Goal: Task Accomplishment & Management: Use online tool/utility

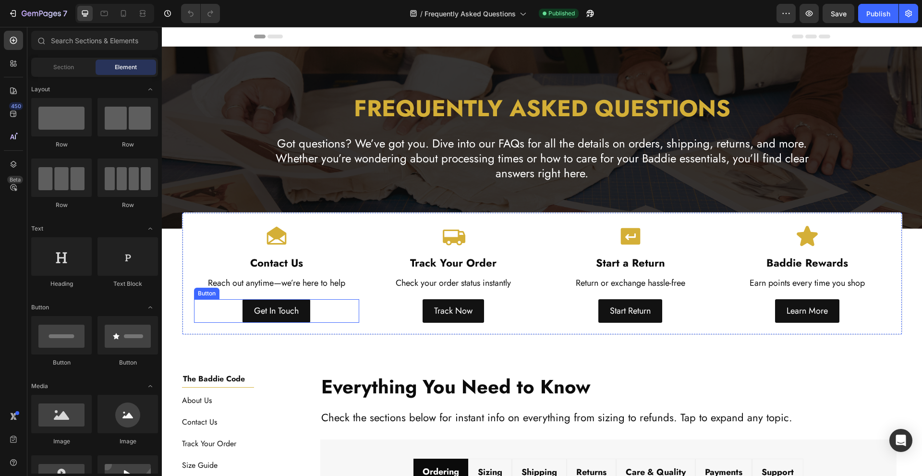
click at [221, 310] on div "Get In Touch Button" at bounding box center [277, 310] width 166 height 23
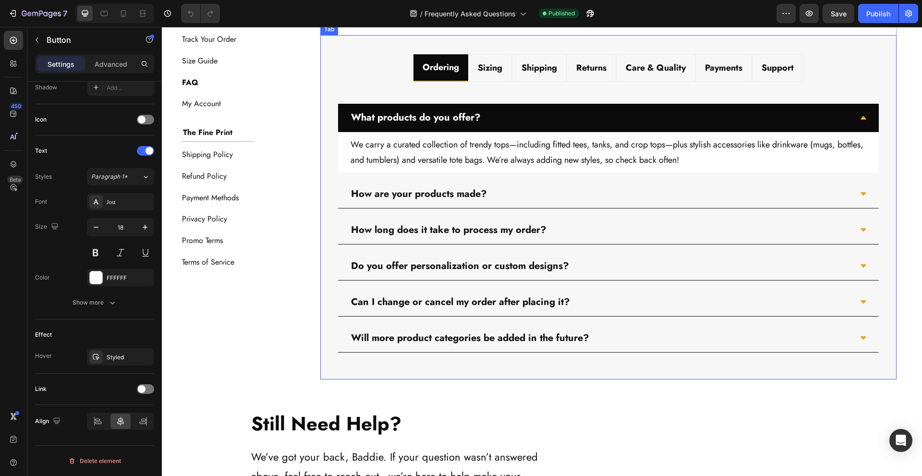
scroll to position [448, 0]
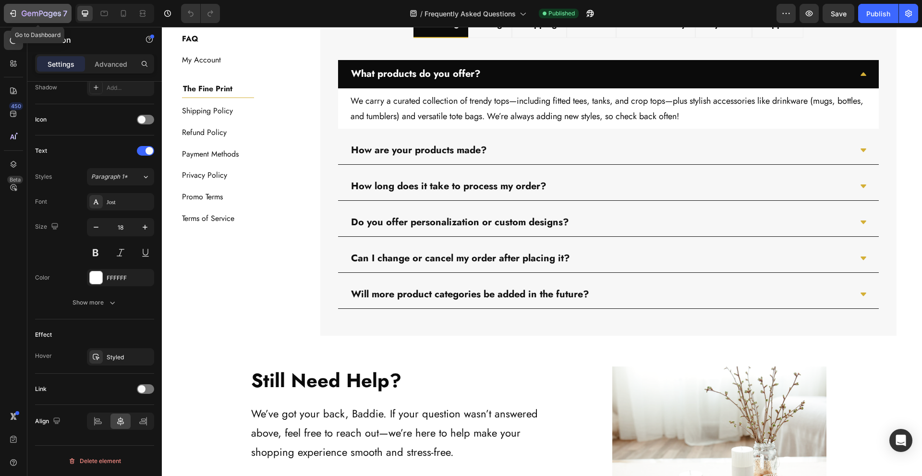
click at [39, 14] on icon "button" at bounding box center [41, 14] width 39 height 8
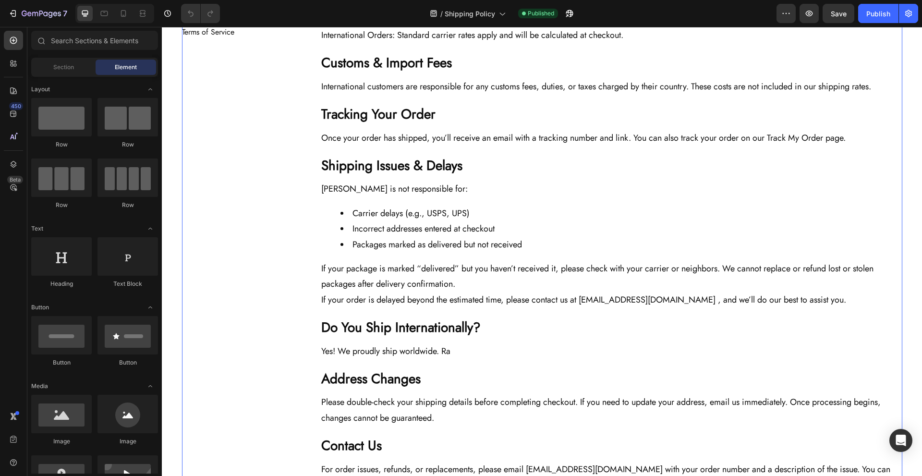
scroll to position [512, 0]
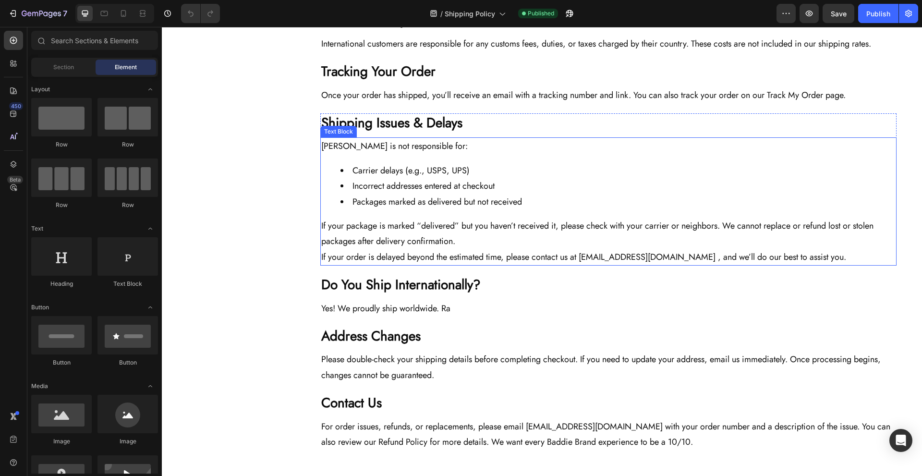
drag, startPoint x: 629, startPoint y: 271, endPoint x: 615, endPoint y: 274, distance: 14.3
click at [629, 265] on p "If your order is delayed beyond the estimated time, please contact us at suppor…" at bounding box center [608, 256] width 574 height 15
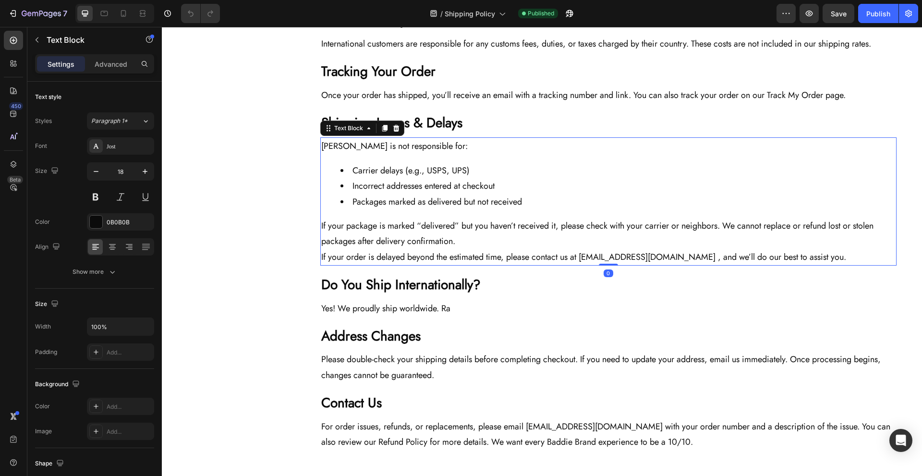
click at [614, 265] on p "If your order is delayed beyond the estimated time, please contact us at suppor…" at bounding box center [608, 256] width 574 height 15
click at [627, 265] on p "If your order is delayed beyond the estimated time, please contact us at suppor…" at bounding box center [608, 256] width 574 height 15
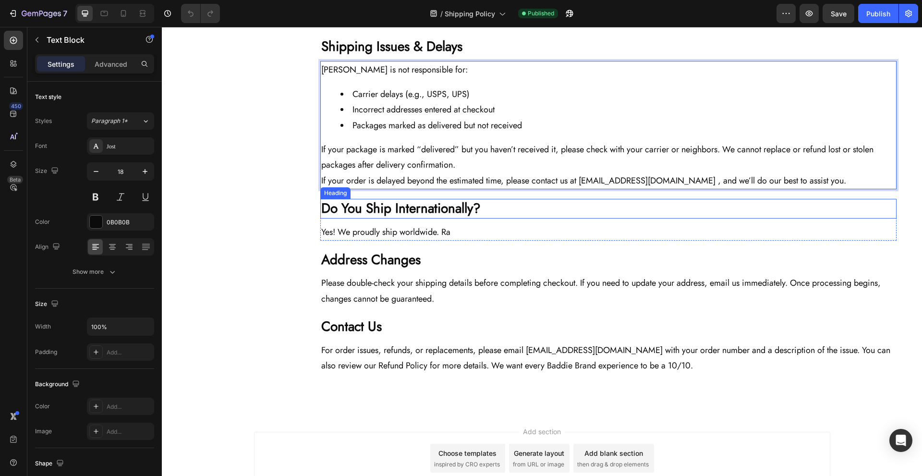
scroll to position [679, 0]
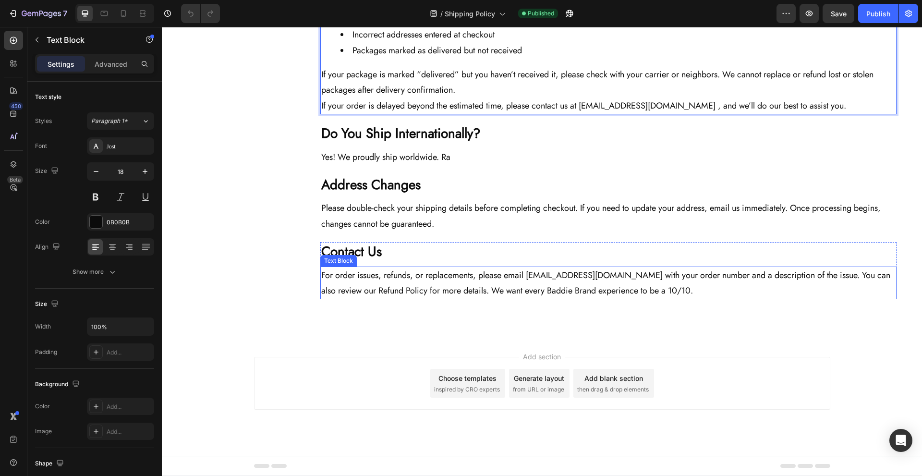
click at [594, 285] on p "For order issues, refunds, or replacements, please email returns@thebaddiebrand…" at bounding box center [608, 282] width 574 height 31
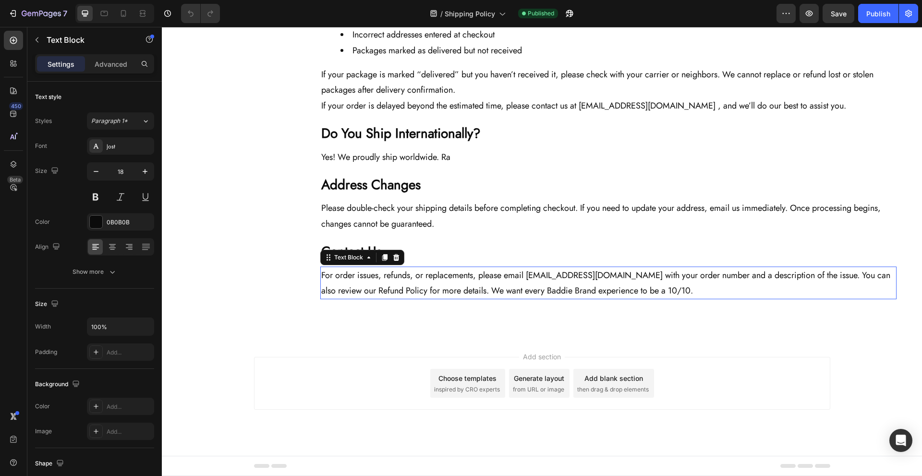
click at [593, 273] on p "For order issues, refunds, or replacements, please email returns@thebaddiebrand…" at bounding box center [608, 282] width 574 height 31
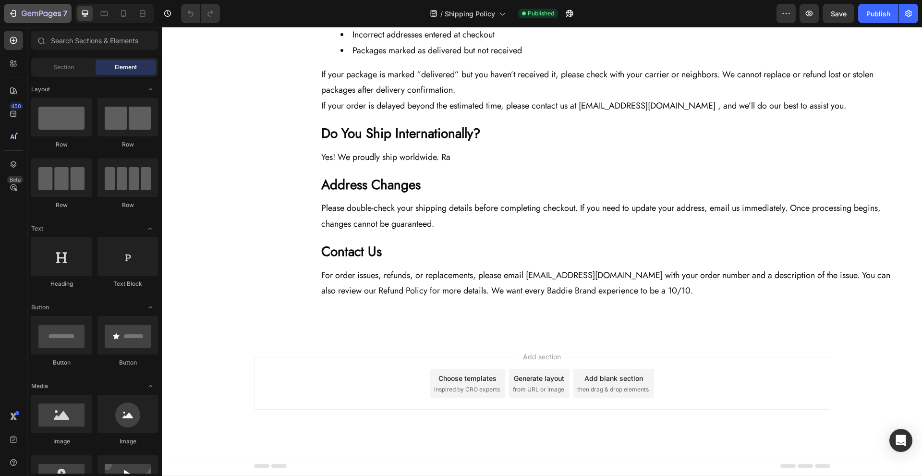
click at [31, 9] on div "7" at bounding box center [45, 14] width 46 height 12
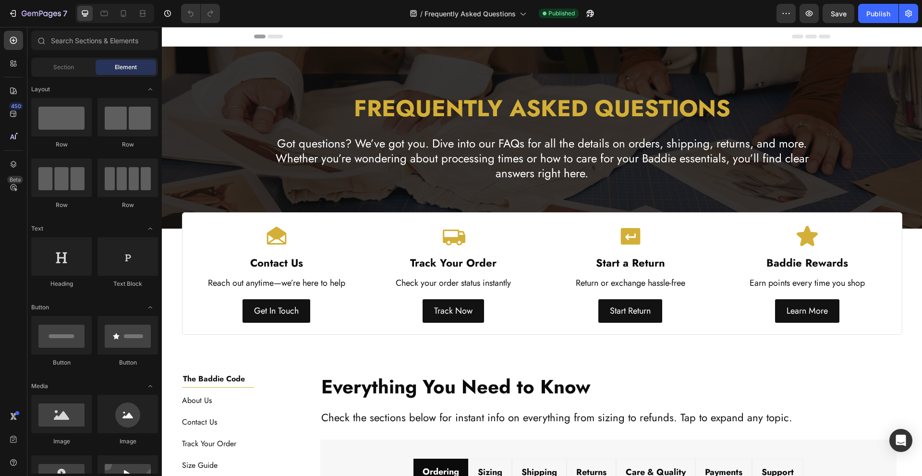
click at [820, 15] on div "Preview Save Publish" at bounding box center [847, 13] width 142 height 19
click at [813, 14] on icon "button" at bounding box center [809, 14] width 10 height 10
click at [46, 7] on button "7" at bounding box center [38, 13] width 68 height 19
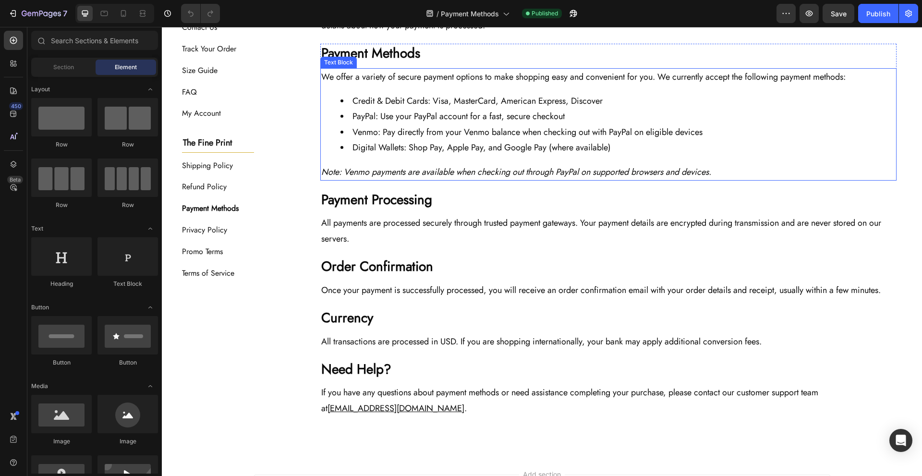
scroll to position [256, 0]
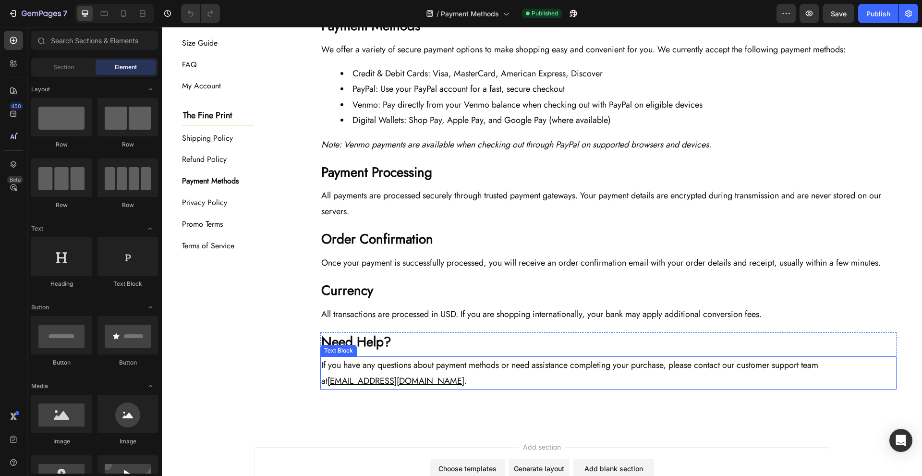
click at [480, 375] on p "If you have any questions about payment methods or need assistance completing y…" at bounding box center [608, 372] width 574 height 31
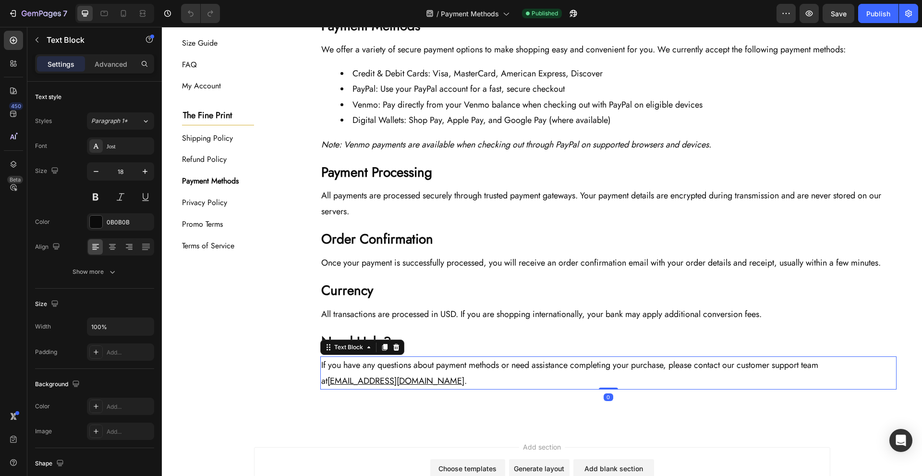
click at [404, 383] on u "support@thebaddiebrand.com" at bounding box center [395, 381] width 137 height 12
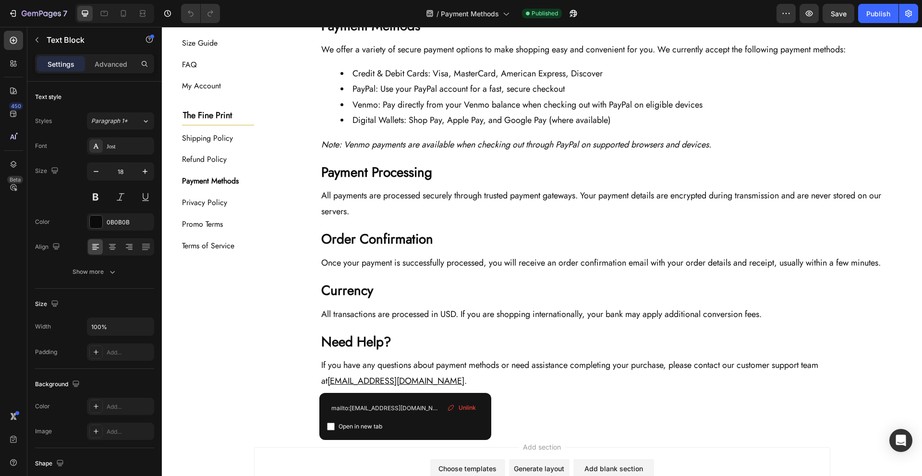
click at [518, 409] on div "Header Payment Methods Heading Last Updated: July 2025 Text Block Row Section 2…" at bounding box center [542, 168] width 760 height 795
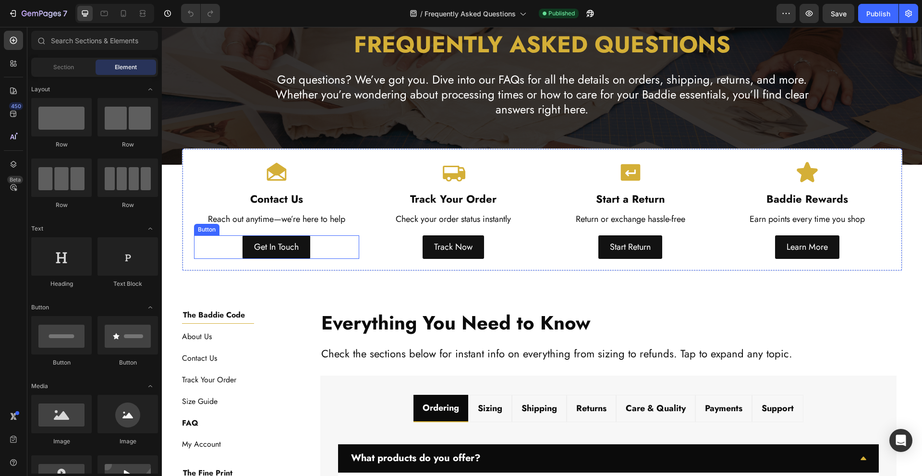
click at [214, 245] on div "Get In Touch Button" at bounding box center [277, 246] width 166 height 23
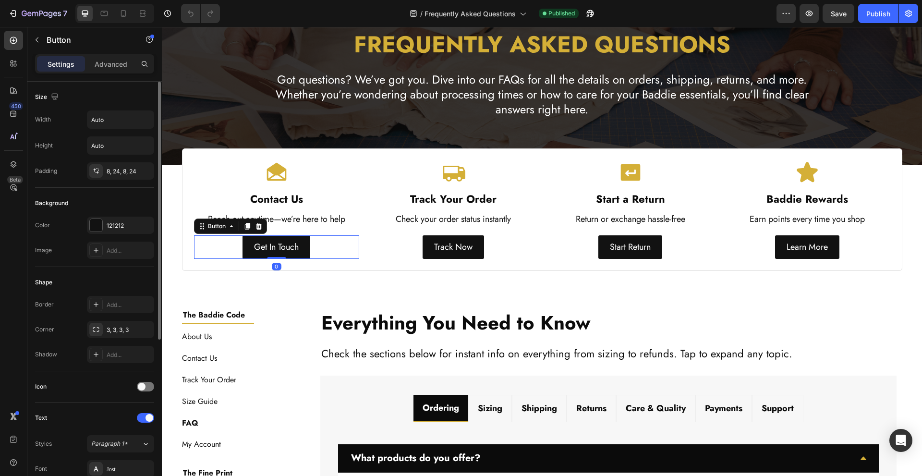
scroll to position [267, 0]
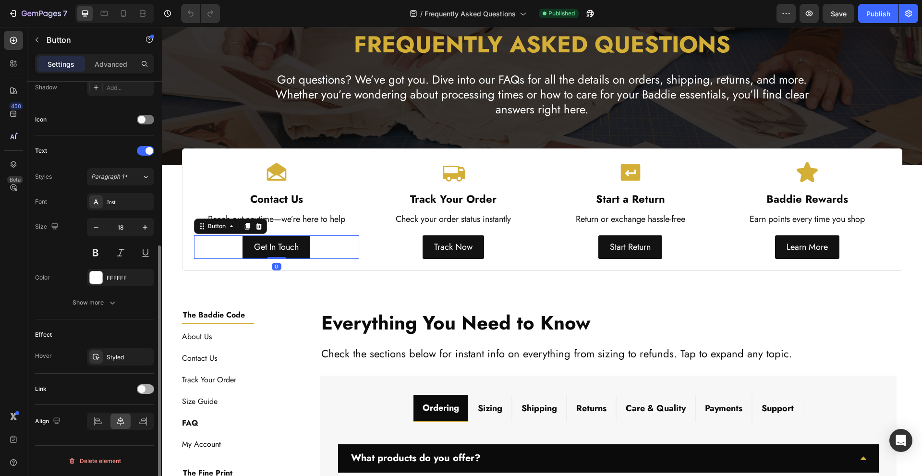
click at [143, 388] on span at bounding box center [142, 389] width 8 height 8
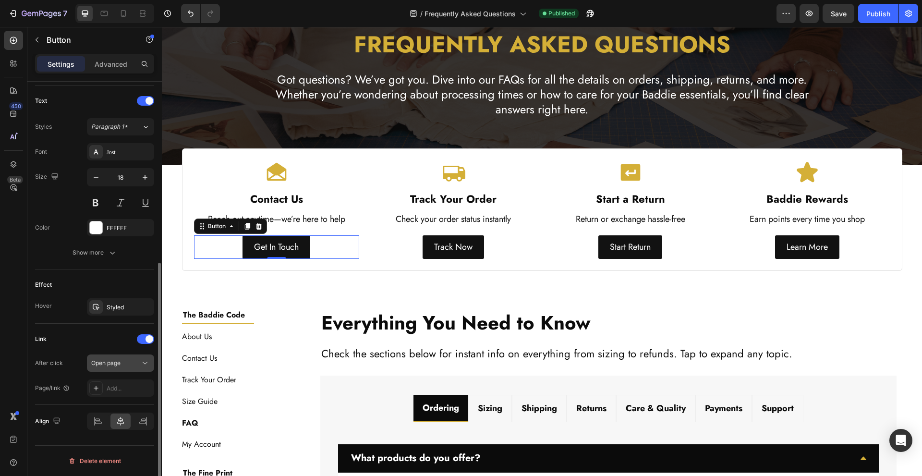
click at [125, 361] on div "Open page" at bounding box center [115, 363] width 49 height 9
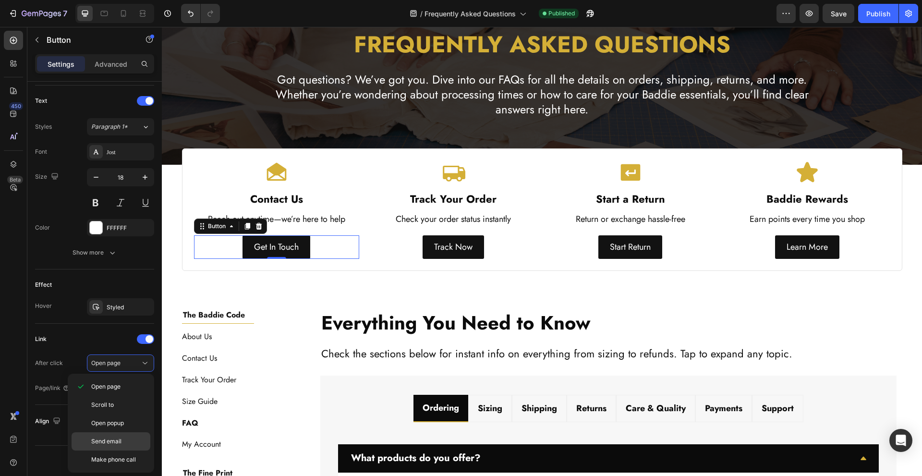
click at [127, 439] on p "Send email" at bounding box center [118, 441] width 55 height 9
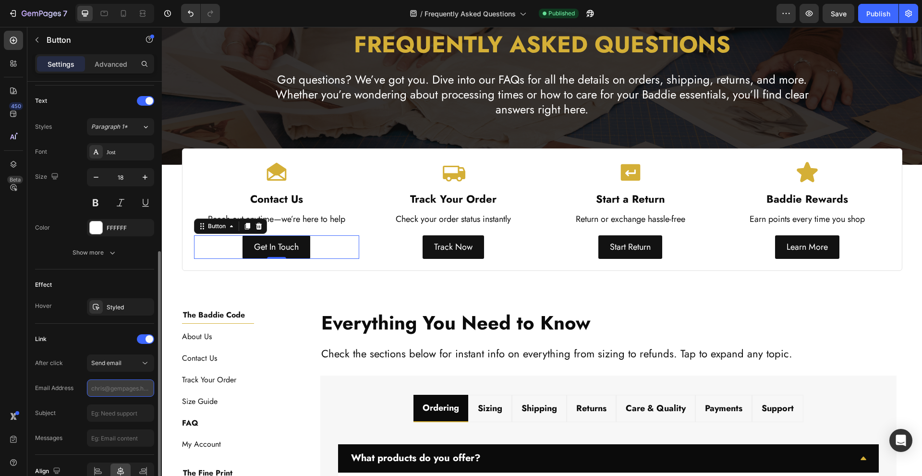
click at [121, 388] on input "text" at bounding box center [120, 387] width 67 height 17
paste input "mailto:[EMAIL_ADDRESS][DOMAIN_NAME]"
click at [114, 421] on input "text" at bounding box center [120, 412] width 67 height 17
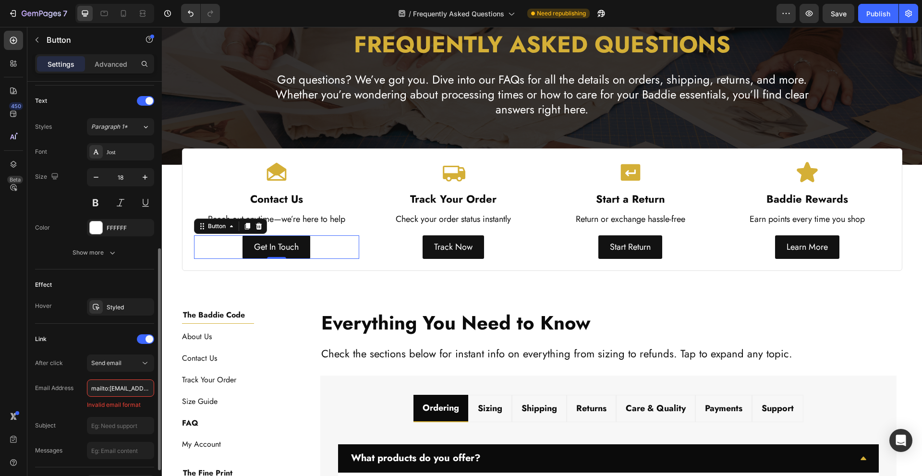
click at [132, 380] on input "error" at bounding box center [120, 387] width 67 height 17
click at [139, 388] on input "error" at bounding box center [120, 387] width 67 height 17
click at [126, 389] on input "error" at bounding box center [120, 387] width 67 height 17
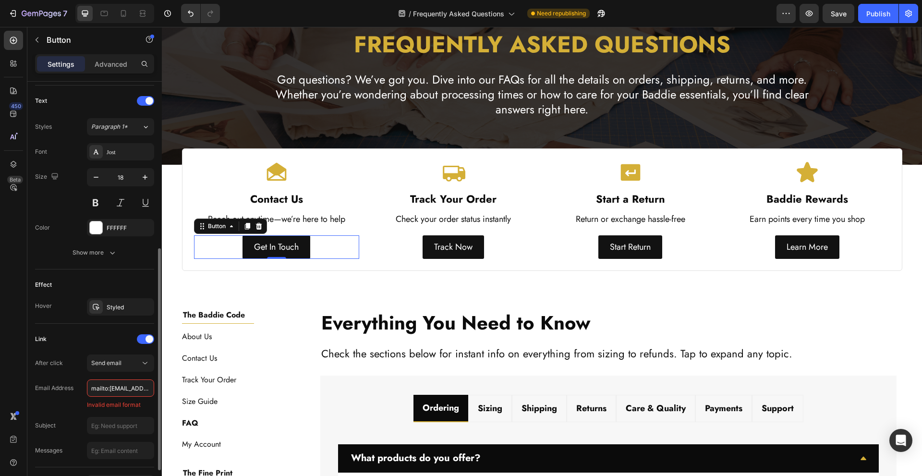
drag, startPoint x: 110, startPoint y: 392, endPoint x: 73, endPoint y: 389, distance: 37.1
click at [73, 389] on div "Email Address Invalid email format" at bounding box center [94, 394] width 119 height 30
type input "[EMAIL_ADDRESS][DOMAIN_NAME]"
click at [117, 413] on input "text" at bounding box center [120, 412] width 67 height 17
click at [137, 441] on input "text" at bounding box center [120, 437] width 67 height 17
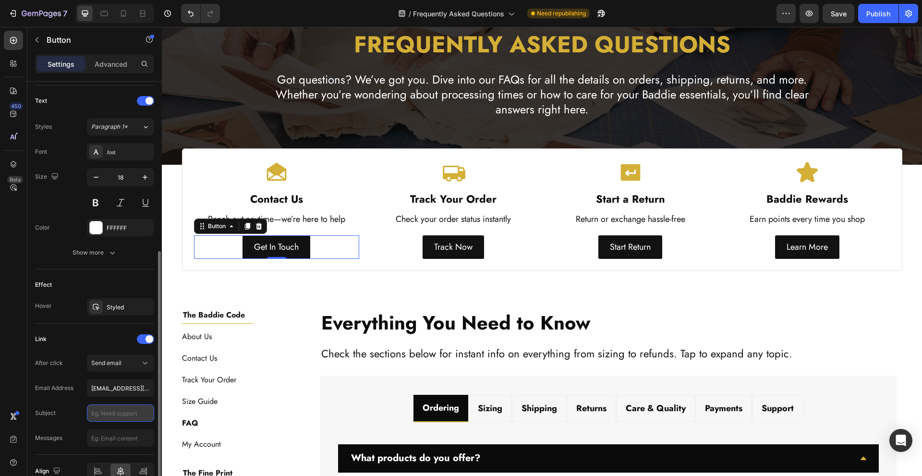
click at [118, 414] on input "text" at bounding box center [120, 412] width 67 height 17
paste input "Baddie Brand Test – Just Checking Forwarding"
type input "Baddie Brand Test – Just Checking Forwarding"
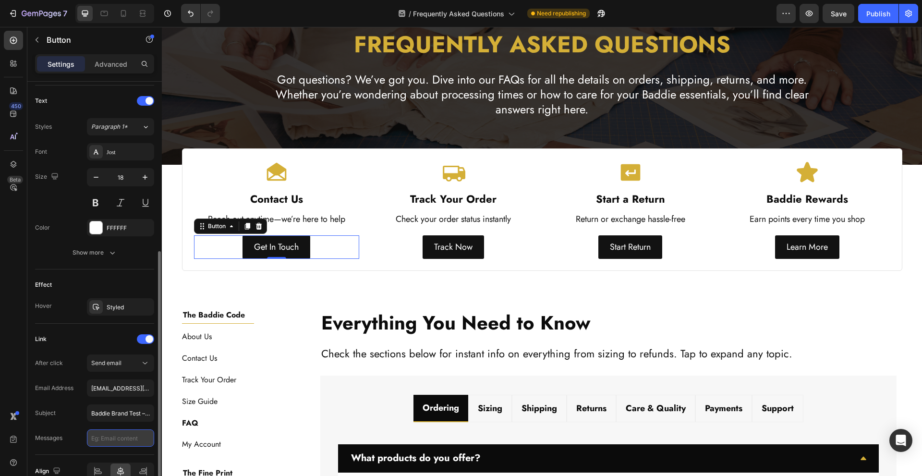
click at [130, 446] on input "text" at bounding box center [120, 437] width 67 height 17
paste input "Hi Baddie Brand Team, This is a quick test email to confirm that the forwarding…"
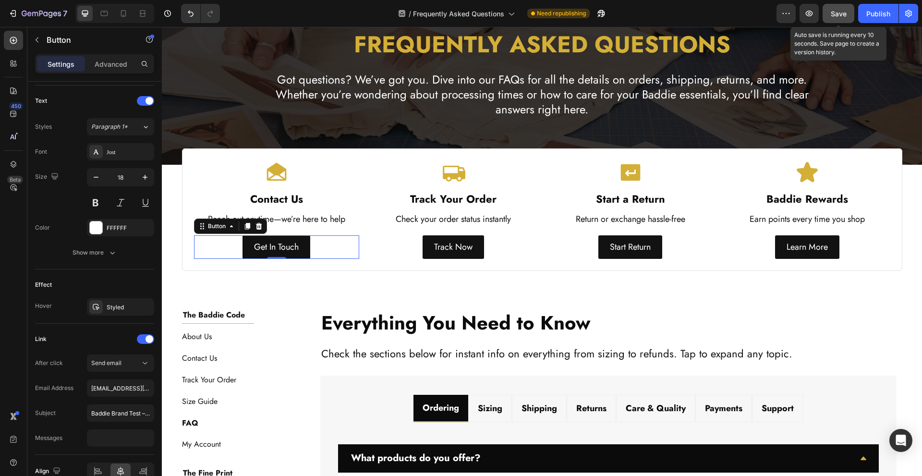
click at [848, 11] on button "Save" at bounding box center [839, 13] width 32 height 19
type input "Hi Baddie Brand Team, This is a quick test email to confirm that the forwarding…"
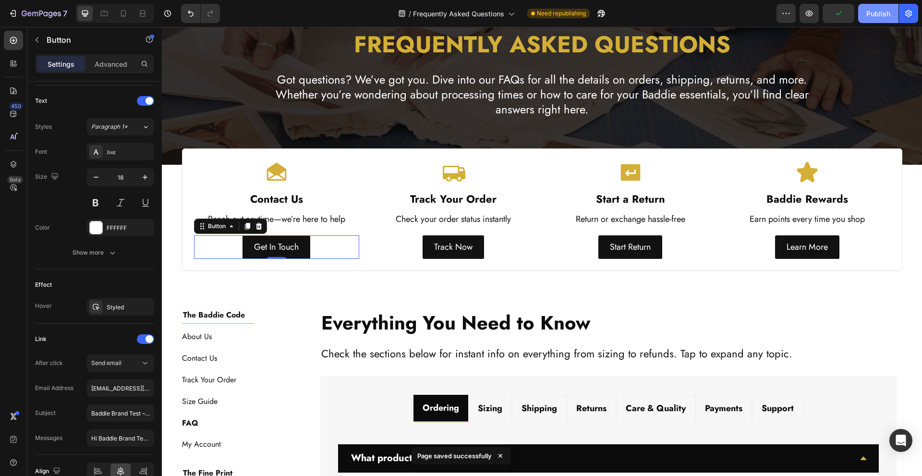
click at [875, 7] on button "Publish" at bounding box center [878, 13] width 40 height 19
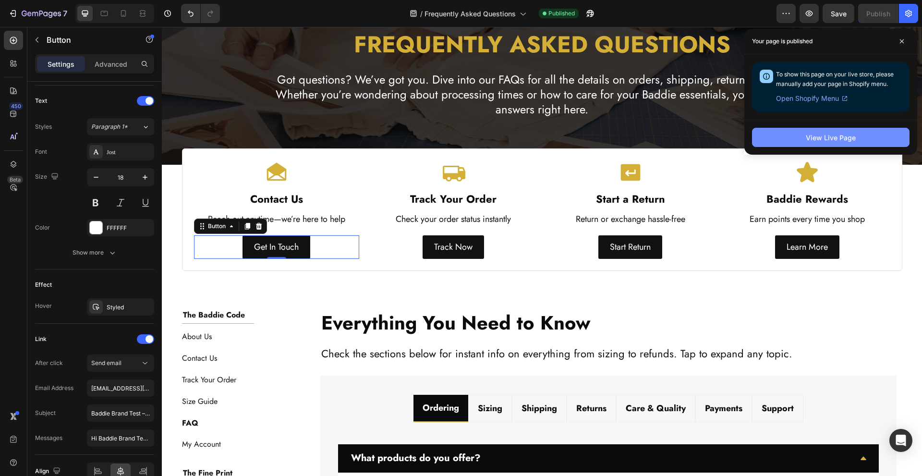
click at [816, 135] on div "View Live Page" at bounding box center [831, 138] width 50 height 10
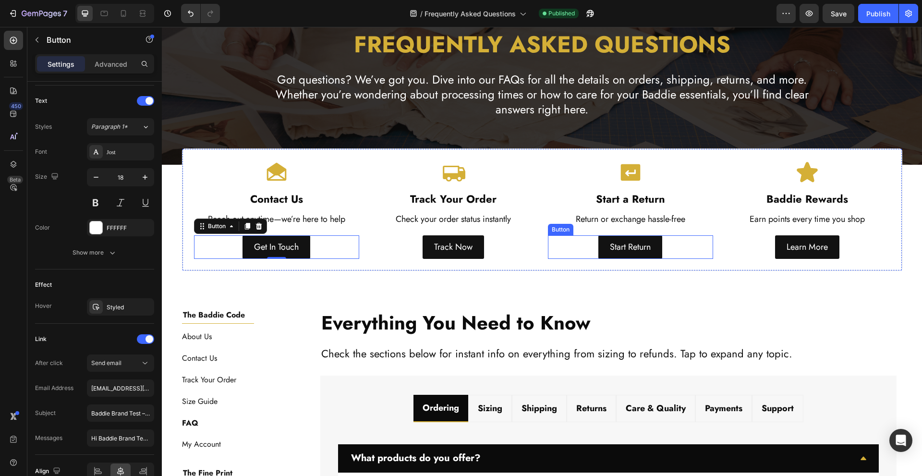
click at [587, 244] on div "Start Return Button" at bounding box center [631, 246] width 166 height 23
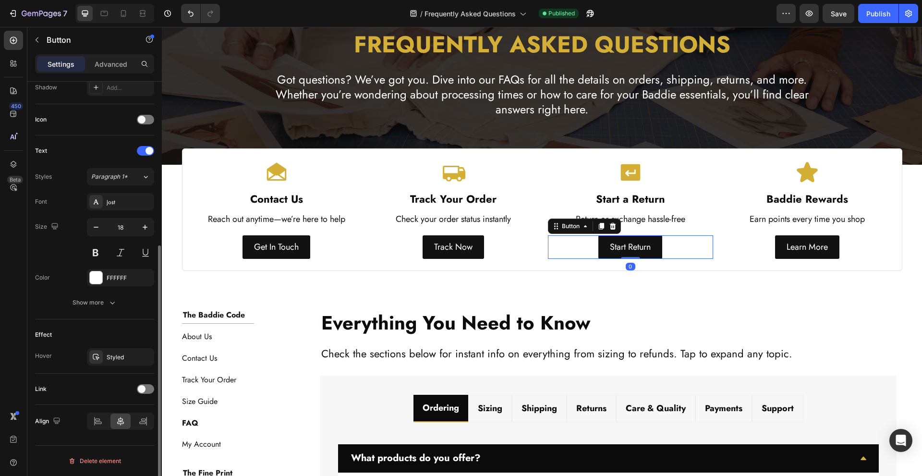
scroll to position [267, 0]
click at [147, 397] on div "Link" at bounding box center [94, 389] width 119 height 31
click at [148, 387] on div at bounding box center [145, 389] width 17 height 10
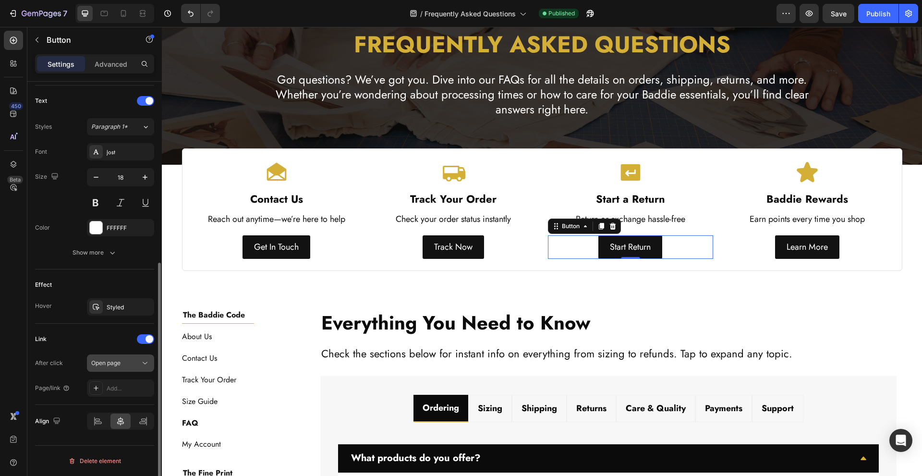
click at [122, 356] on button "Open page" at bounding box center [120, 362] width 67 height 17
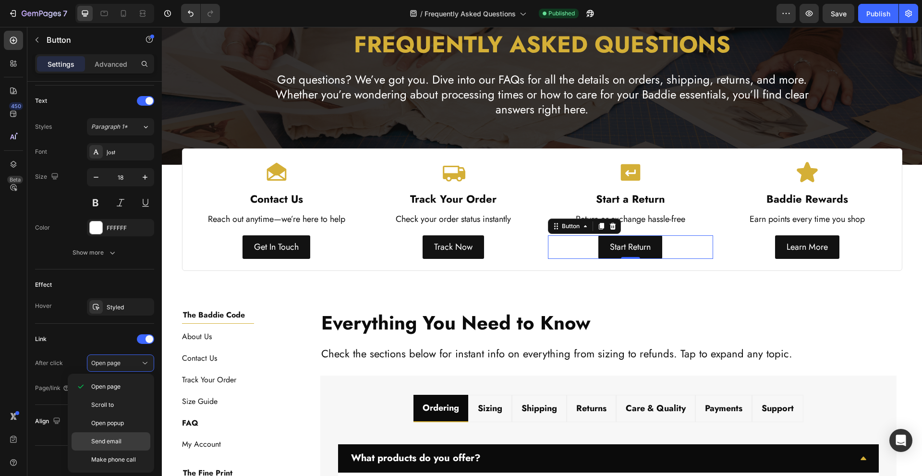
click at [134, 437] on p "Send email" at bounding box center [118, 441] width 55 height 9
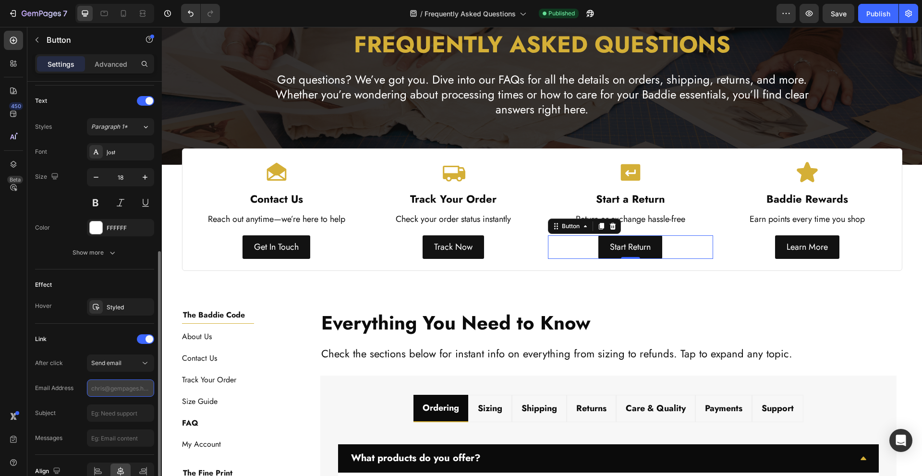
click at [131, 391] on input "text" at bounding box center [120, 387] width 67 height 17
click at [133, 389] on input "text" at bounding box center [120, 387] width 67 height 17
paste input "mailto:[EMAIL_ADDRESS][DOMAIN_NAME]"
drag, startPoint x: 102, startPoint y: 392, endPoint x: 68, endPoint y: 393, distance: 33.6
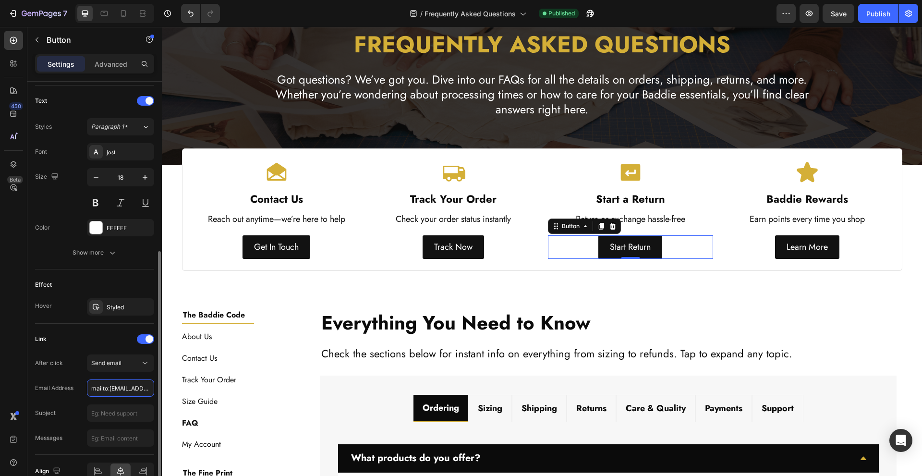
click at [68, 393] on div "Email Address mailto:[EMAIL_ADDRESS][DOMAIN_NAME]" at bounding box center [94, 387] width 119 height 17
click at [109, 386] on input "mailto:[EMAIL_ADDRESS][DOMAIN_NAME]" at bounding box center [120, 387] width 67 height 17
drag, startPoint x: 110, startPoint y: 392, endPoint x: 64, endPoint y: 389, distance: 46.2
click at [64, 389] on div "Email Address mailto:[EMAIL_ADDRESS][DOMAIN_NAME]" at bounding box center [94, 387] width 119 height 17
type input "[EMAIL_ADDRESS][DOMAIN_NAME]"
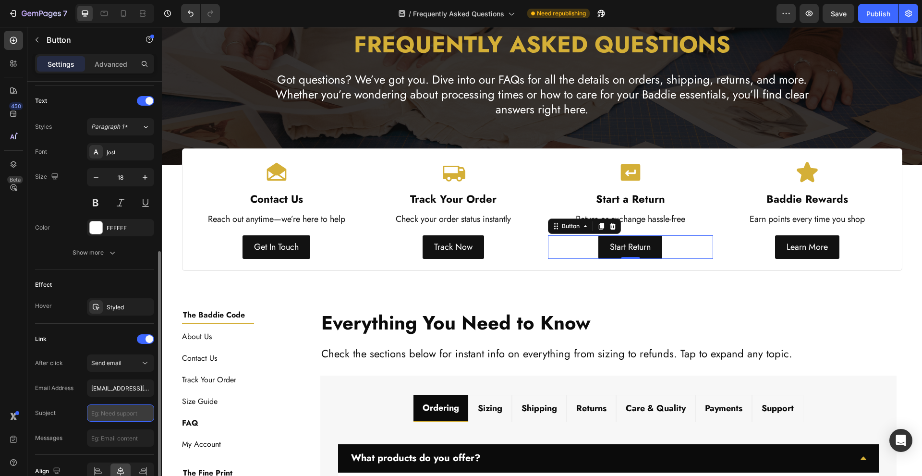
click at [110, 407] on input "text" at bounding box center [120, 412] width 67 height 17
paste input "Return Request – Order #"
type input "Return Request – Order #"
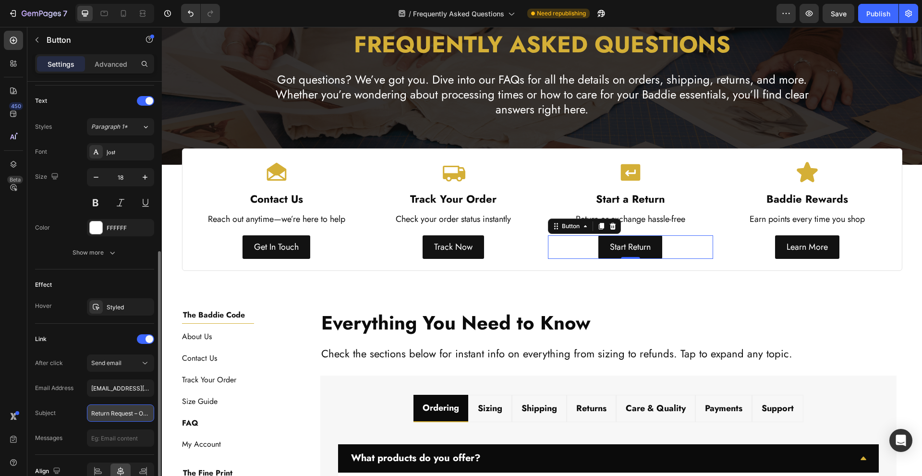
click at [109, 415] on input "Return Request – Order #" at bounding box center [120, 412] width 67 height 17
click at [105, 438] on input "text" at bounding box center [120, 437] width 67 height 17
paste input "Hi Baddie Brand Team, I would like to request a return for my recent order. Her…"
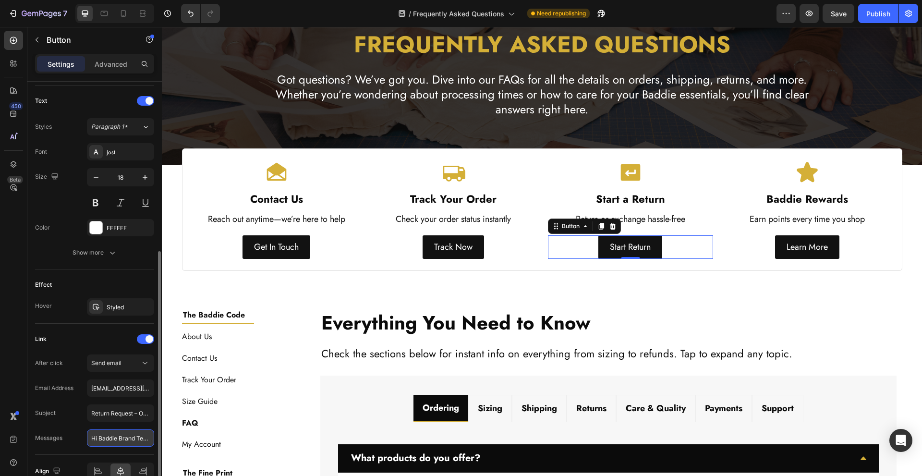
scroll to position [0, 532]
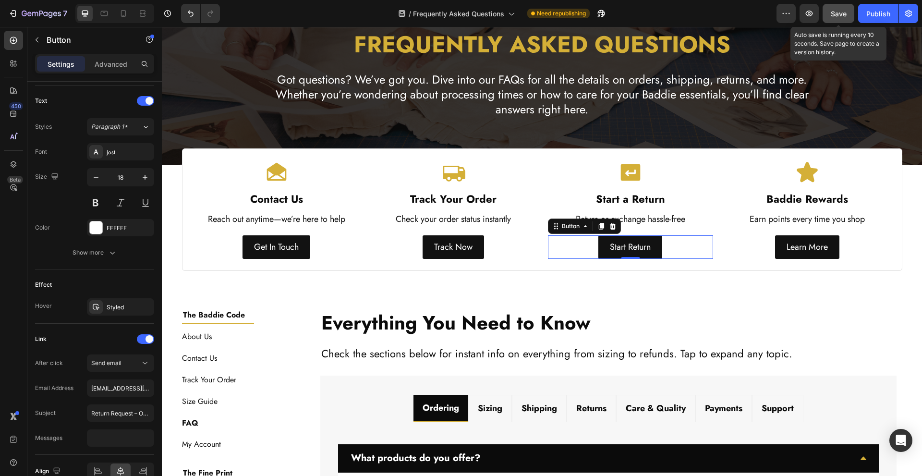
click at [844, 17] on span "Save" at bounding box center [839, 14] width 16 height 8
type input "Hi Baddie Brand Team, I would like to request a return for my recent order. Her…"
click at [752, 249] on div "Learn More Button" at bounding box center [808, 246] width 166 height 23
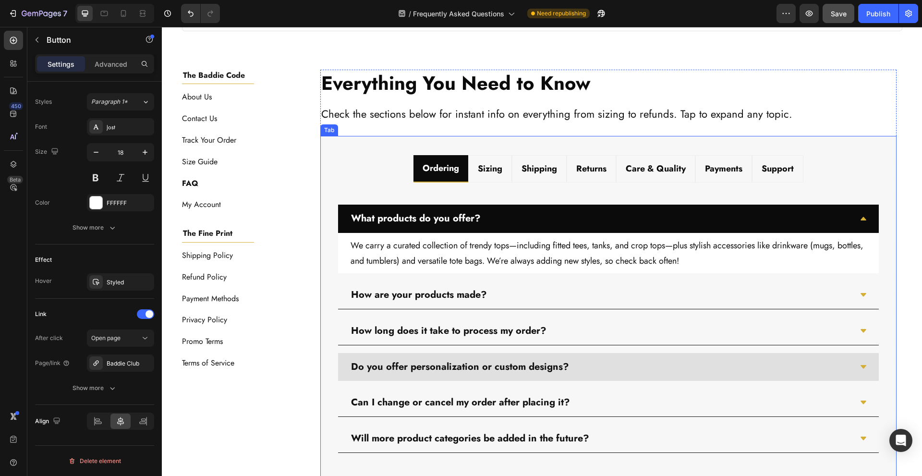
scroll to position [448, 0]
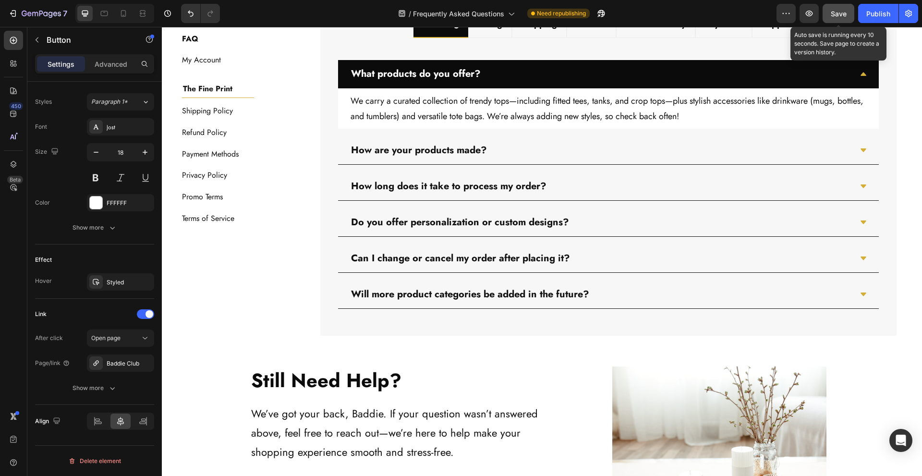
click at [854, 14] on button "Save" at bounding box center [839, 13] width 32 height 19
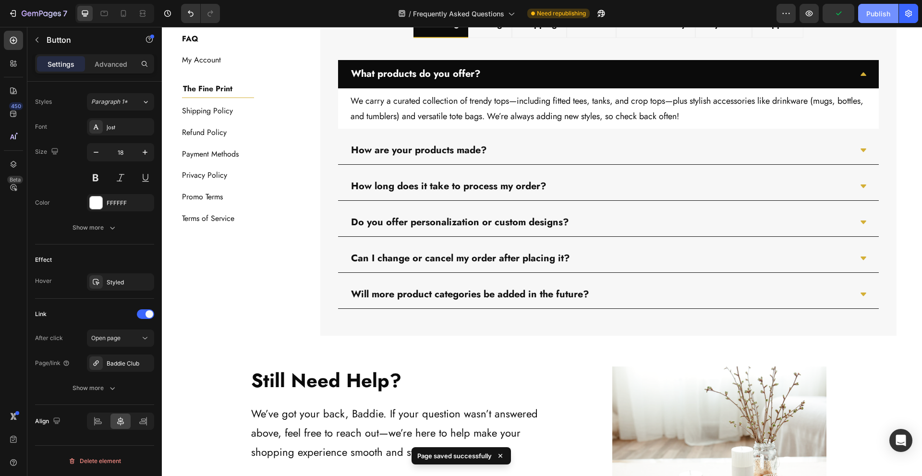
click at [872, 11] on div "Publish" at bounding box center [878, 14] width 24 height 10
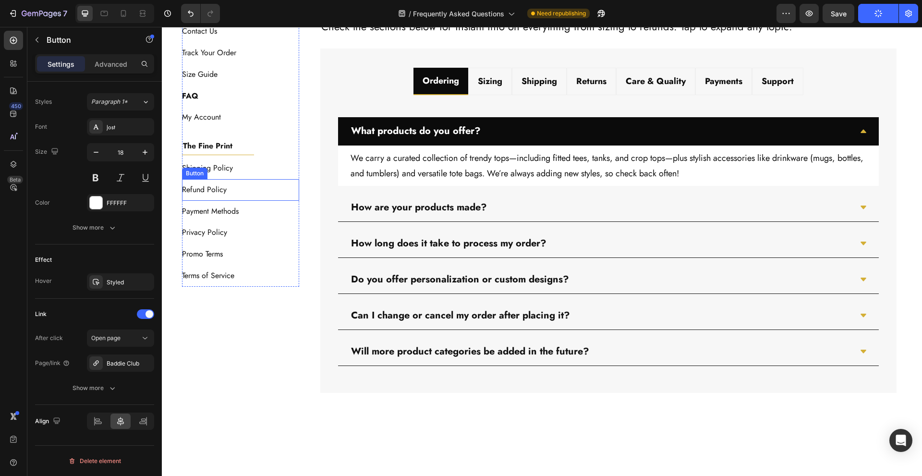
scroll to position [256, 0]
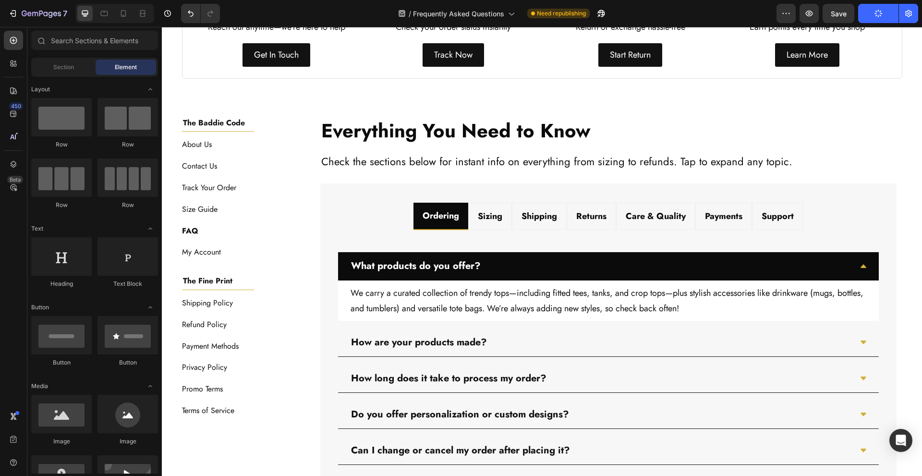
click at [316, 101] on div "Image Image Free shipping Text Block from The States Text Block Advanced List I…" at bounding box center [542, 262] width 760 height 942
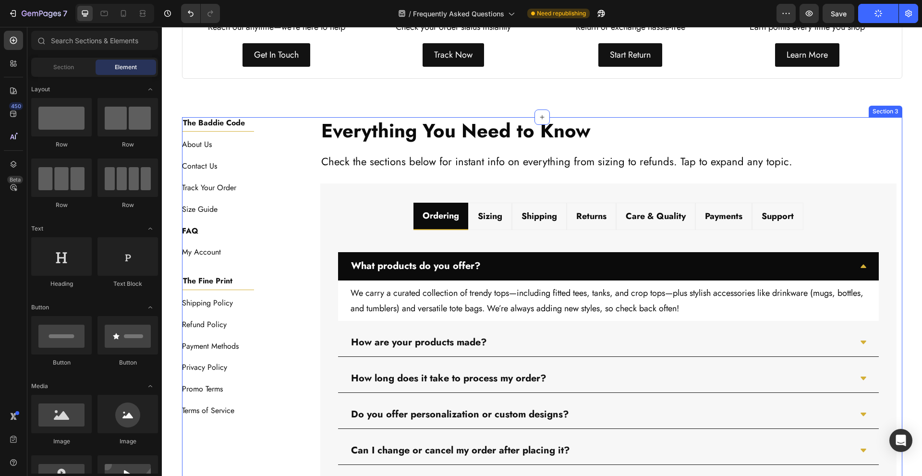
click at [315, 146] on div "Everything You Need to Know Heading Check the sections below for instant info o…" at bounding box center [608, 322] width 587 height 411
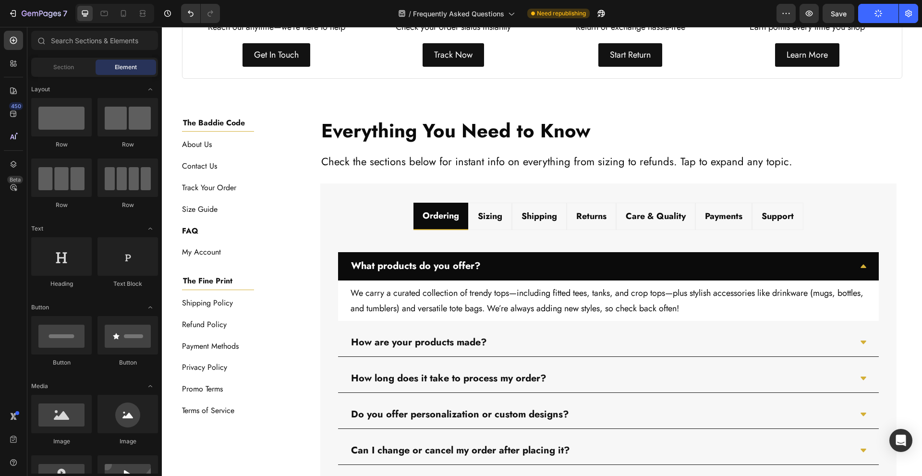
click at [313, 102] on div "Image Image Free shipping Text Block from The States Text Block Advanced List I…" at bounding box center [542, 262] width 760 height 942
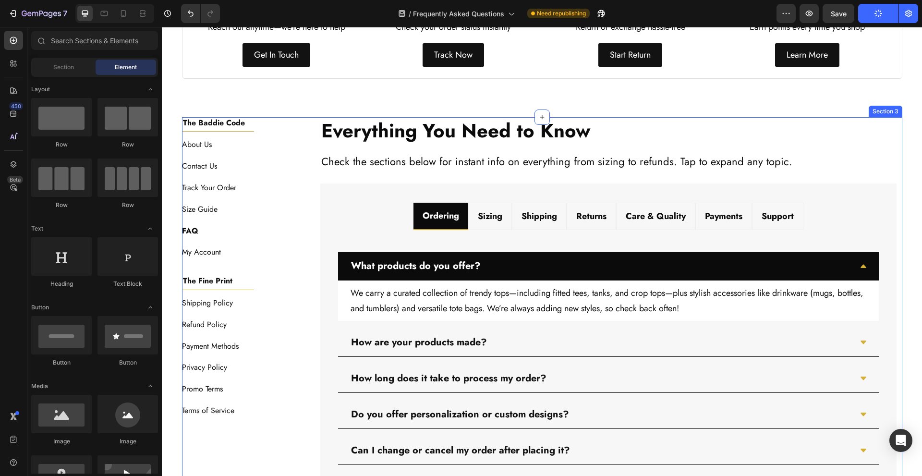
click at [315, 147] on div "Everything You Need to Know Heading Check the sections below for instant info o…" at bounding box center [608, 322] width 587 height 411
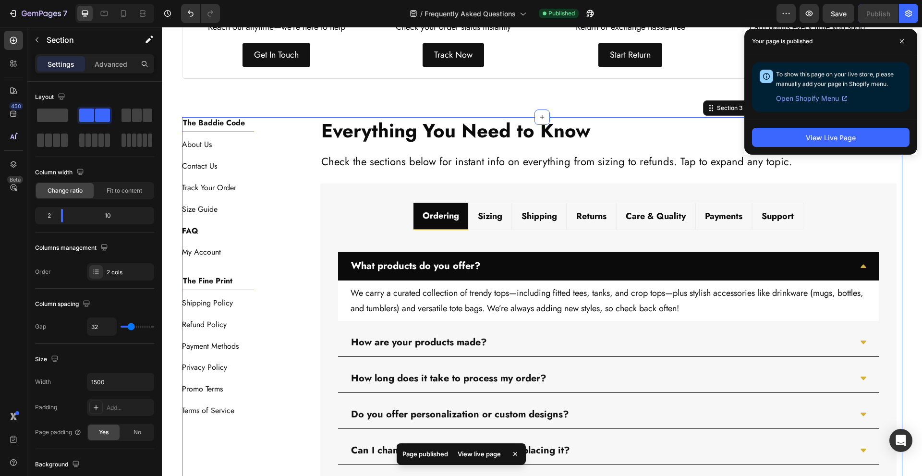
click at [305, 90] on div "Image Image Free shipping Text Block from The States Text Block Advanced List I…" at bounding box center [542, 262] width 760 height 942
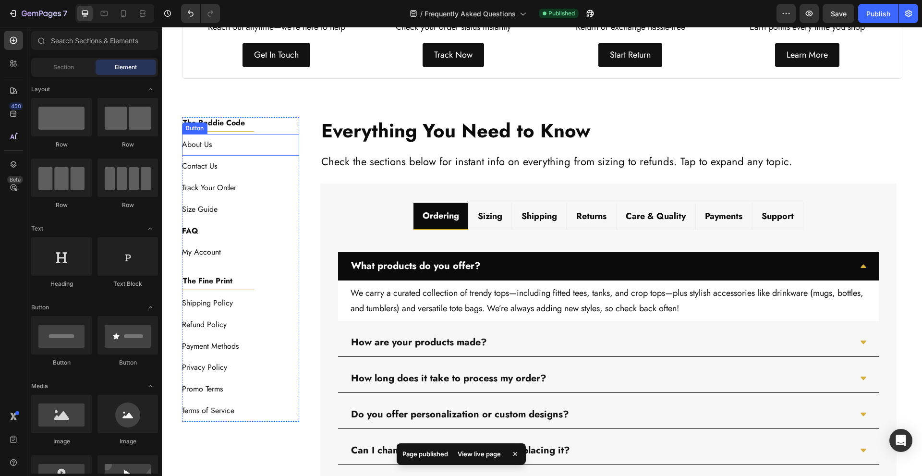
click at [256, 145] on div "About Us Button" at bounding box center [241, 145] width 118 height 22
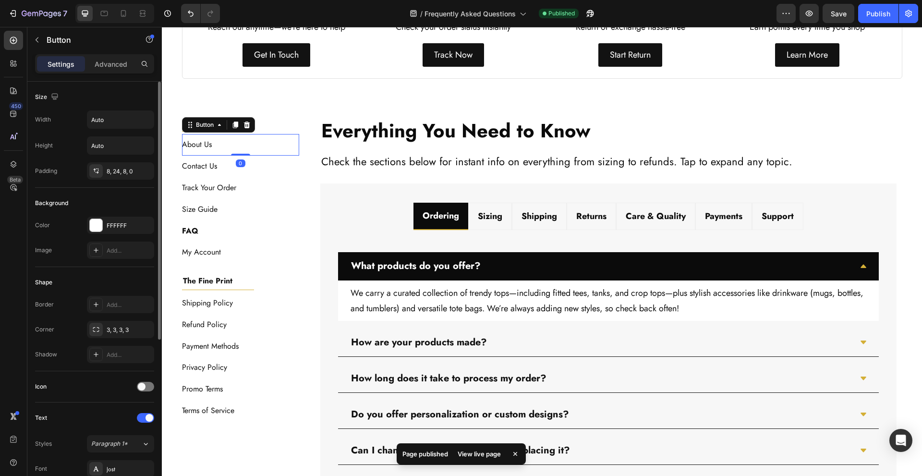
scroll to position [267, 0]
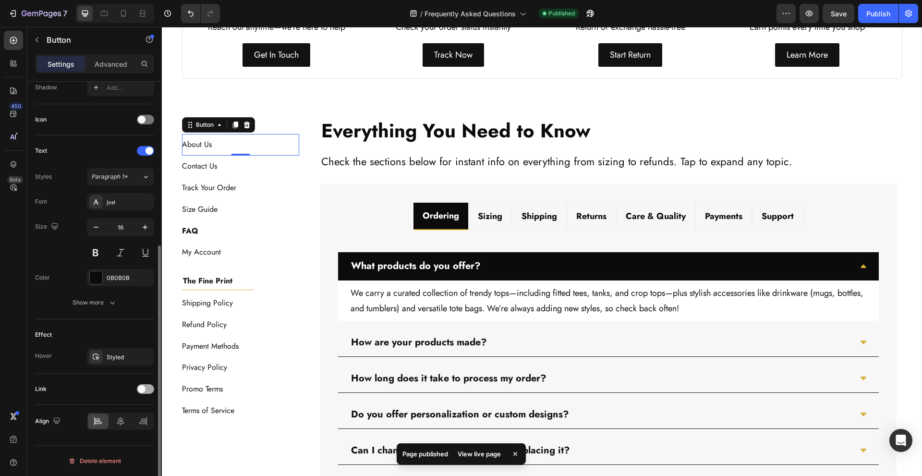
click at [146, 391] on div at bounding box center [145, 389] width 17 height 10
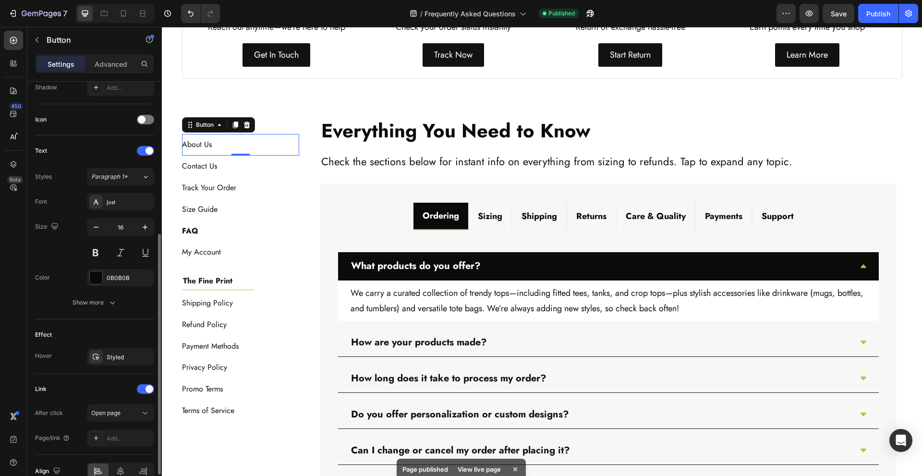
scroll to position [317, 0]
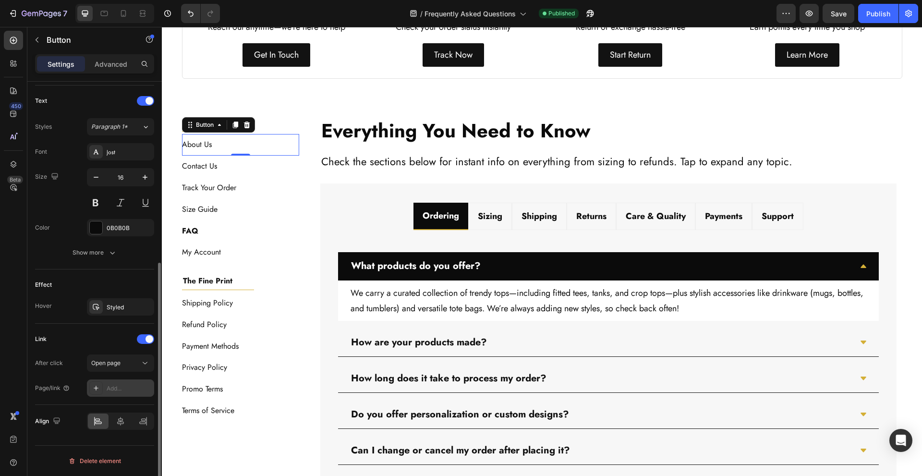
click at [123, 383] on div "Add..." at bounding box center [120, 387] width 67 height 17
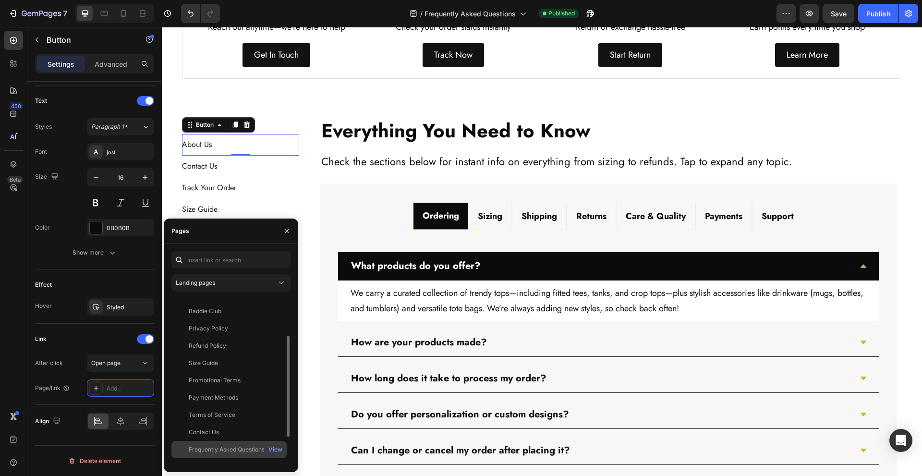
scroll to position [109, 0]
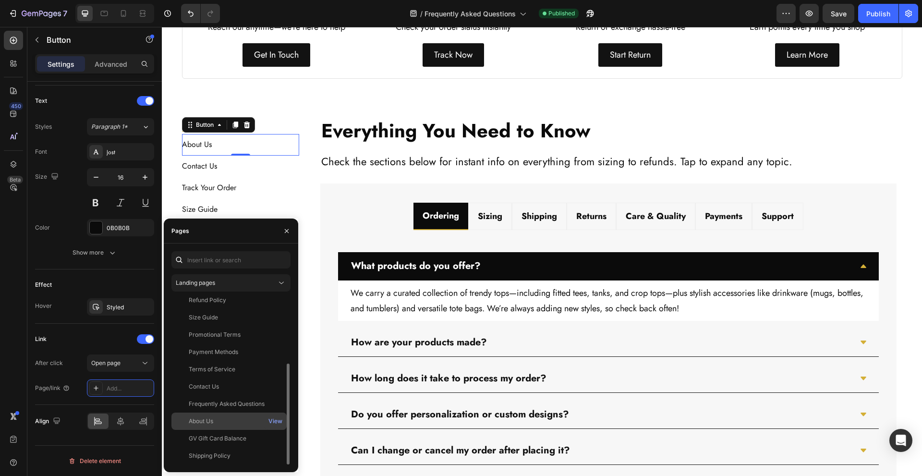
click at [230, 420] on div "About Us" at bounding box center [229, 421] width 108 height 9
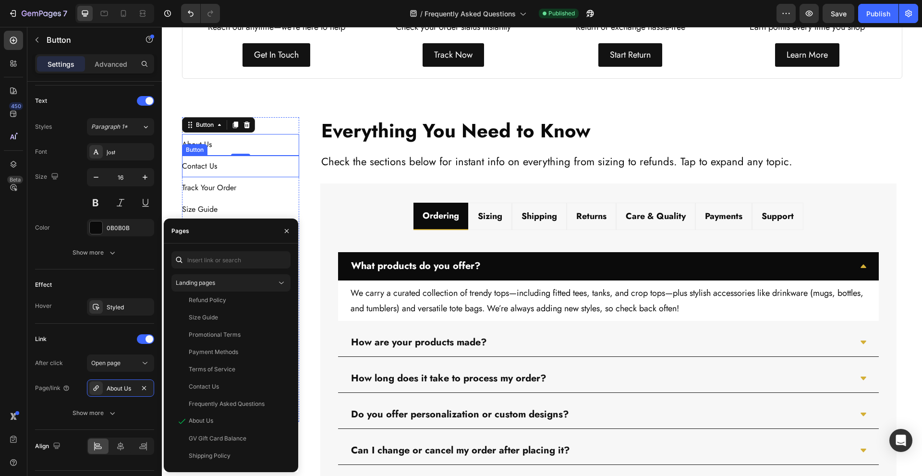
click at [243, 169] on div "Contact Us Button" at bounding box center [241, 167] width 118 height 22
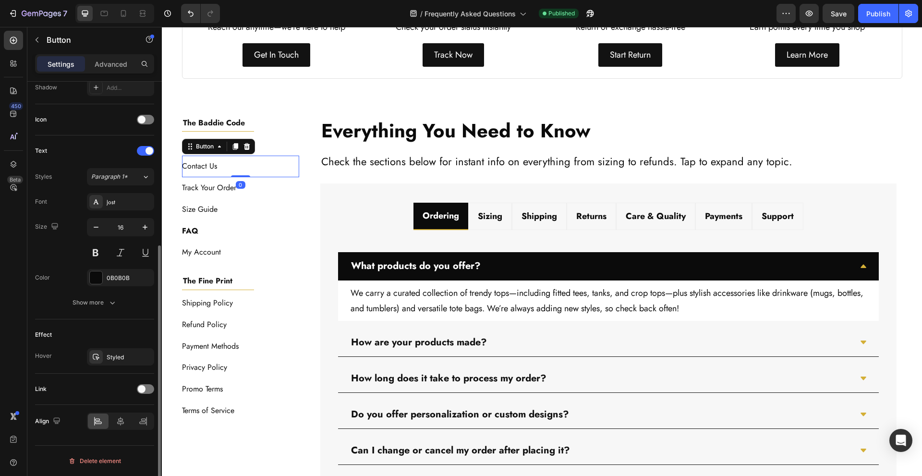
scroll to position [267, 0]
click at [146, 396] on div "Link" at bounding box center [94, 388] width 119 height 15
click at [146, 388] on div at bounding box center [145, 389] width 17 height 10
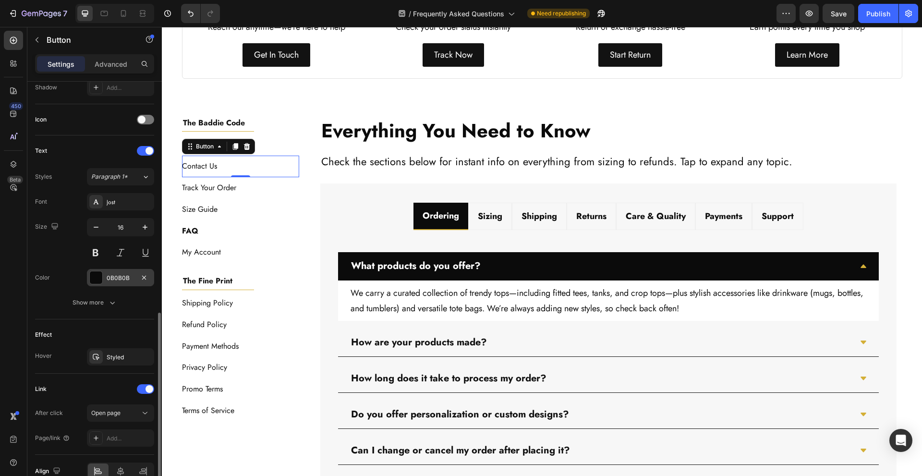
scroll to position [317, 0]
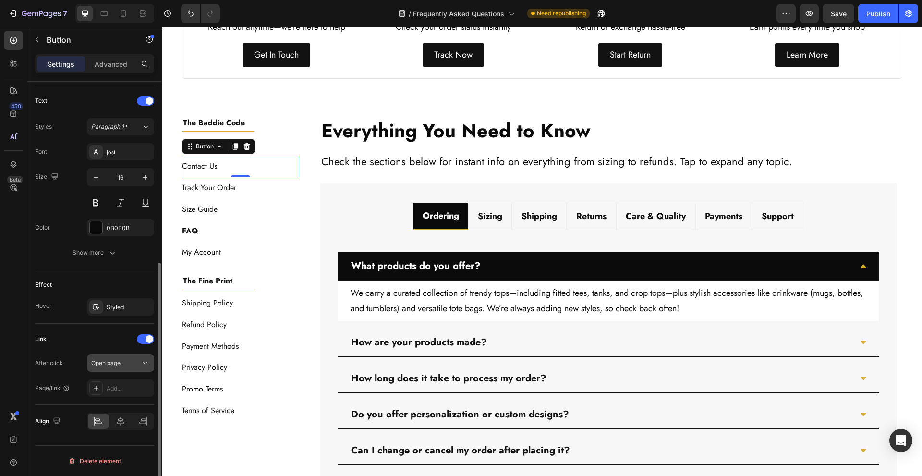
click at [130, 360] on div "Open page" at bounding box center [115, 363] width 49 height 9
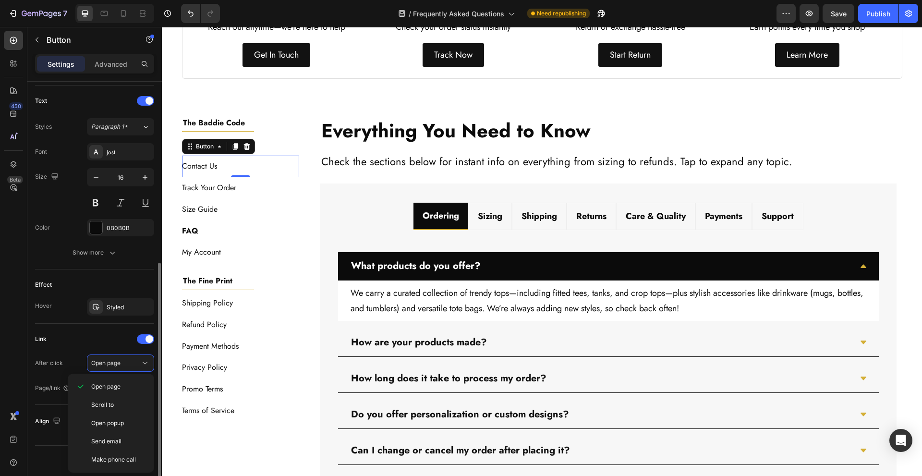
click at [97, 329] on div "Link After click Open page Page/link Add..." at bounding box center [94, 364] width 119 height 81
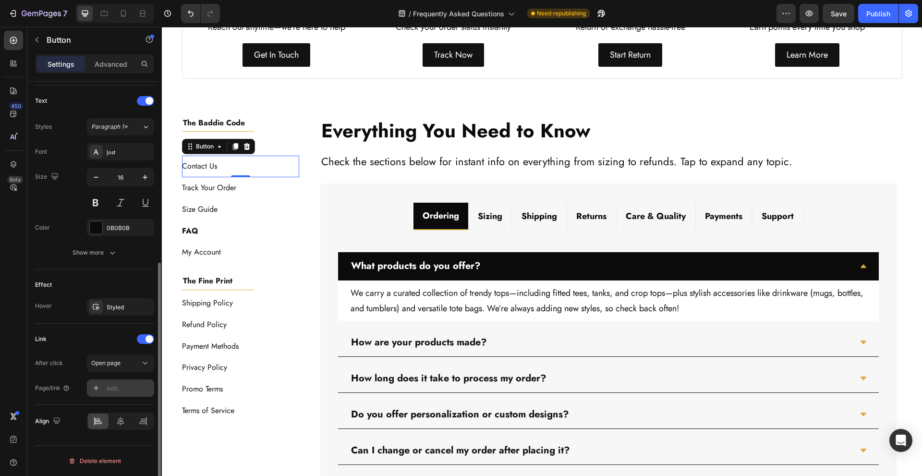
click at [128, 394] on div "Add..." at bounding box center [120, 387] width 67 height 17
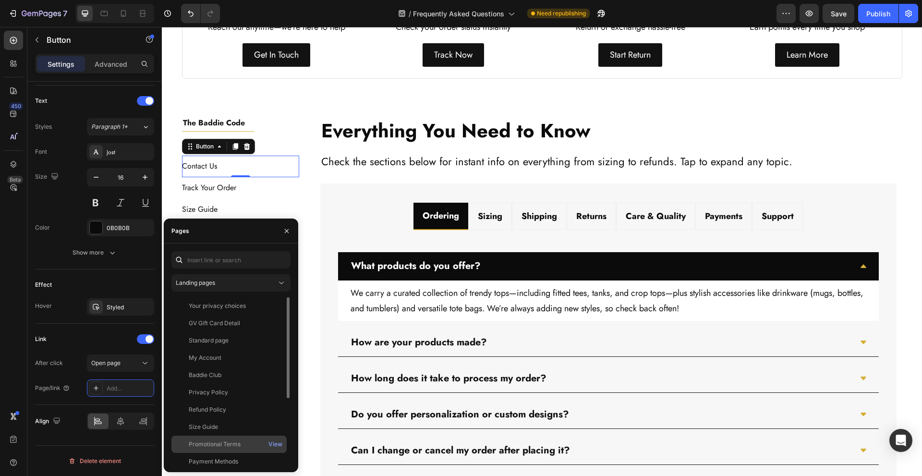
scroll to position [109, 0]
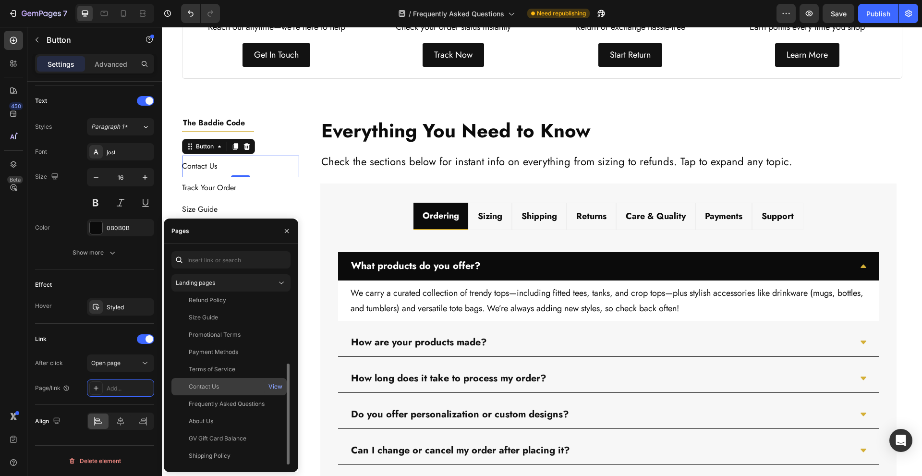
click at [247, 388] on div "Contact Us" at bounding box center [229, 386] width 108 height 9
click at [275, 386] on div "View" at bounding box center [275, 386] width 14 height 9
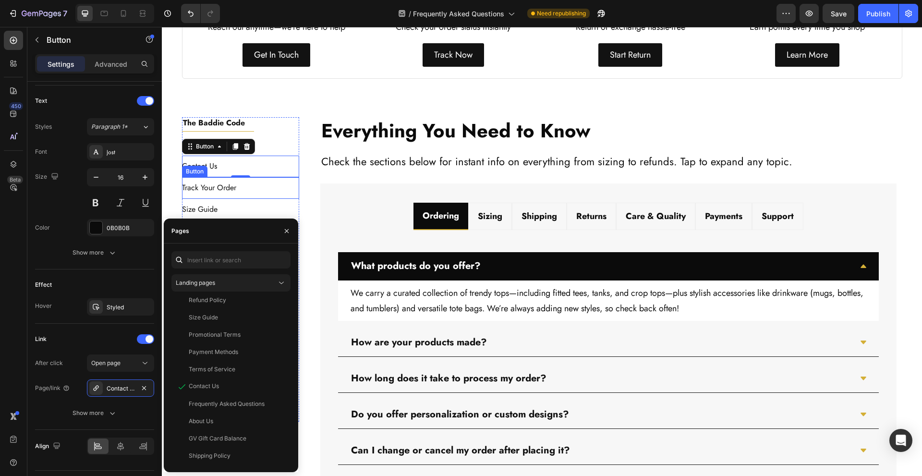
click at [271, 189] on div "Track Your Order Button" at bounding box center [241, 188] width 118 height 22
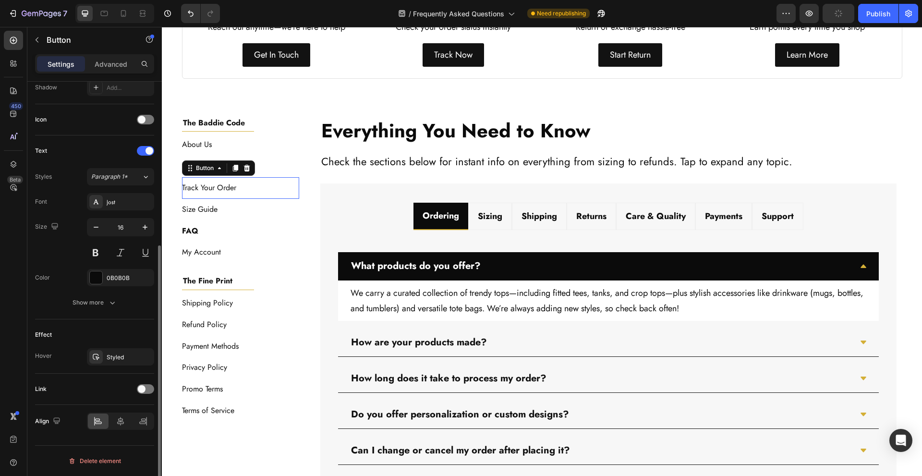
scroll to position [267, 0]
click at [141, 385] on div "Link" at bounding box center [94, 389] width 119 height 31
click at [142, 386] on span at bounding box center [142, 389] width 8 height 8
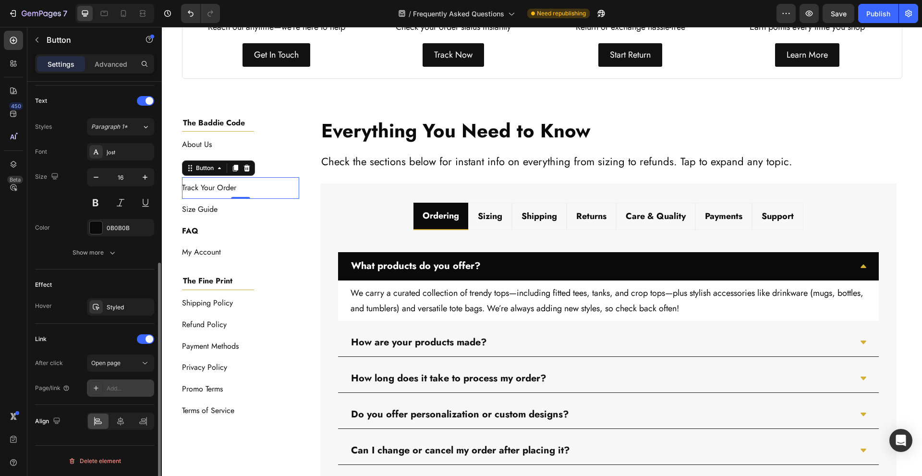
click at [128, 390] on div "Add..." at bounding box center [129, 388] width 45 height 9
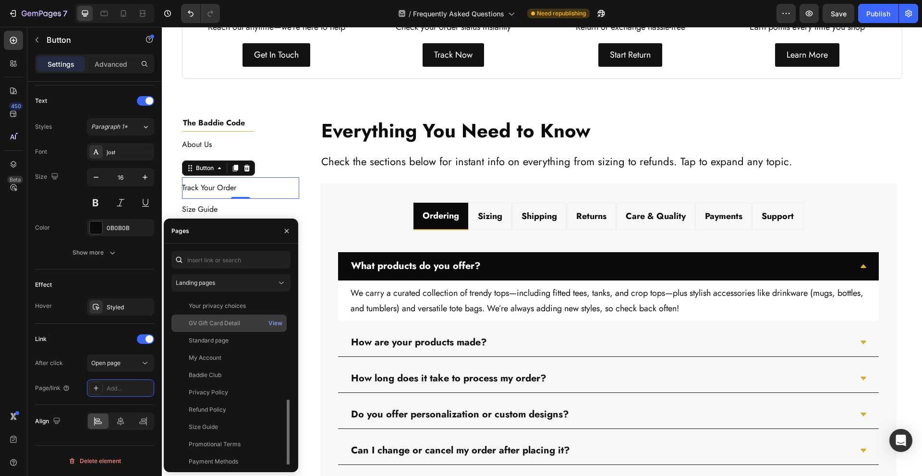
scroll to position [109, 0]
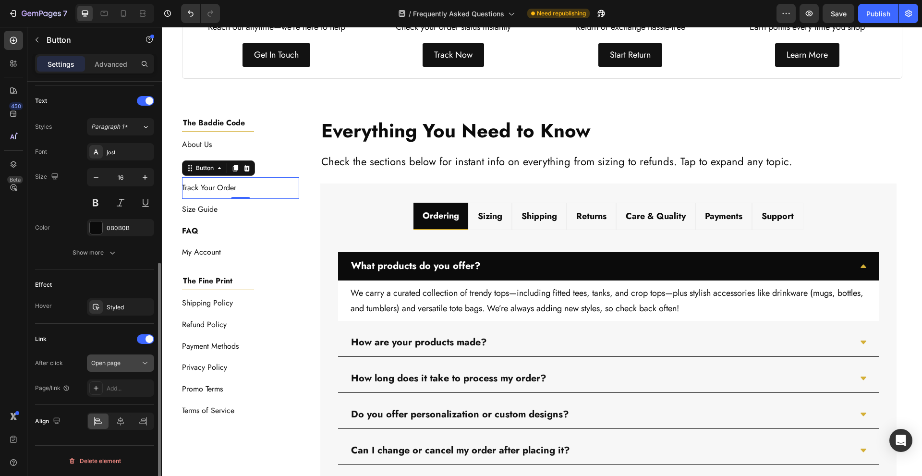
click at [116, 367] on span "Open page" at bounding box center [105, 363] width 29 height 9
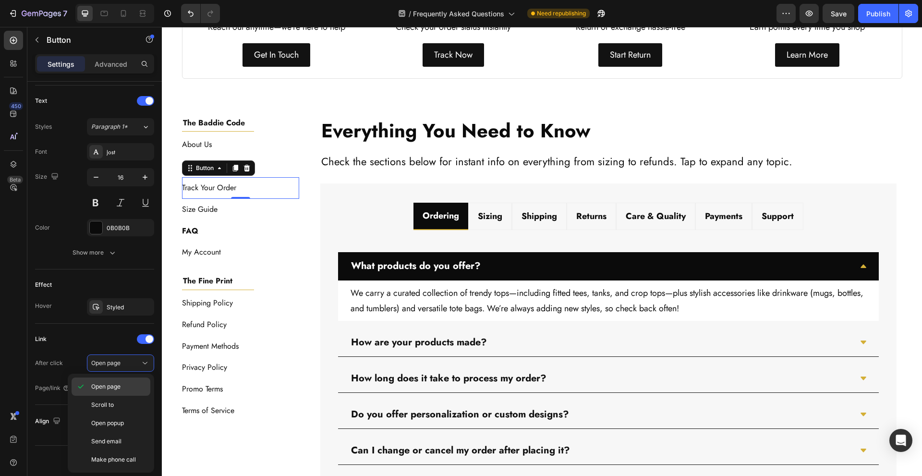
click at [128, 383] on p "Open page" at bounding box center [118, 386] width 55 height 9
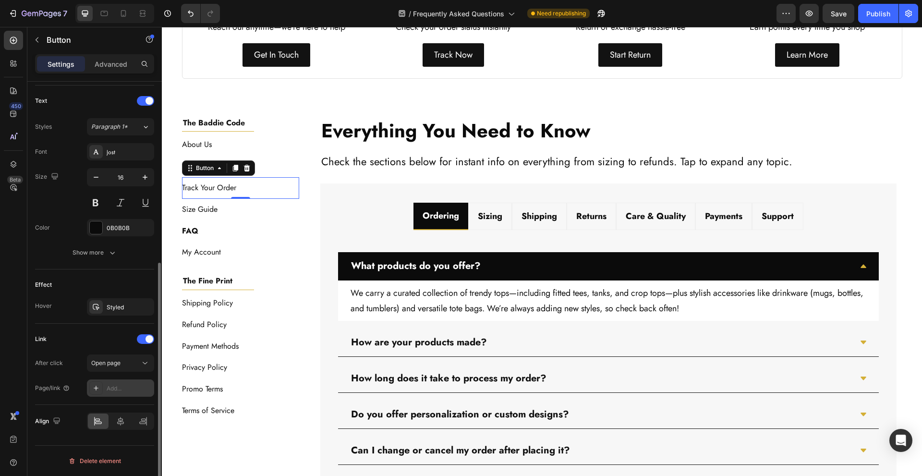
click at [135, 389] on div "Add..." at bounding box center [129, 388] width 45 height 9
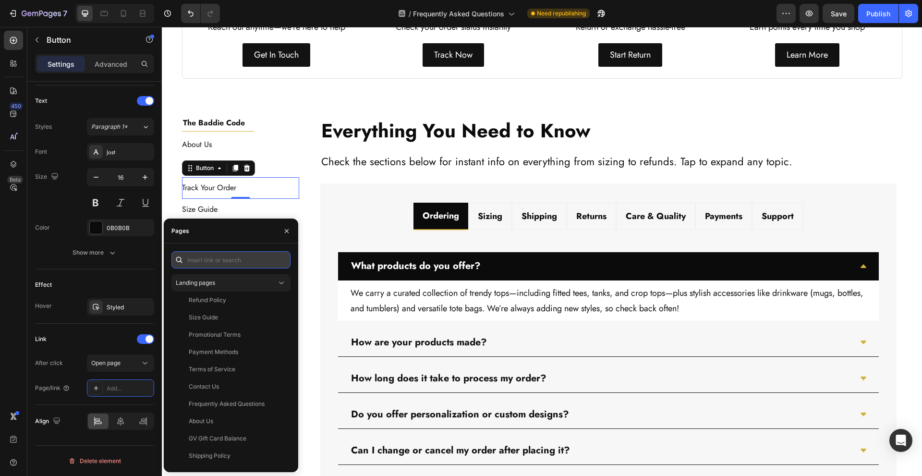
paste input "[URL][DOMAIN_NAME]"
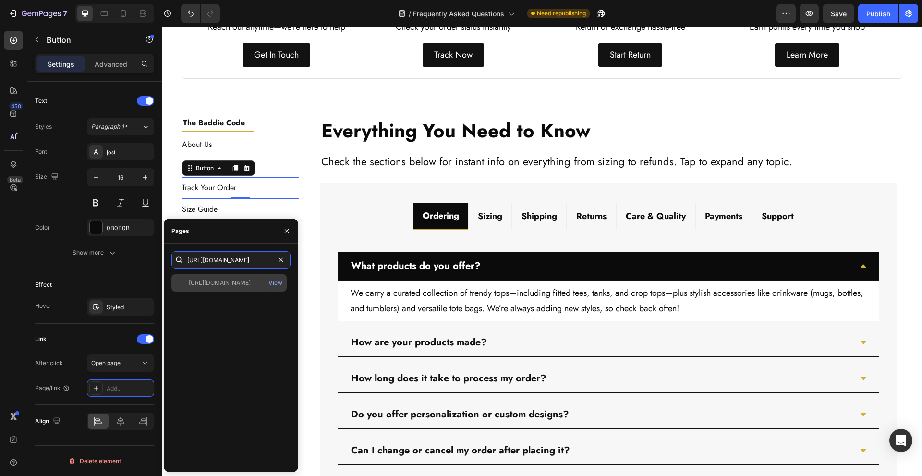
type input "[URL][DOMAIN_NAME]"
click at [252, 278] on div "[URL][DOMAIN_NAME] View" at bounding box center [228, 282] width 115 height 17
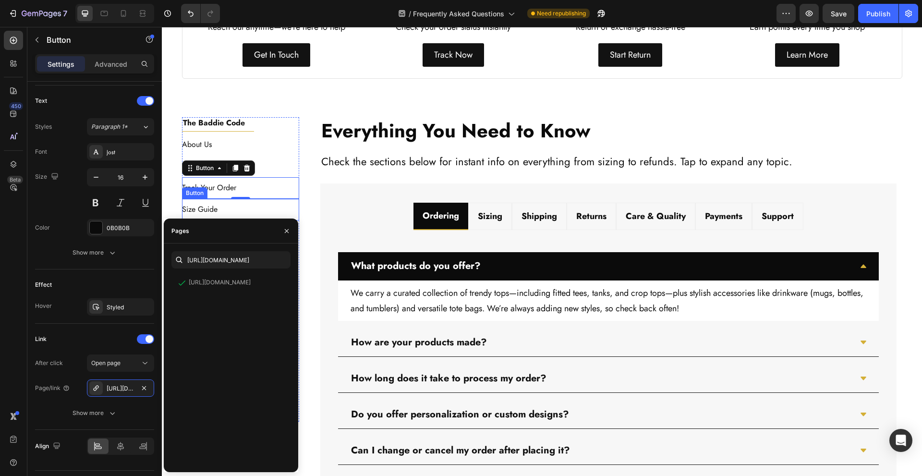
click at [230, 208] on div "Size Guide Button" at bounding box center [241, 210] width 118 height 22
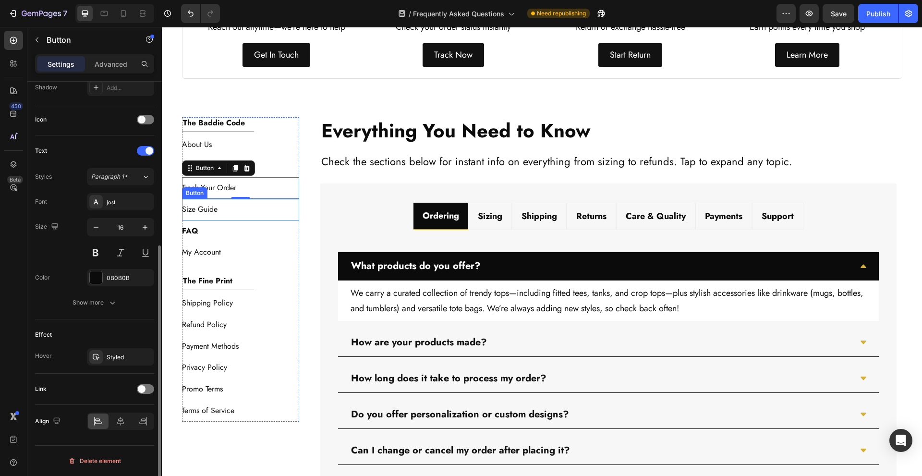
scroll to position [267, 0]
click at [151, 390] on div at bounding box center [145, 389] width 17 height 10
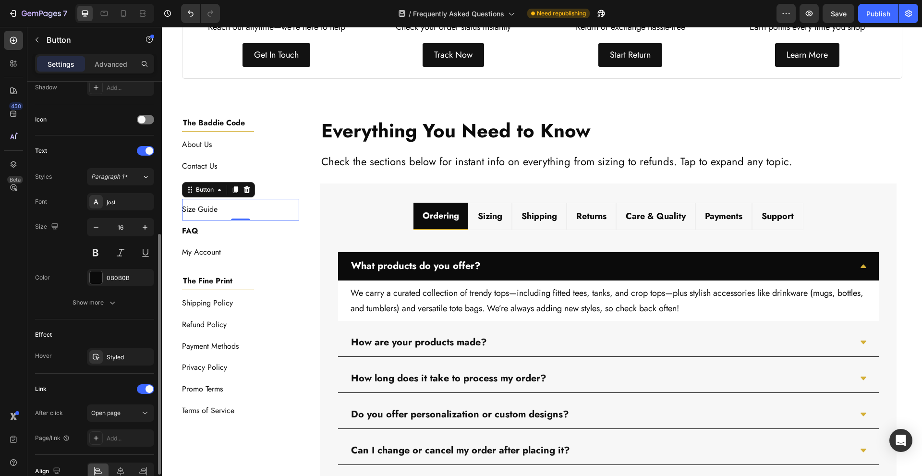
scroll to position [317, 0]
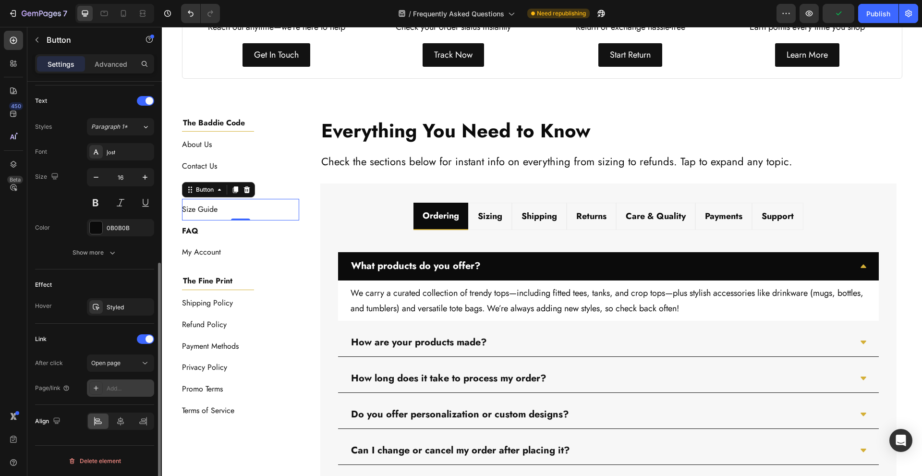
click at [118, 386] on div "Add..." at bounding box center [129, 388] width 45 height 9
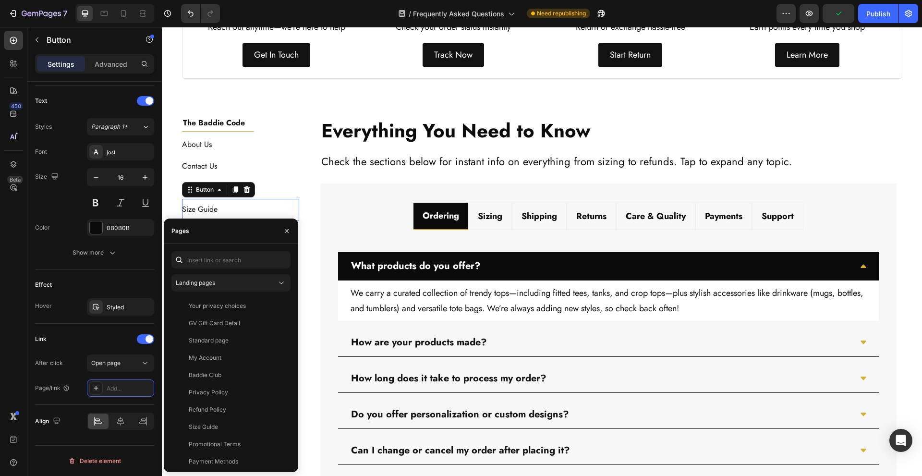
scroll to position [109, 0]
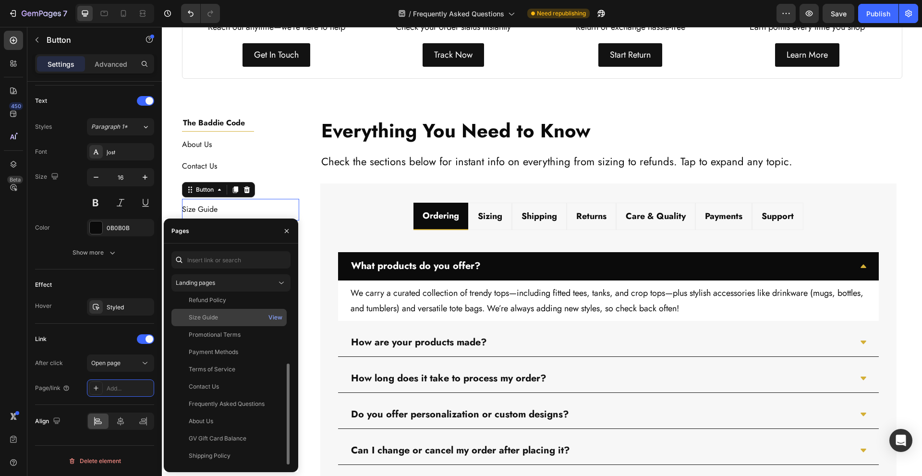
click at [243, 315] on div "Size Guide" at bounding box center [229, 317] width 108 height 9
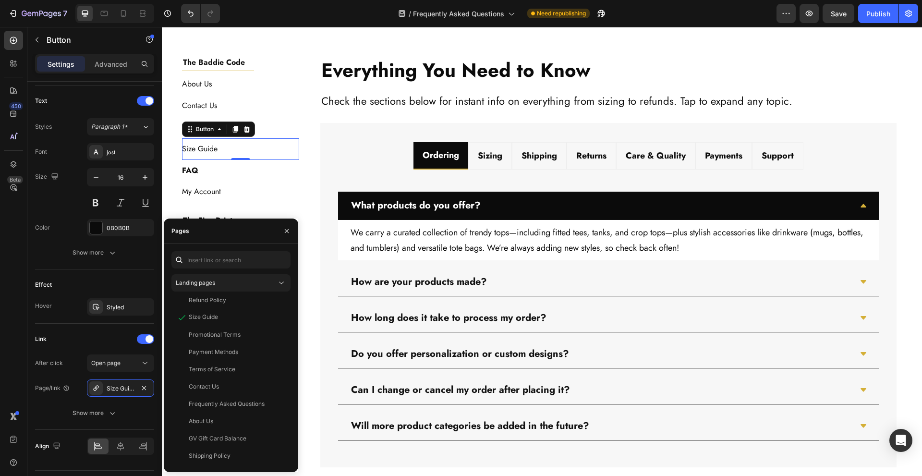
scroll to position [384, 0]
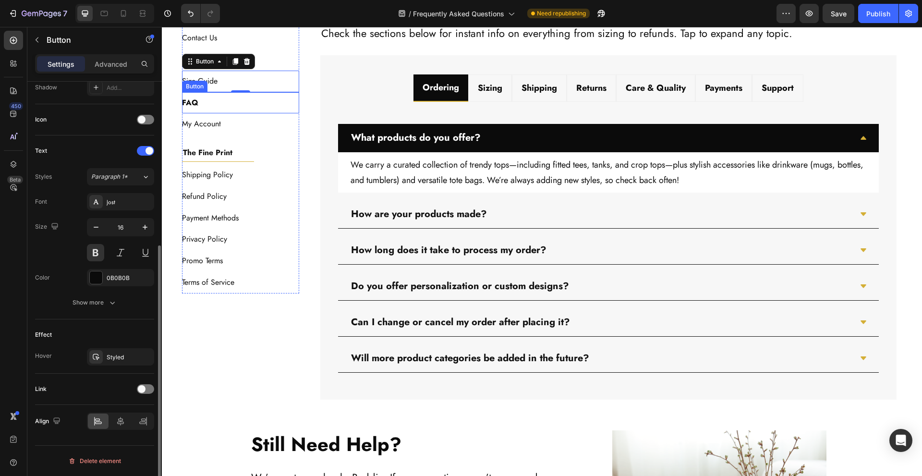
click at [240, 108] on div "FAQ Button" at bounding box center [241, 103] width 118 height 22
click at [269, 122] on div "My Account Button" at bounding box center [241, 124] width 118 height 22
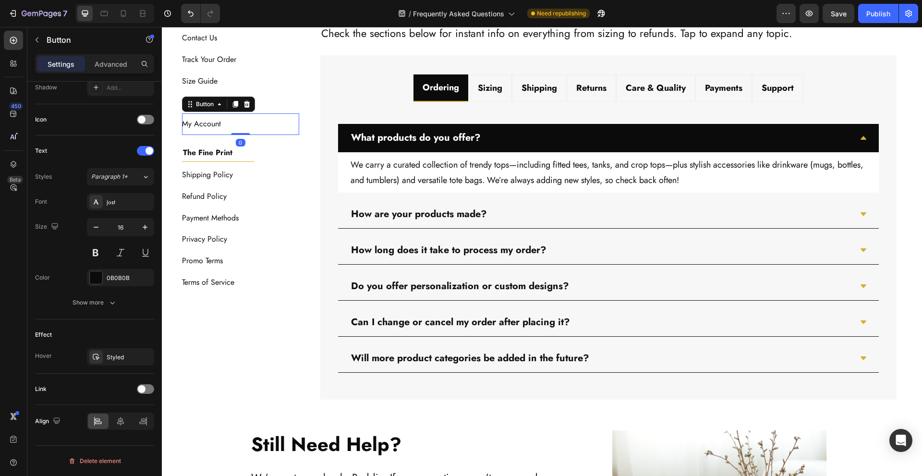
click at [267, 99] on div "FAQ Button" at bounding box center [241, 103] width 118 height 22
click at [269, 121] on div "My Account Button" at bounding box center [241, 124] width 118 height 22
click at [250, 126] on div "My Account Button 0" at bounding box center [241, 124] width 118 height 22
click at [138, 390] on span at bounding box center [142, 389] width 8 height 8
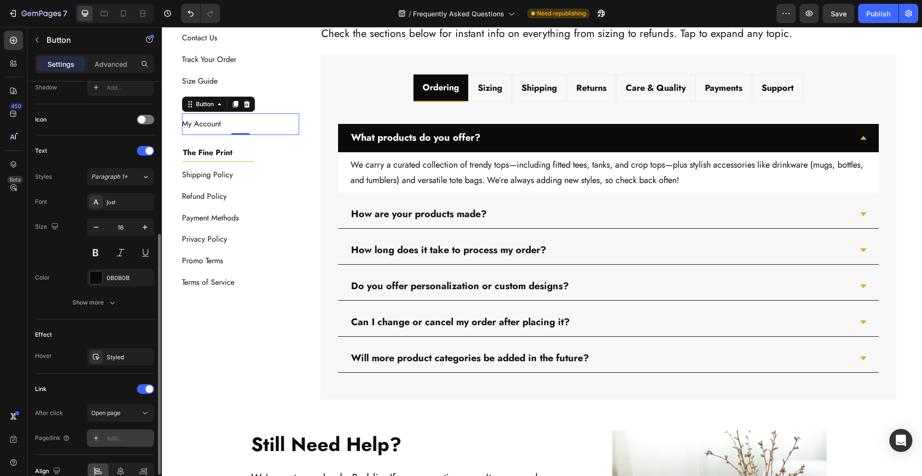
click at [113, 439] on div "Add..." at bounding box center [129, 438] width 45 height 9
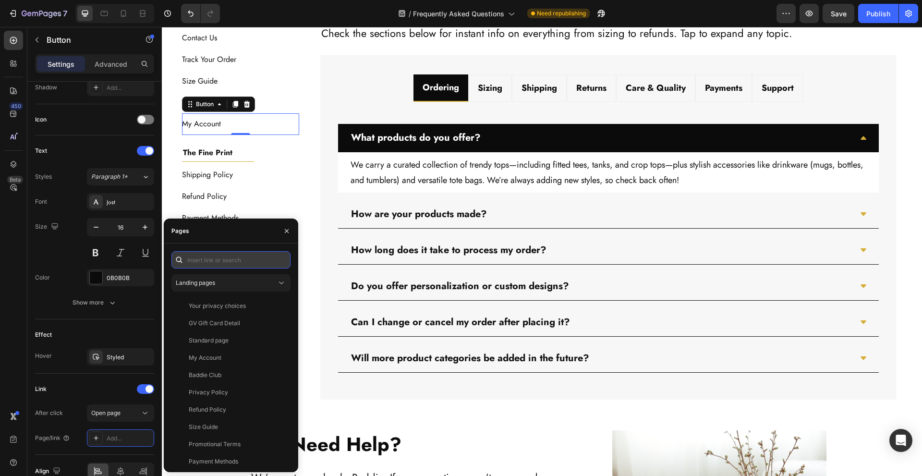
click at [246, 266] on input "text" at bounding box center [230, 259] width 119 height 17
paste input "[URL][DOMAIN_NAME][DOMAIN_NAME][DOMAIN_NAME]"
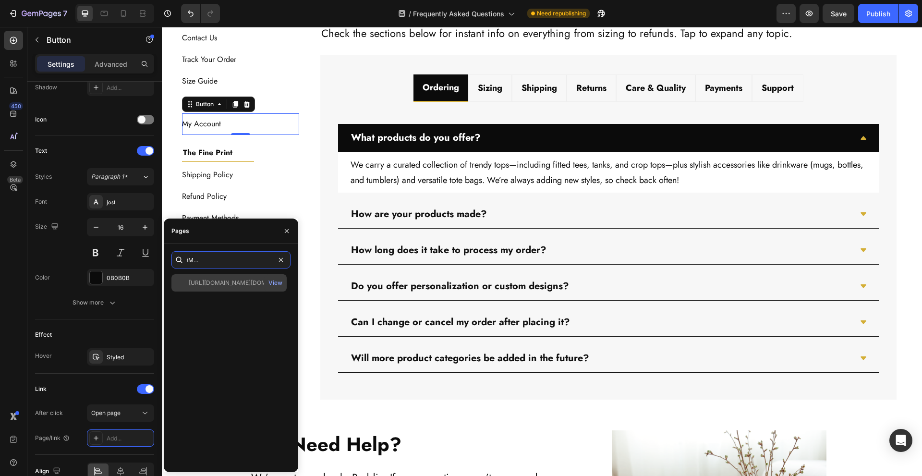
type input "[URL][DOMAIN_NAME][DOMAIN_NAME][DOMAIN_NAME]"
click at [216, 283] on div "[URL][DOMAIN_NAME][DOMAIN_NAME][DOMAIN_NAME]" at bounding box center [235, 283] width 92 height 9
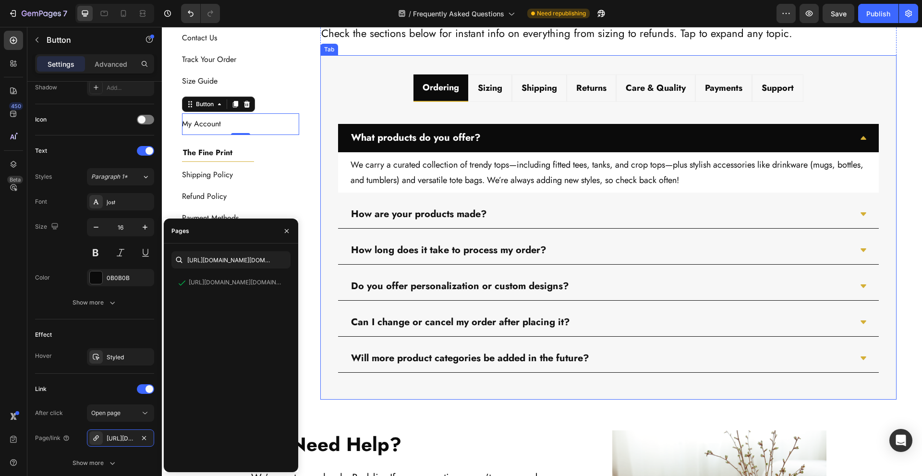
click at [320, 225] on div "Ordering Sizing Shipping Returns Care & Quality Payments Support What products …" at bounding box center [608, 227] width 576 height 344
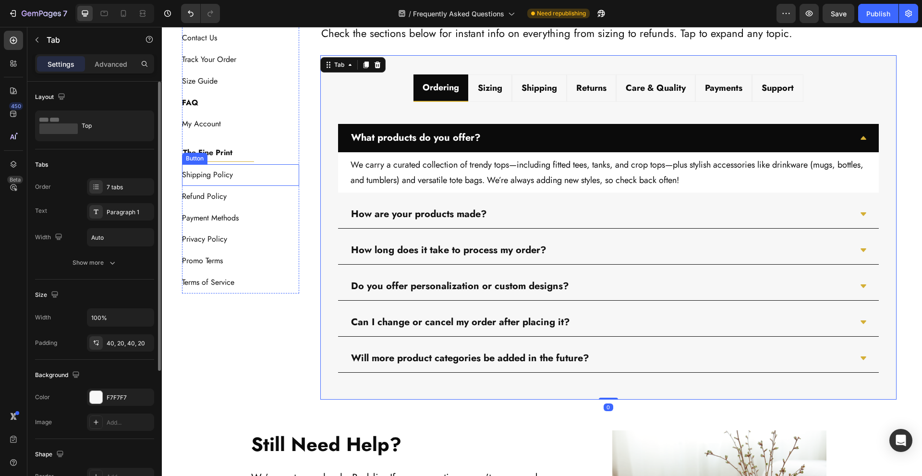
click at [249, 170] on div "Shipping Policy Button" at bounding box center [241, 175] width 118 height 22
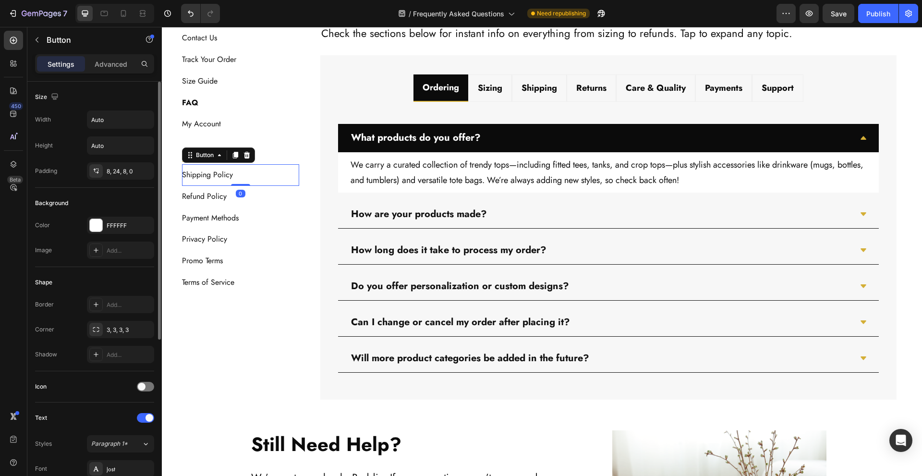
scroll to position [255, 0]
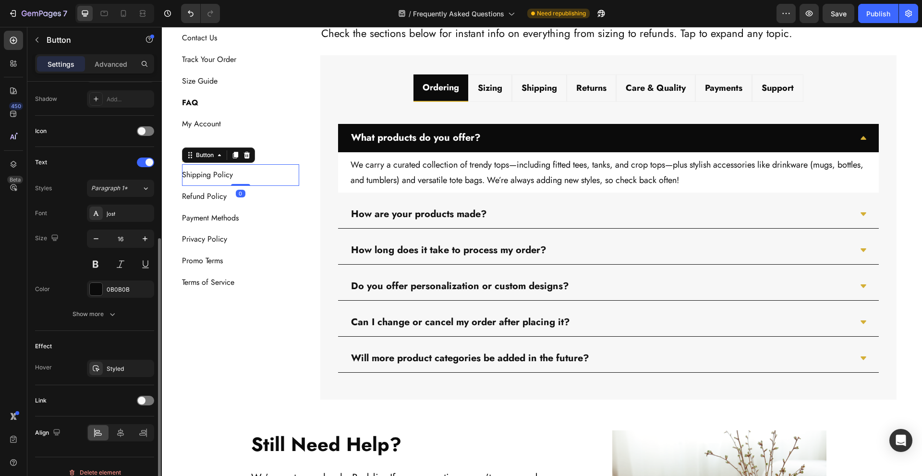
click at [144, 407] on div "Link" at bounding box center [94, 400] width 119 height 15
click at [146, 399] on div at bounding box center [145, 401] width 17 height 10
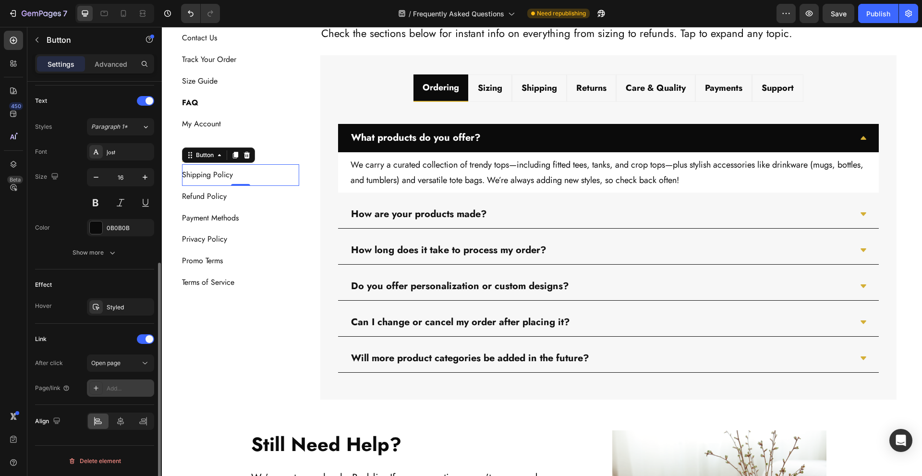
click at [119, 388] on div "Add..." at bounding box center [129, 388] width 45 height 9
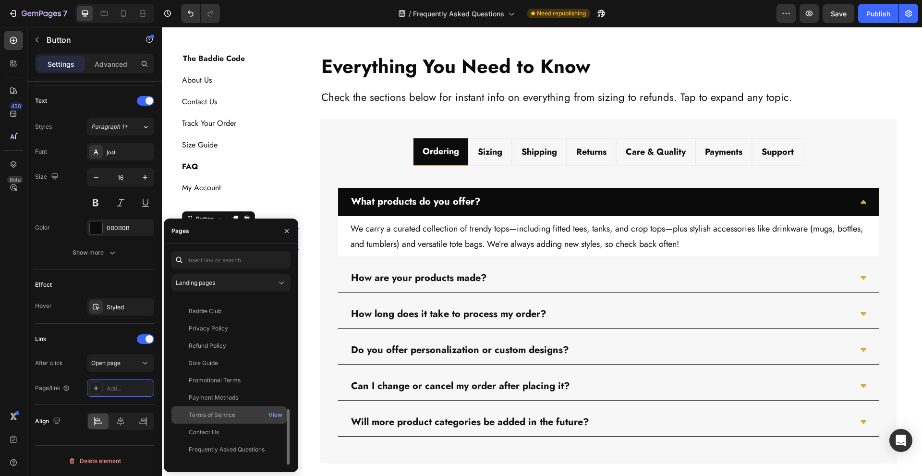
scroll to position [109, 0]
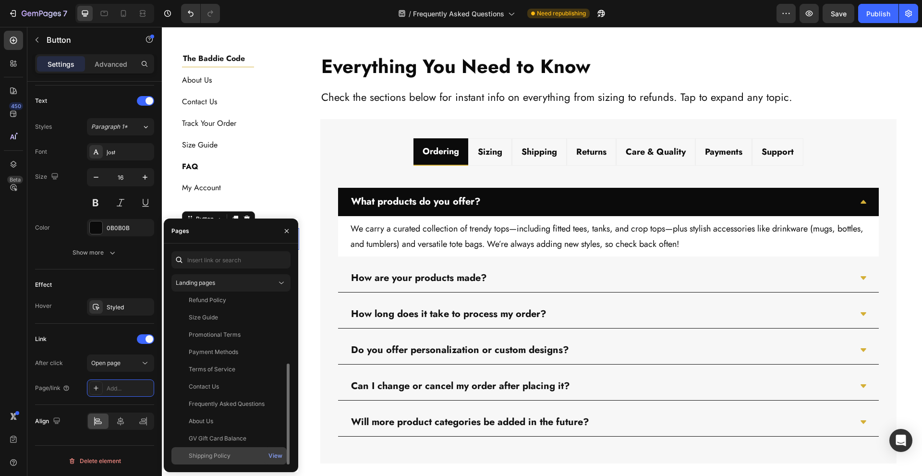
click at [240, 450] on div "Shipping Policy View" at bounding box center [228, 455] width 115 height 17
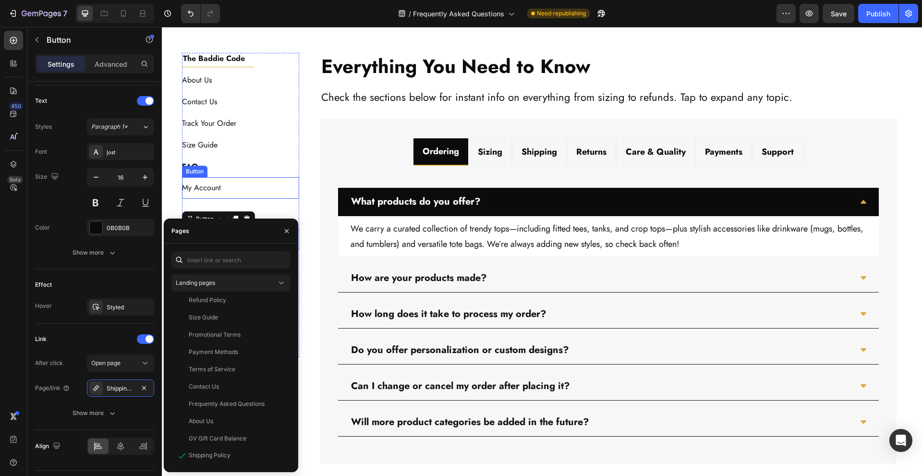
scroll to position [448, 0]
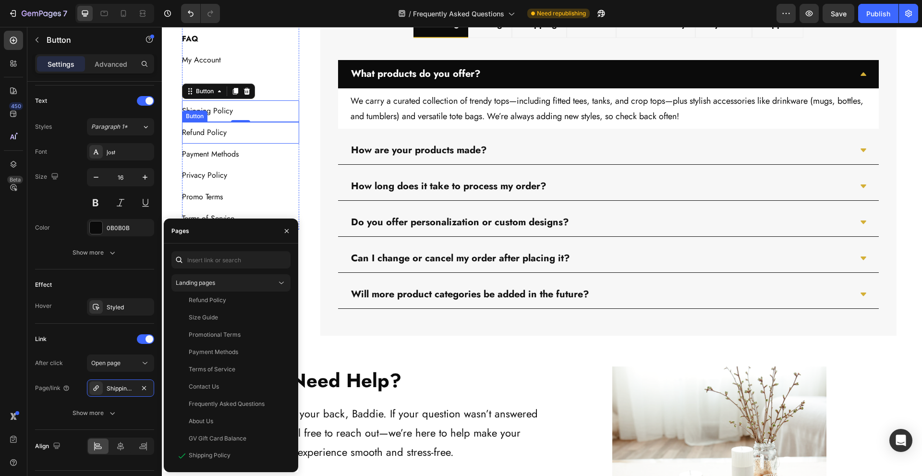
click at [259, 133] on div "Refund Policy Button" at bounding box center [241, 133] width 118 height 22
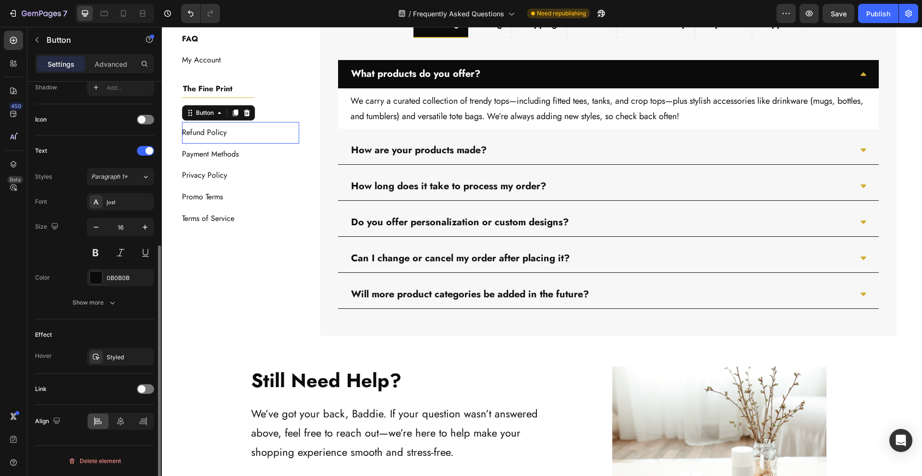
scroll to position [267, 0]
click at [139, 392] on span at bounding box center [142, 389] width 8 height 8
click at [115, 434] on div "Add..." at bounding box center [129, 438] width 45 height 9
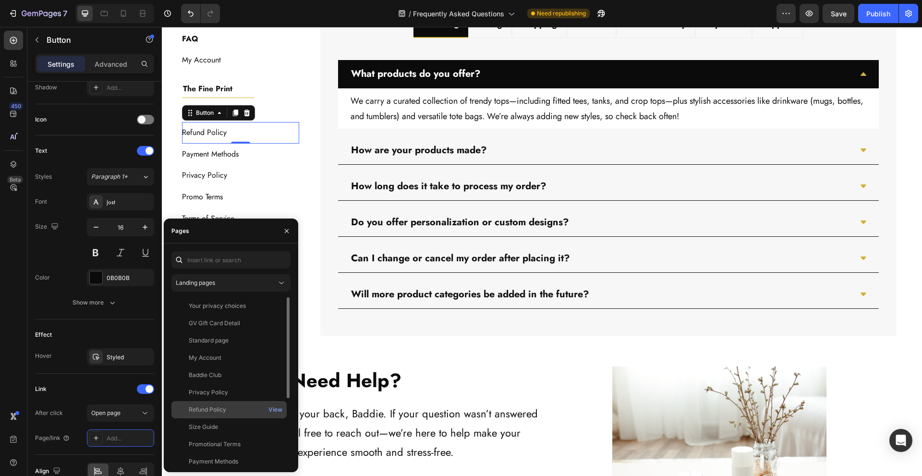
click at [243, 410] on div "Refund Policy" at bounding box center [229, 409] width 108 height 9
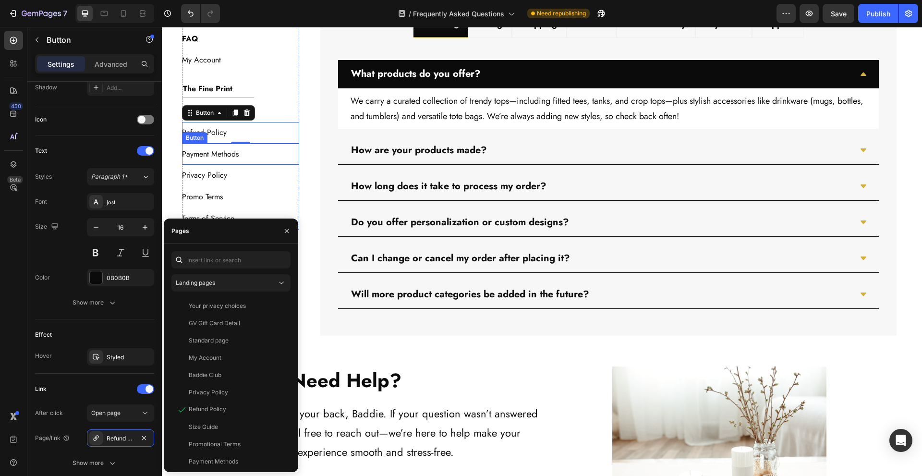
click at [249, 154] on div "Payment Methods Button" at bounding box center [241, 155] width 118 height 22
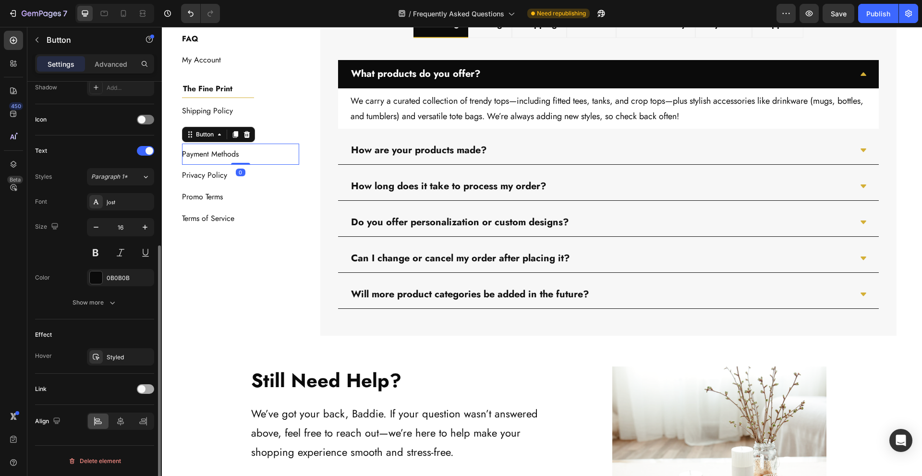
click at [148, 390] on div at bounding box center [145, 389] width 17 height 10
click at [122, 434] on div "Add..." at bounding box center [129, 438] width 45 height 9
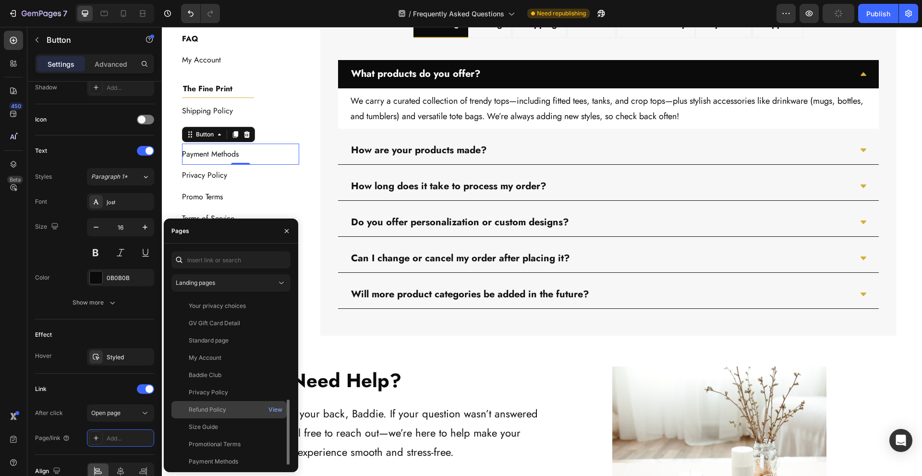
scroll to position [64, 0]
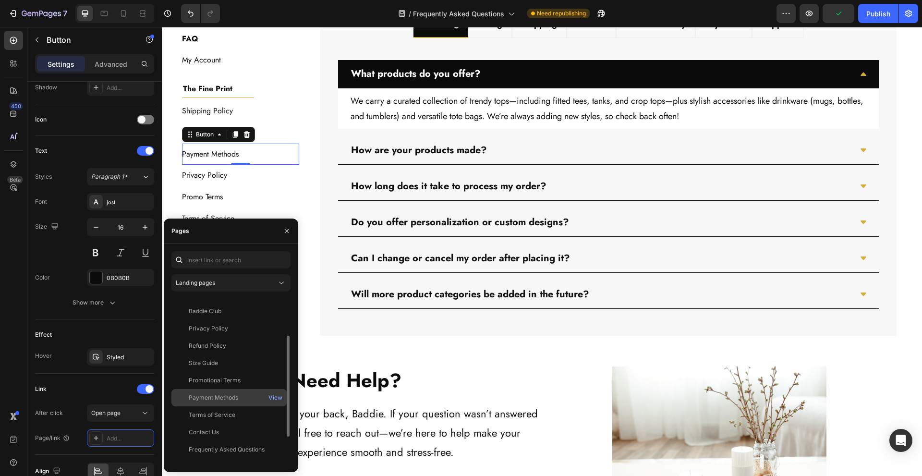
click at [239, 399] on div "Payment Methods" at bounding box center [229, 397] width 108 height 9
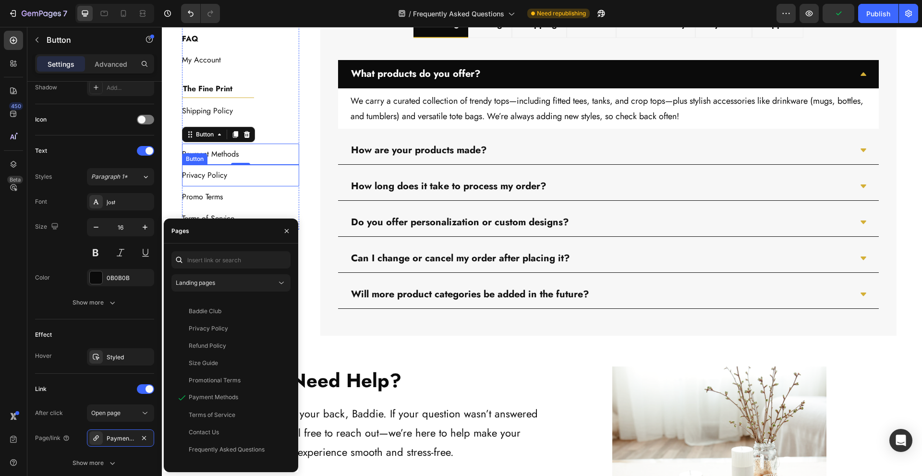
click at [242, 173] on div "Privacy Policy Button" at bounding box center [241, 176] width 118 height 22
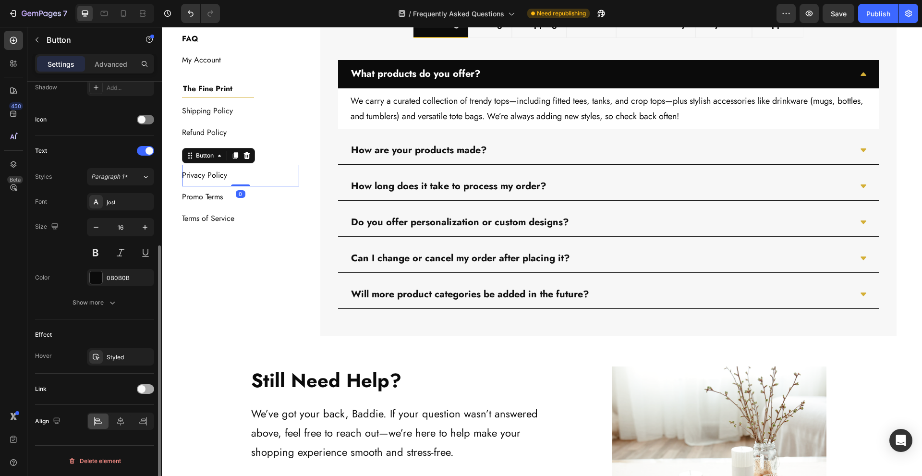
click at [147, 389] on div at bounding box center [145, 389] width 17 height 10
click at [123, 434] on div "Add..." at bounding box center [129, 438] width 45 height 9
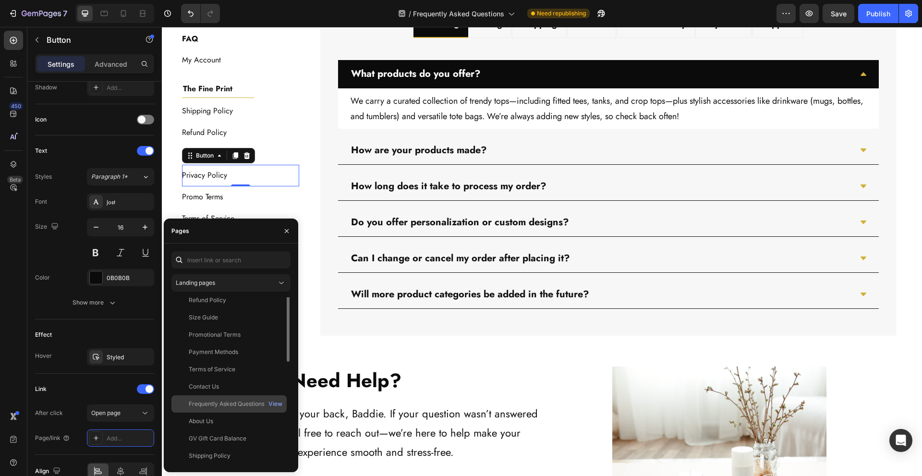
scroll to position [0, 0]
click at [243, 393] on div "Privacy Policy" at bounding box center [229, 392] width 108 height 9
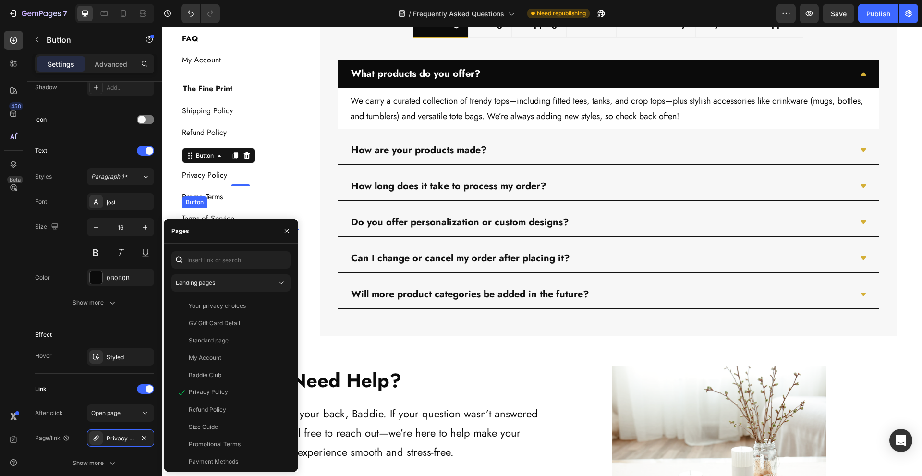
click at [250, 199] on div "Promo Terms Button" at bounding box center [241, 197] width 118 height 22
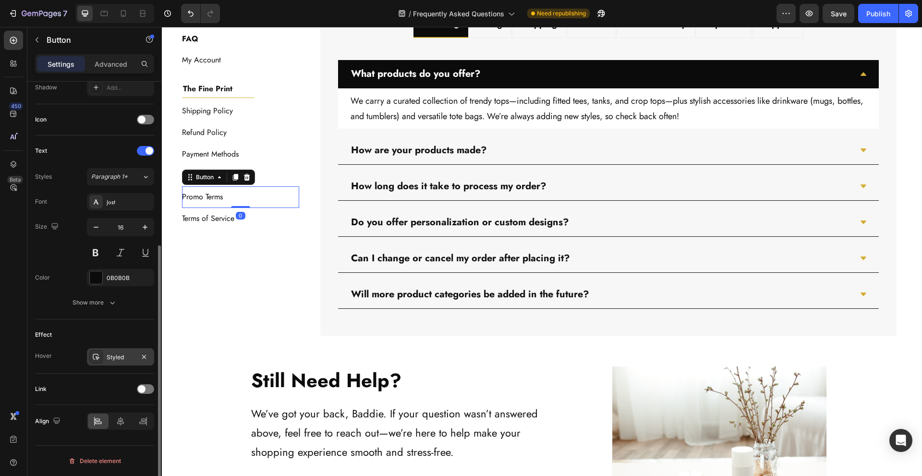
click at [121, 358] on div "Styled" at bounding box center [121, 357] width 28 height 9
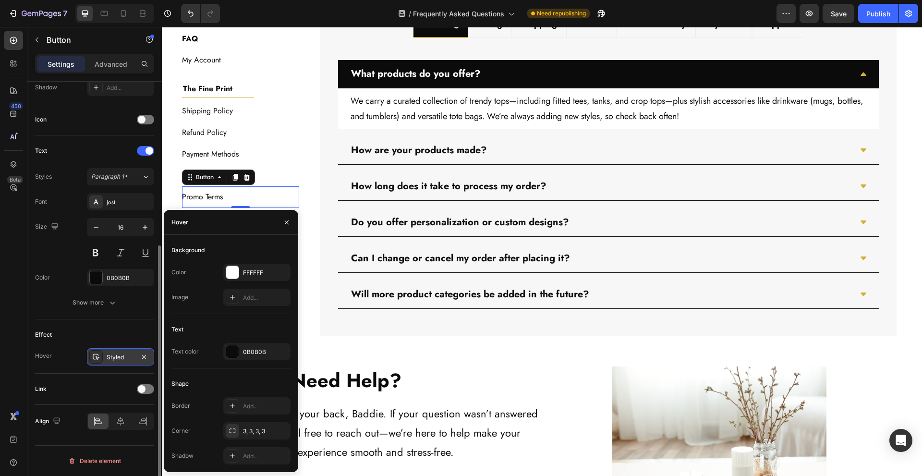
click at [121, 358] on div "Styled" at bounding box center [121, 357] width 28 height 9
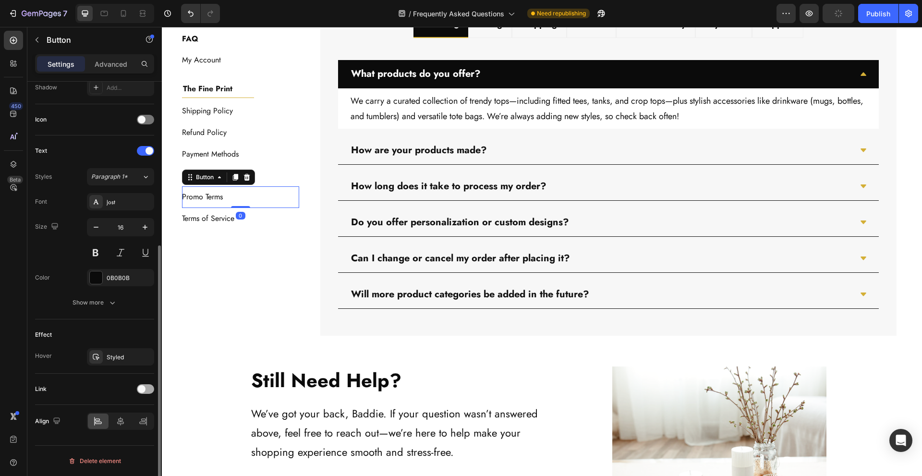
click at [149, 384] on div at bounding box center [145, 389] width 17 height 10
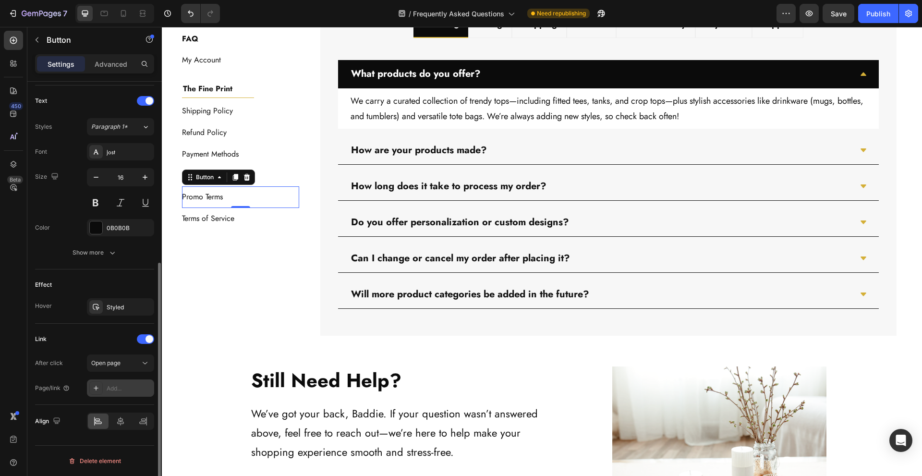
click at [122, 384] on div "Add..." at bounding box center [129, 388] width 45 height 9
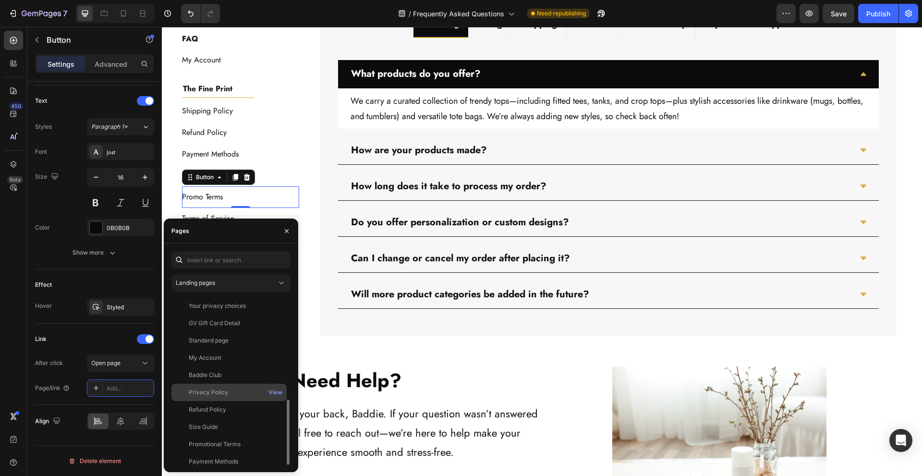
scroll to position [64, 0]
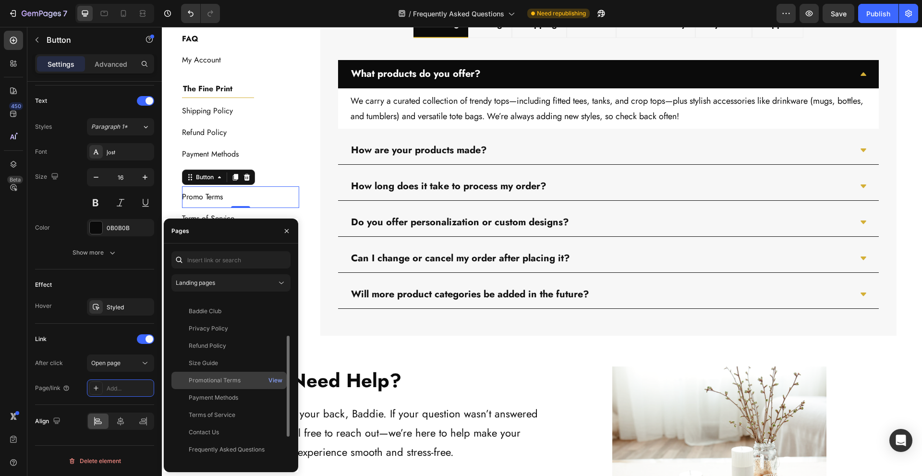
click at [256, 384] on div "Promotional Terms" at bounding box center [229, 380] width 108 height 9
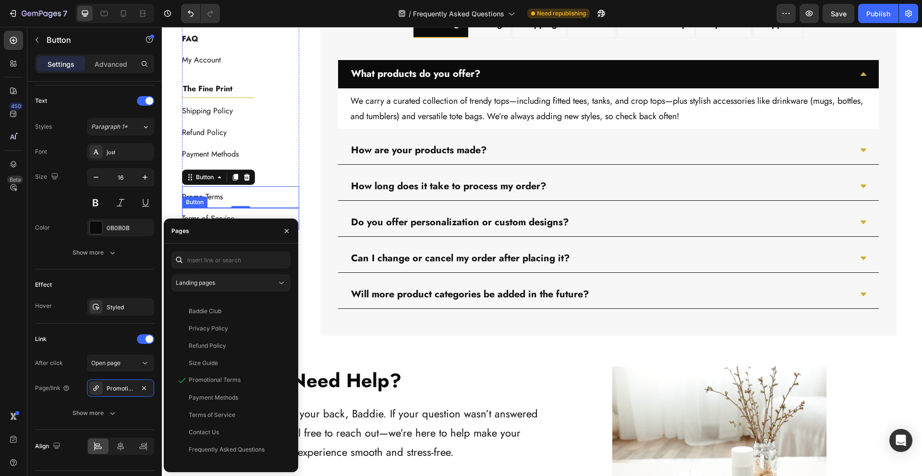
click at [246, 211] on div "Terms of Service Button" at bounding box center [241, 219] width 118 height 22
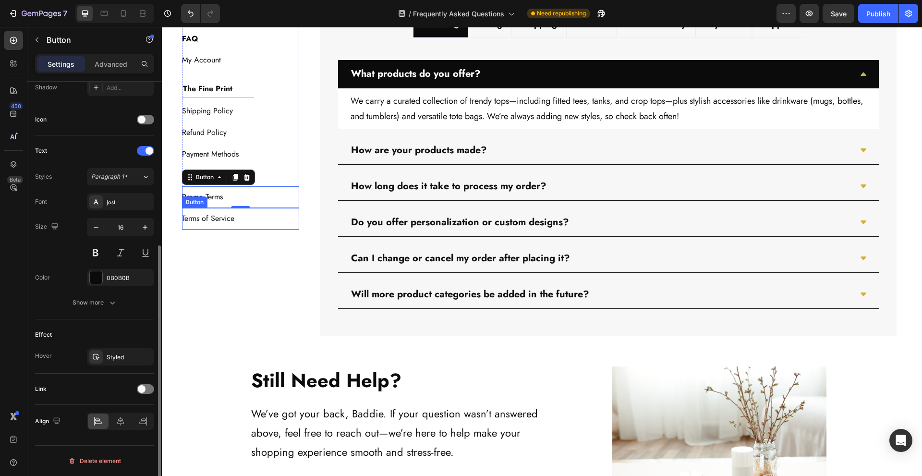
scroll to position [267, 0]
click at [143, 384] on div at bounding box center [145, 389] width 17 height 10
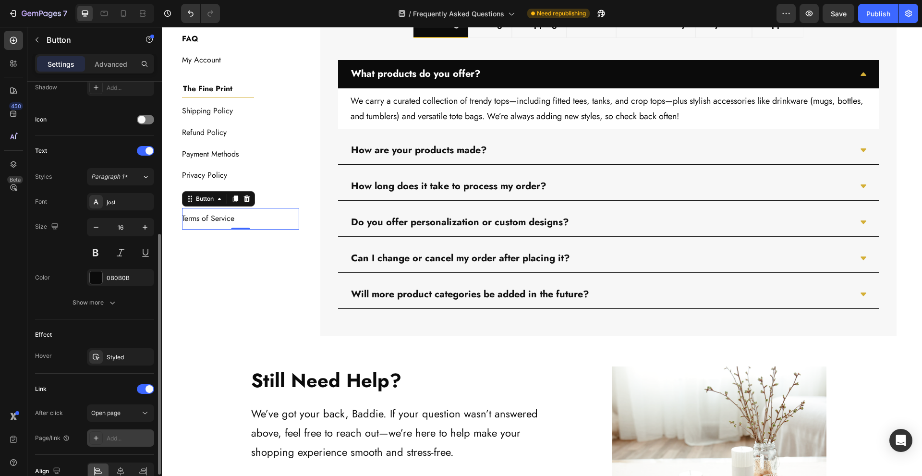
click at [100, 441] on div at bounding box center [95, 437] width 13 height 13
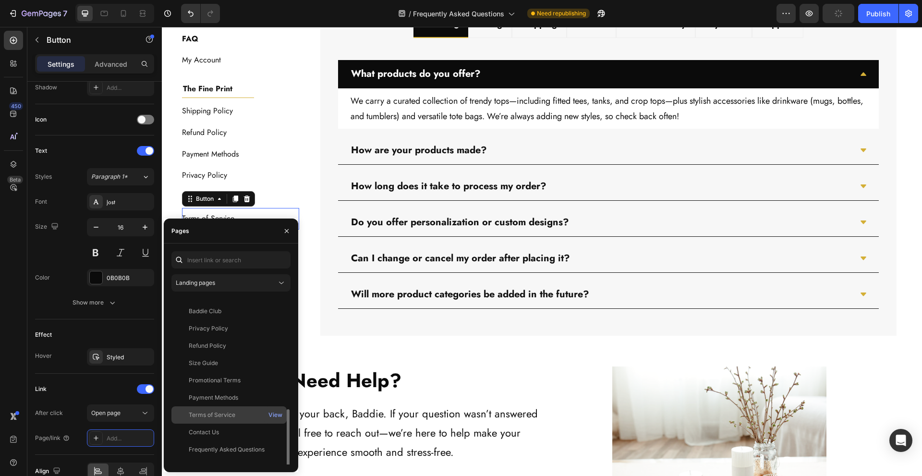
scroll to position [109, 0]
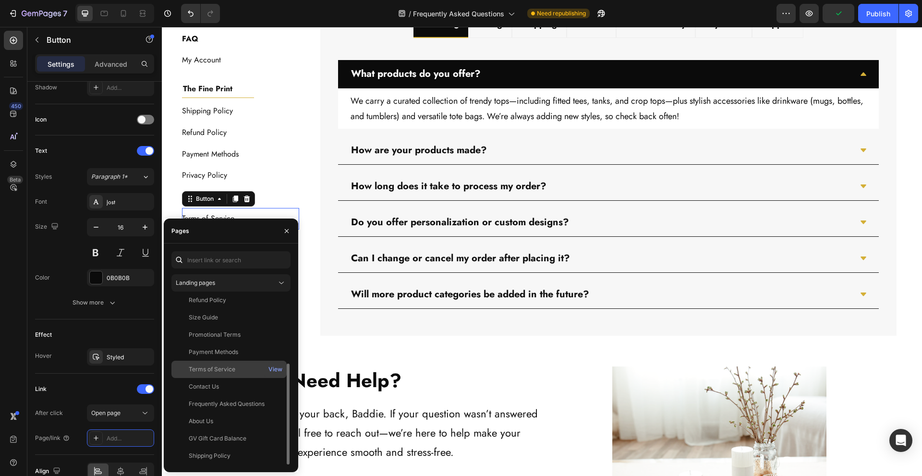
click at [246, 373] on div "Terms of Service" at bounding box center [229, 369] width 108 height 9
click at [315, 252] on div "Everything You Need to Know Heading Check the sections below for instant info o…" at bounding box center [608, 130] width 587 height 411
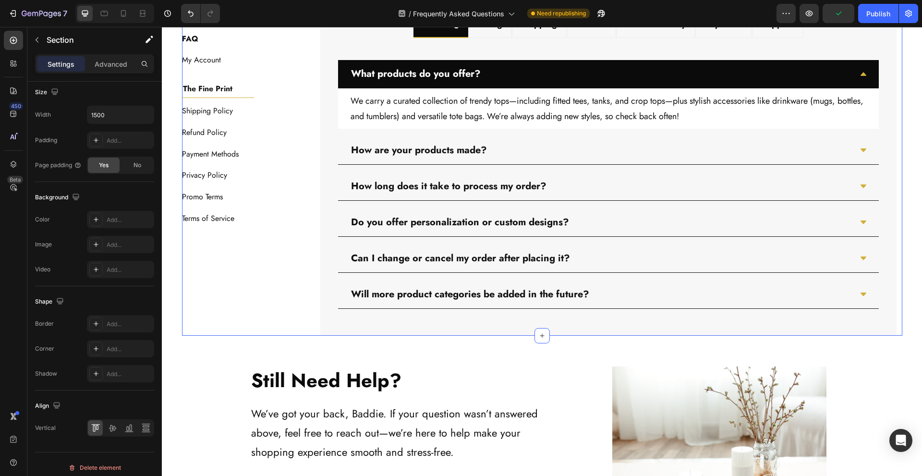
scroll to position [0, 0]
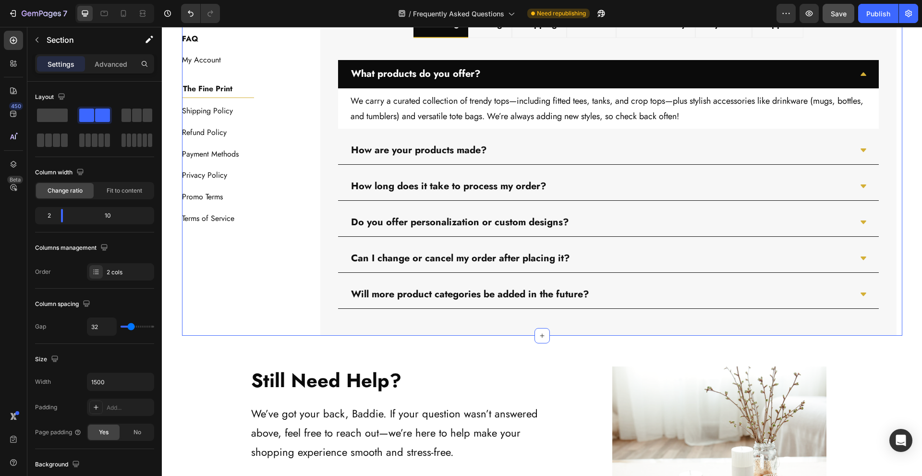
click at [841, 5] on button "Save" at bounding box center [839, 13] width 32 height 19
click at [844, 11] on span "Save" at bounding box center [839, 14] width 16 height 8
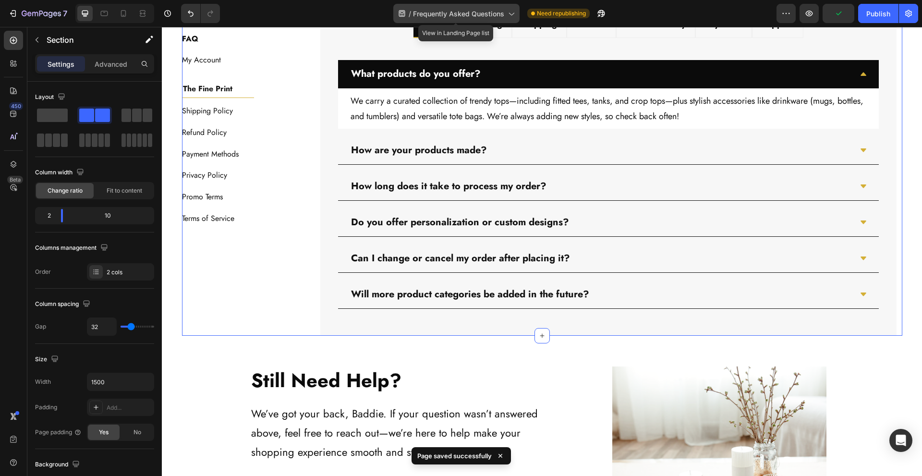
click at [494, 7] on div "/ Frequently Asked Questions" at bounding box center [456, 13] width 126 height 19
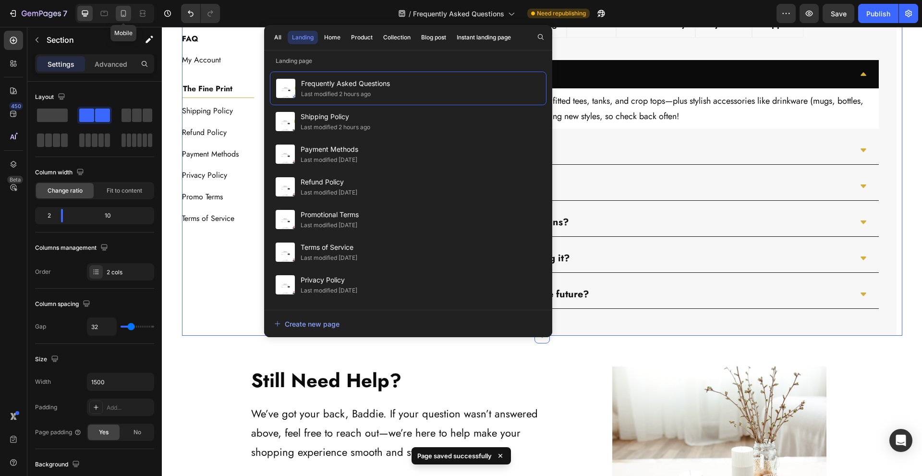
click at [126, 12] on icon at bounding box center [123, 13] width 5 height 7
type input "0"
type input "100%"
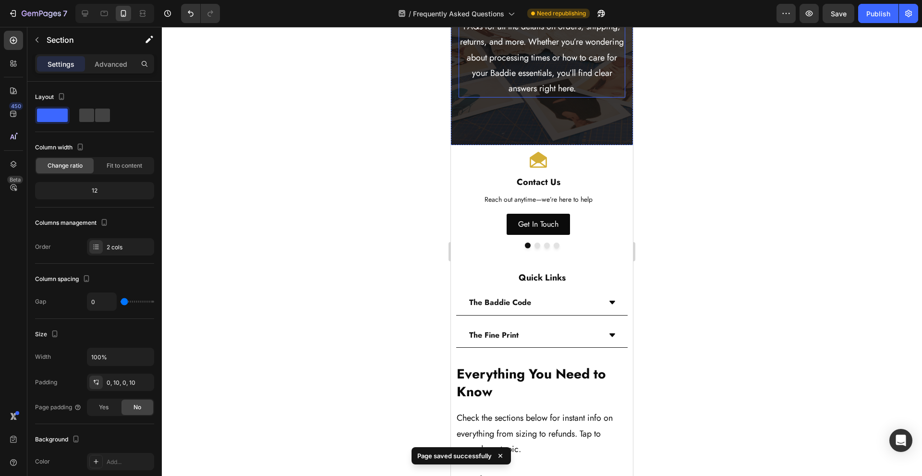
scroll to position [249, 0]
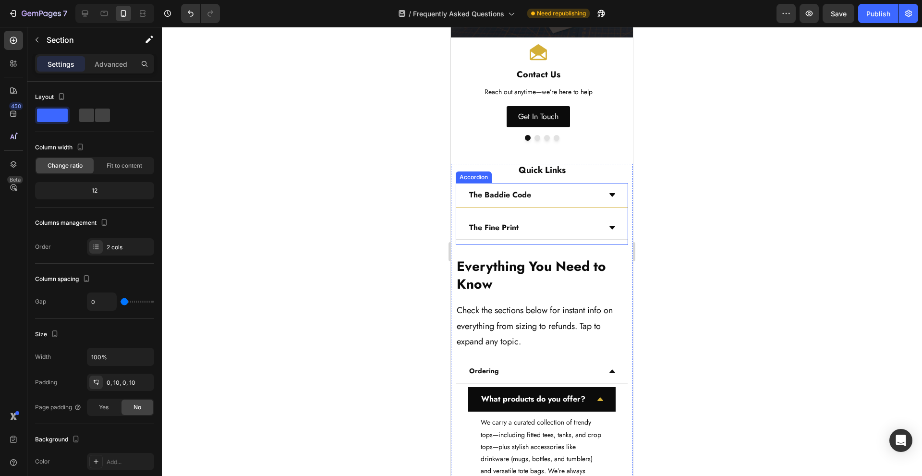
click at [578, 198] on div "The Baddie Code" at bounding box center [534, 195] width 133 height 17
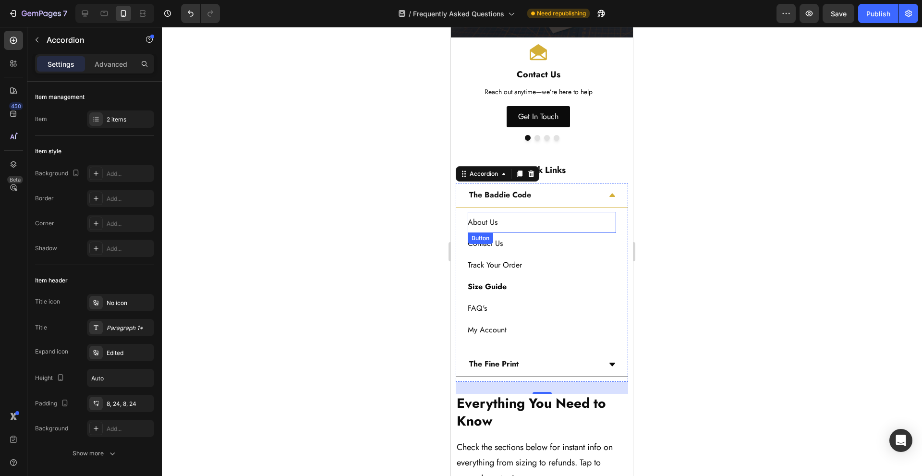
click at [547, 222] on div "About Us Button" at bounding box center [542, 223] width 148 height 22
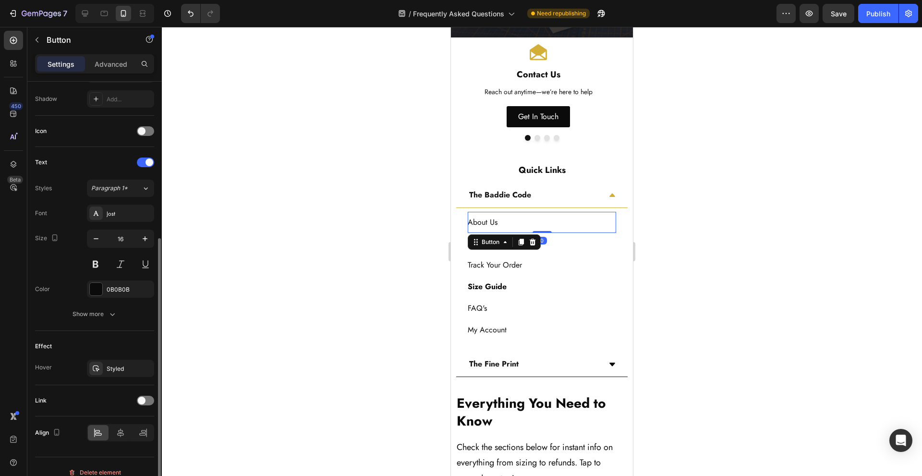
scroll to position [267, 0]
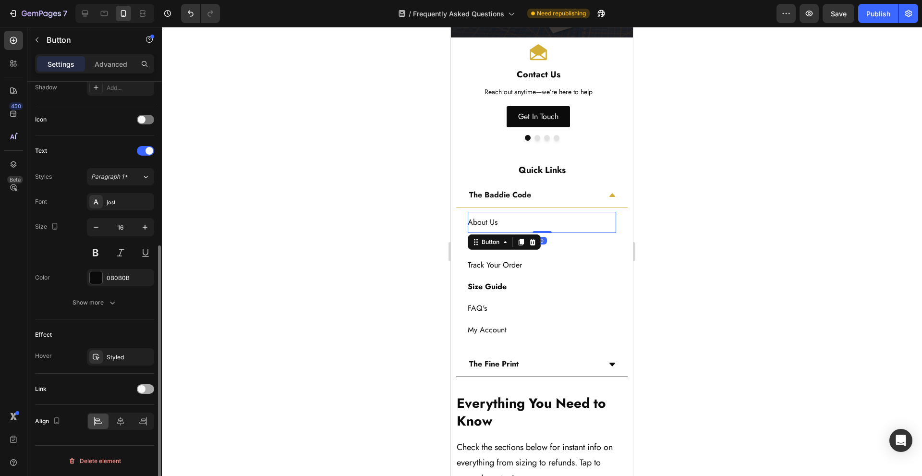
click at [138, 390] on span at bounding box center [142, 389] width 8 height 8
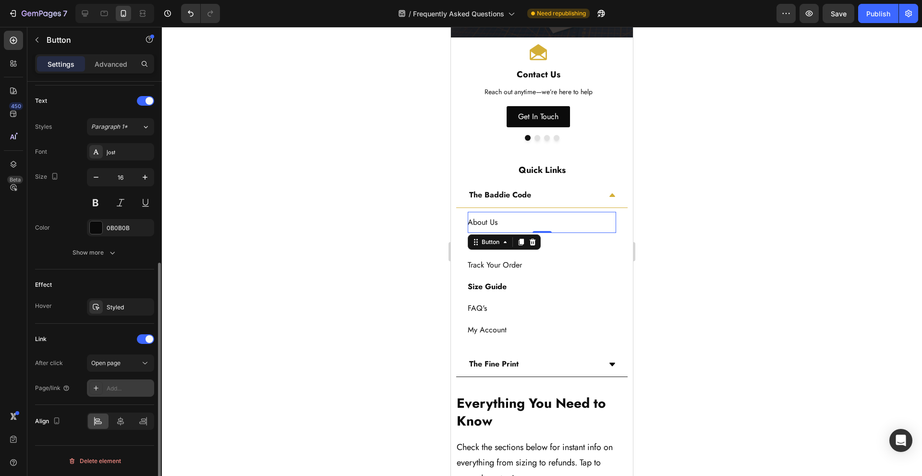
click at [123, 385] on div "Add..." at bounding box center [129, 388] width 45 height 9
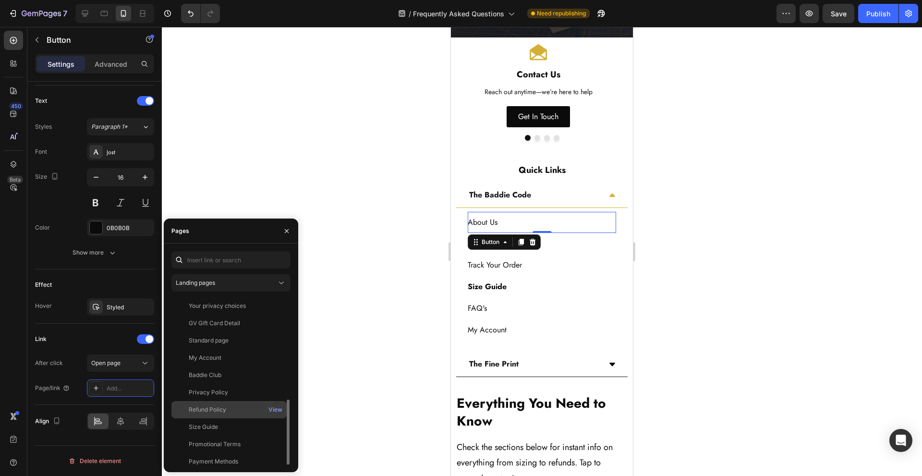
scroll to position [109, 0]
click at [243, 430] on div "About Us View" at bounding box center [228, 438] width 115 height 17
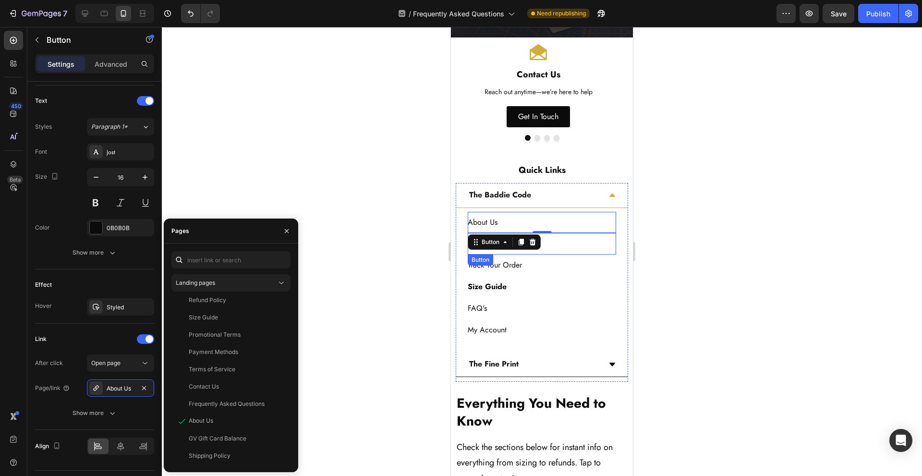
click at [571, 243] on div "Contact Us Button" at bounding box center [542, 244] width 148 height 22
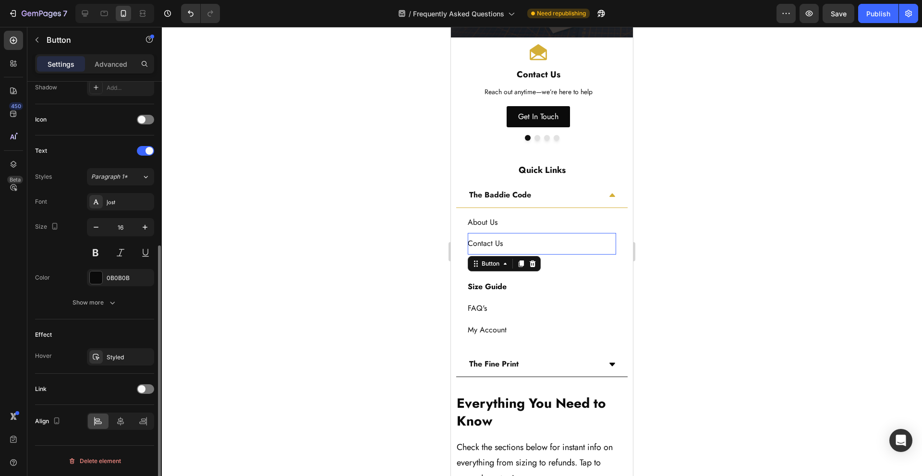
scroll to position [267, 0]
click at [139, 392] on div at bounding box center [145, 389] width 17 height 10
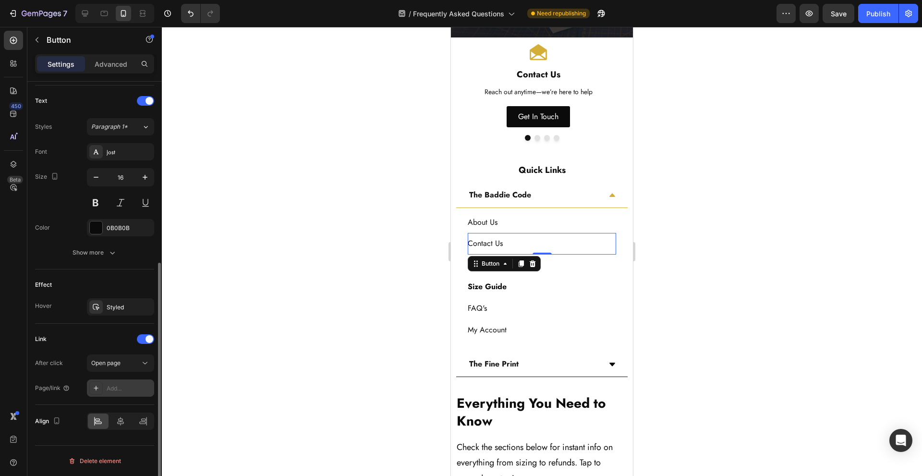
click at [122, 385] on div "Add..." at bounding box center [129, 388] width 45 height 9
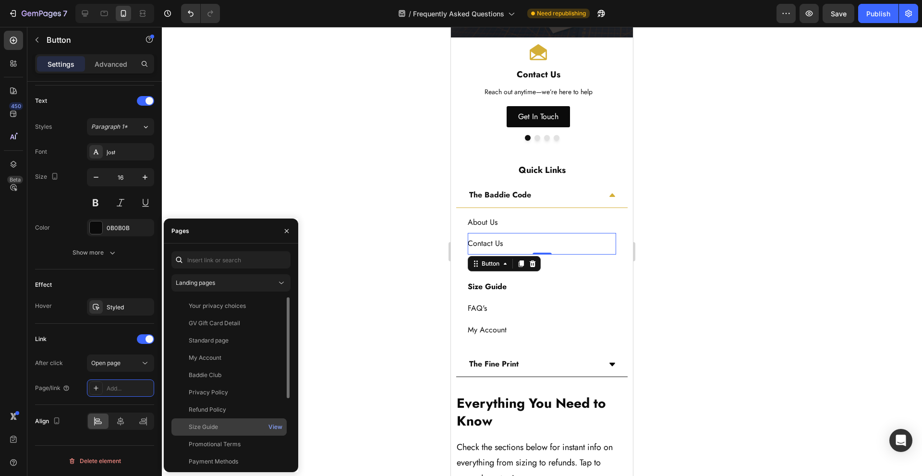
scroll to position [109, 0]
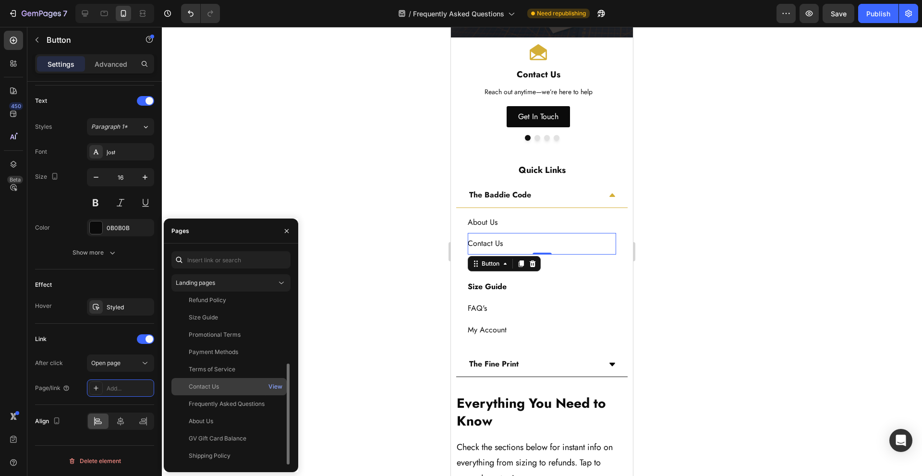
click at [244, 390] on div "Contact Us" at bounding box center [229, 386] width 108 height 9
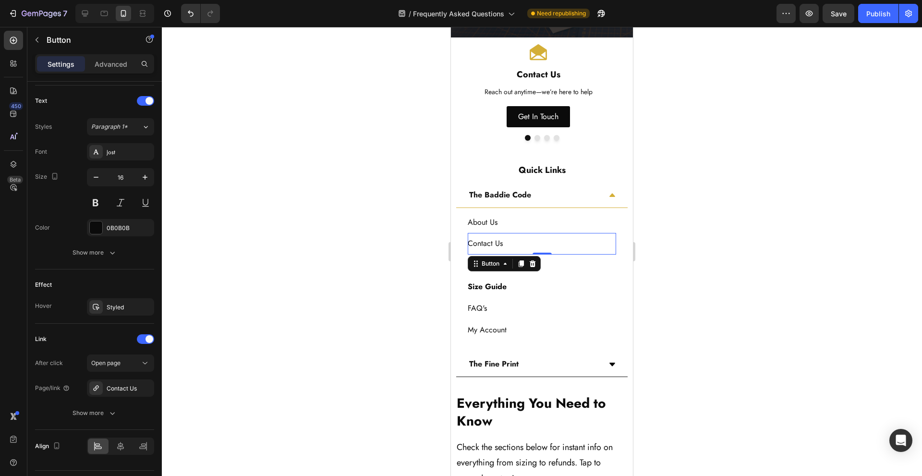
click at [438, 269] on div at bounding box center [542, 251] width 760 height 449
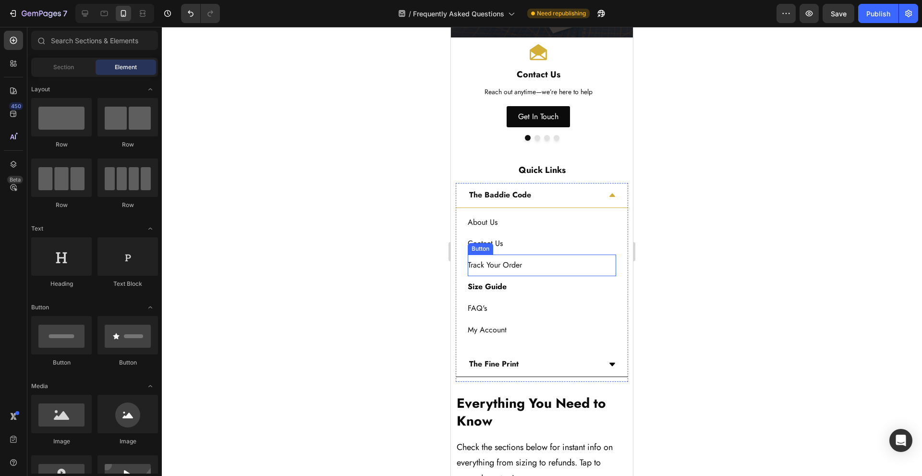
click at [558, 265] on div "Track Your Order Button" at bounding box center [542, 266] width 148 height 22
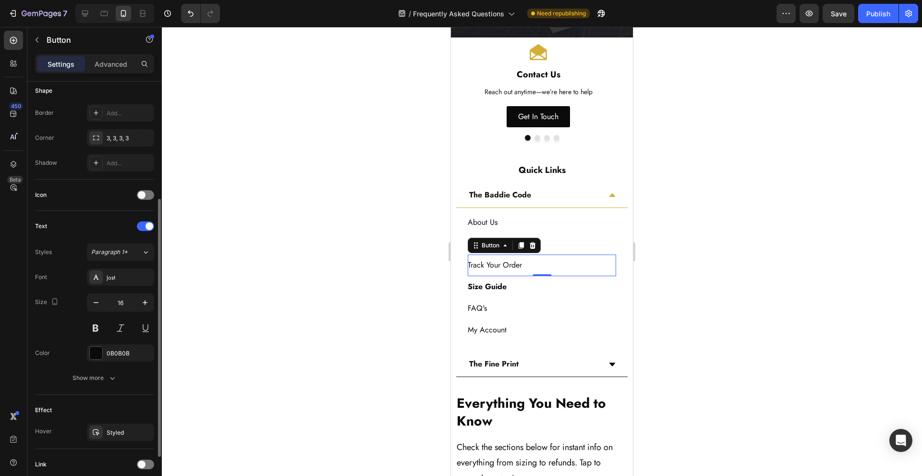
scroll to position [267, 0]
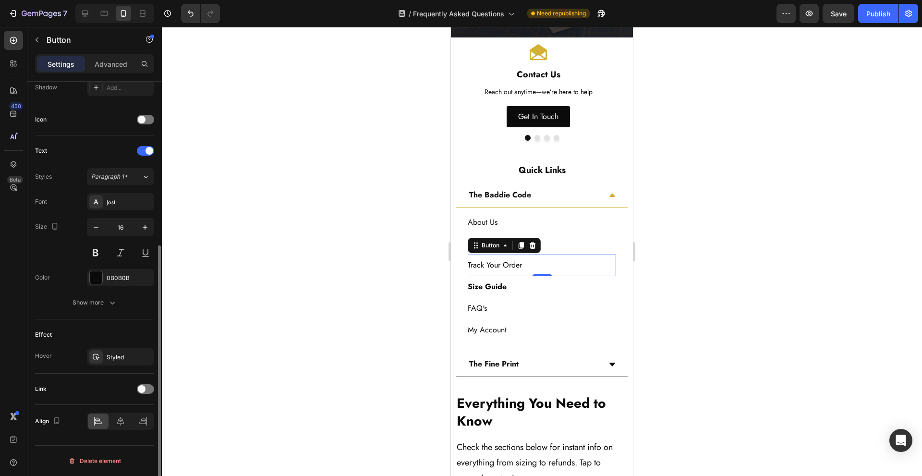
click at [143, 394] on div "Link" at bounding box center [94, 388] width 119 height 15
click at [144, 392] on div at bounding box center [145, 389] width 17 height 10
click at [125, 435] on div "Add..." at bounding box center [129, 438] width 45 height 9
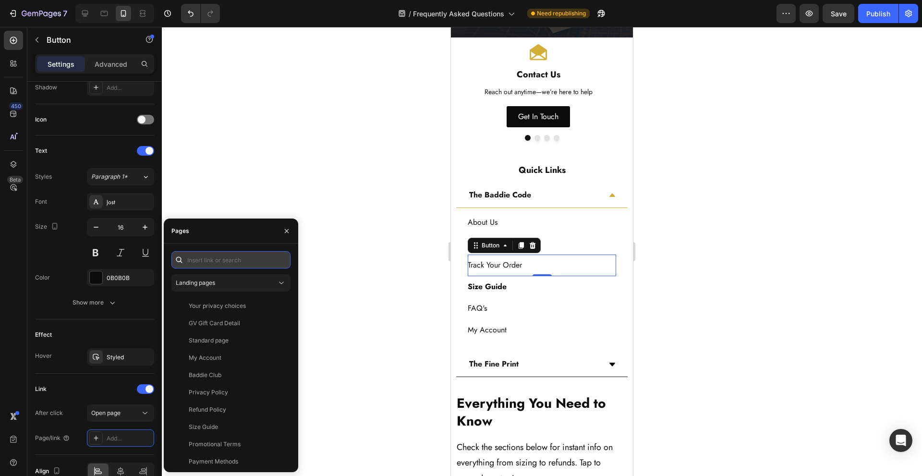
click at [247, 260] on input "text" at bounding box center [230, 259] width 119 height 17
paste input "[URL][DOMAIN_NAME]"
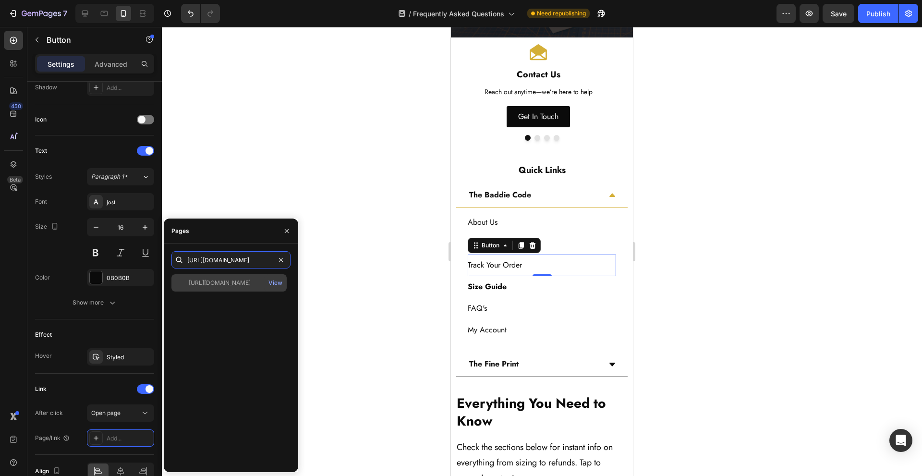
type input "[URL][DOMAIN_NAME]"
click at [248, 285] on div "[URL][DOMAIN_NAME]" at bounding box center [220, 283] width 62 height 9
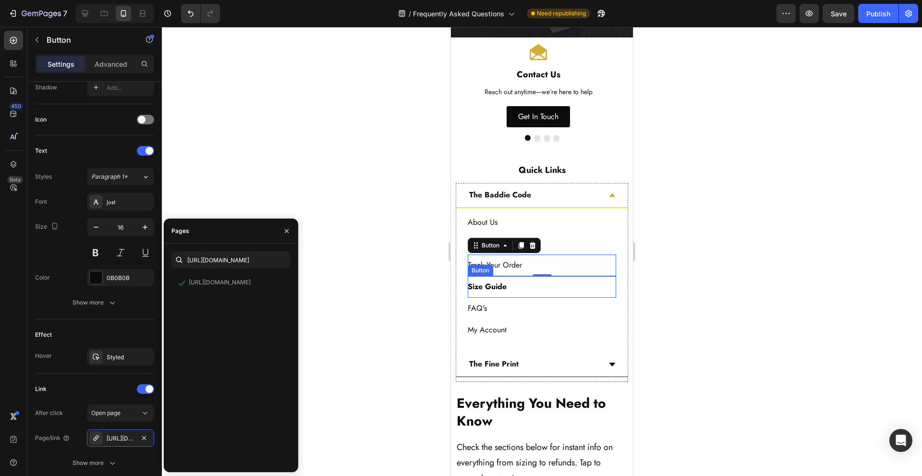
click at [543, 291] on div "Size Guide Button" at bounding box center [542, 287] width 148 height 22
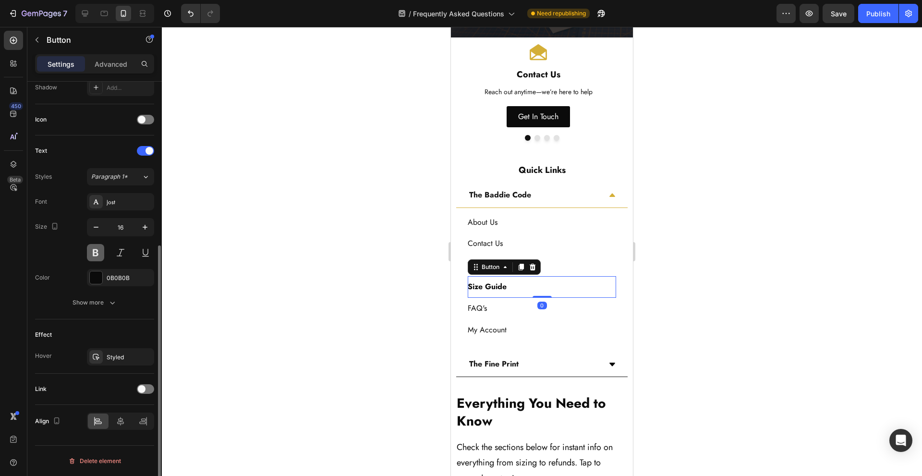
click at [98, 250] on button at bounding box center [95, 252] width 17 height 17
click at [508, 307] on div "FAQ's Button" at bounding box center [542, 309] width 148 height 22
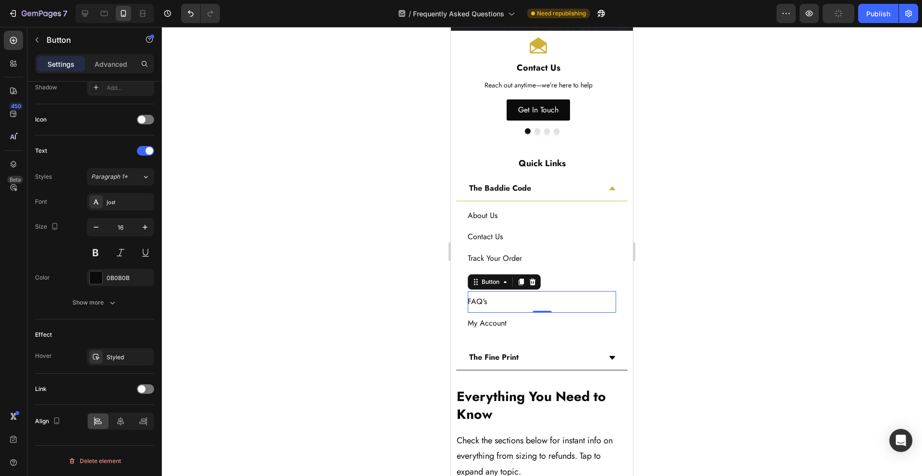
scroll to position [320, 0]
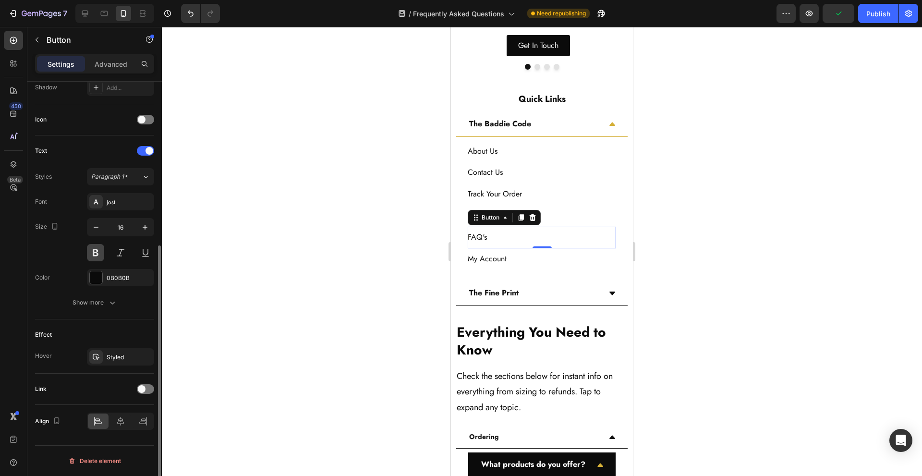
click at [92, 249] on button at bounding box center [95, 252] width 17 height 17
click at [576, 222] on div "Size Guide Button" at bounding box center [542, 216] width 148 height 22
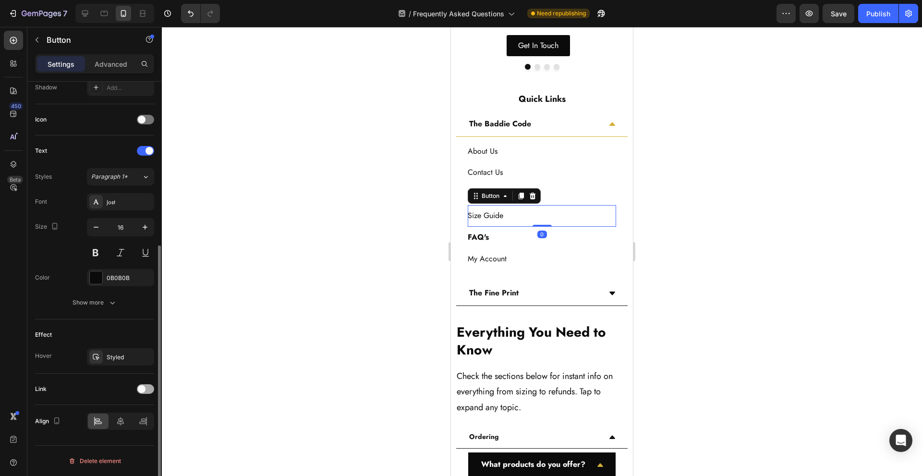
click at [145, 390] on span at bounding box center [142, 389] width 8 height 8
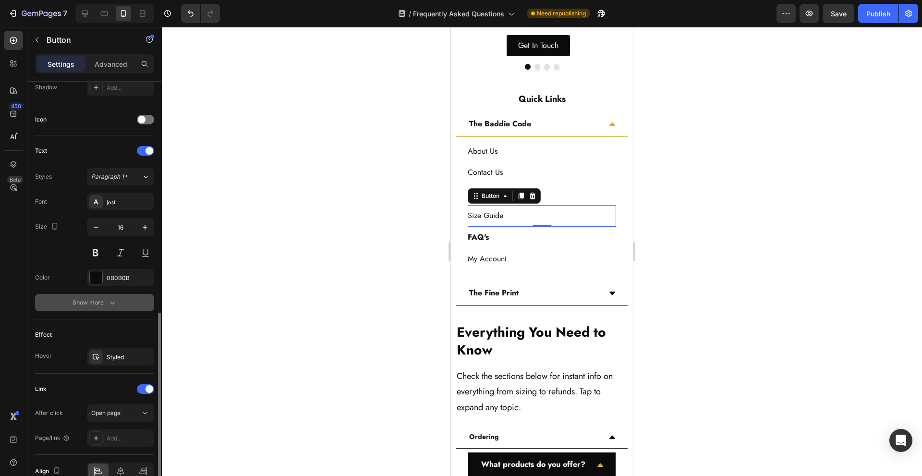
scroll to position [317, 0]
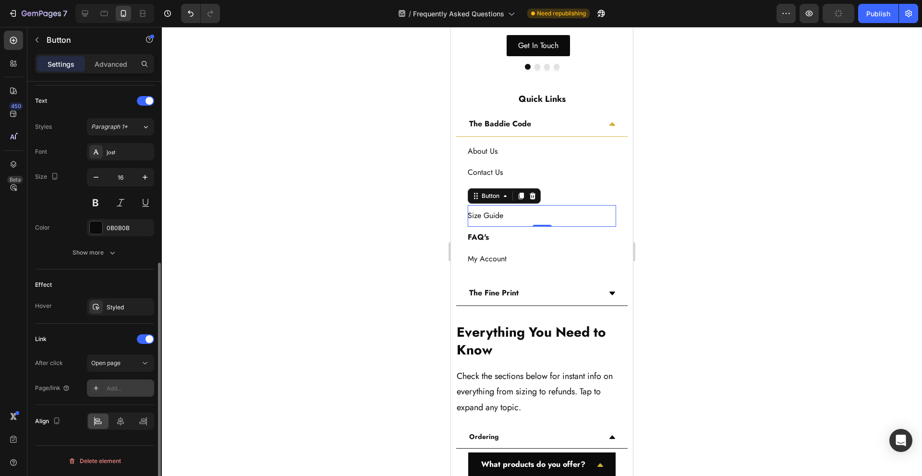
click at [116, 389] on div "Add..." at bounding box center [129, 388] width 45 height 9
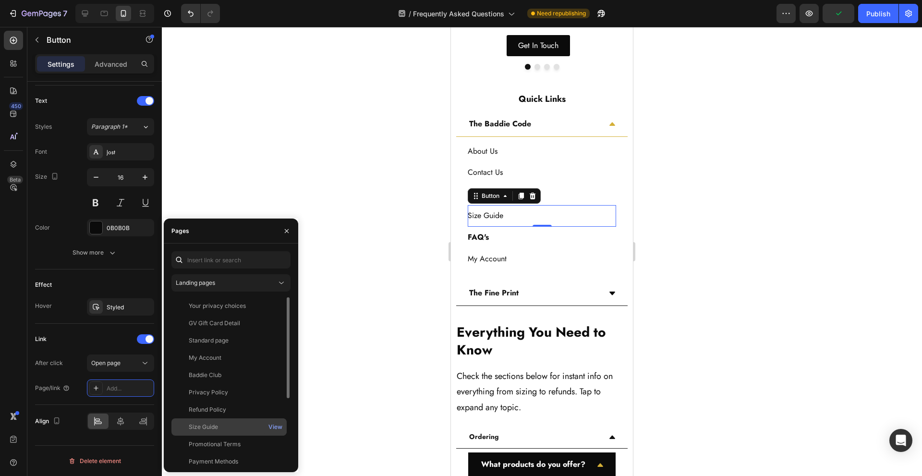
scroll to position [64, 0]
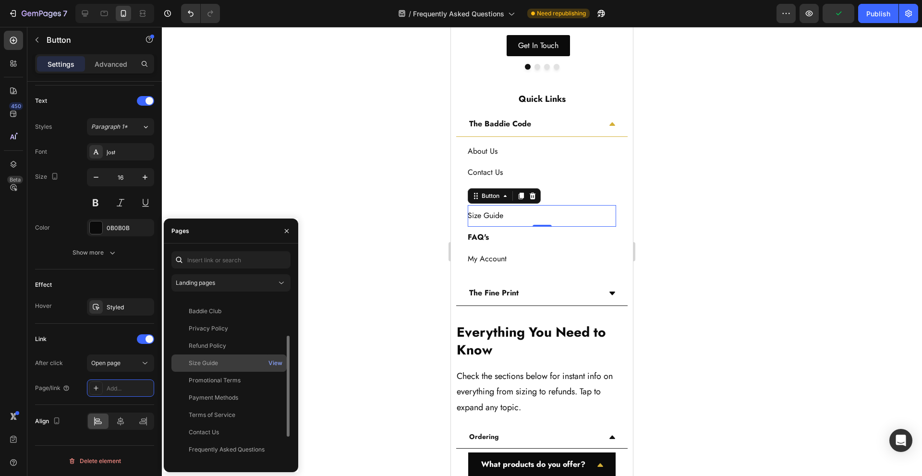
click at [247, 366] on div "Size Guide" at bounding box center [229, 363] width 108 height 9
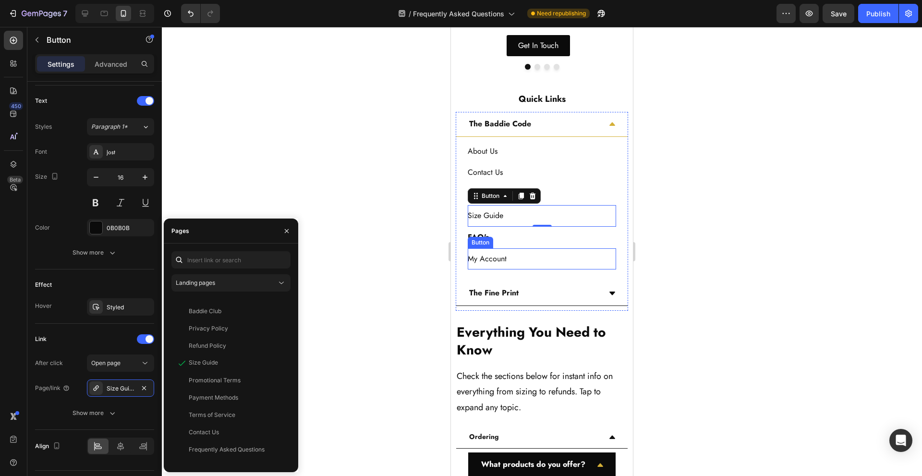
click at [544, 254] on div "My Account Button" at bounding box center [542, 259] width 148 height 22
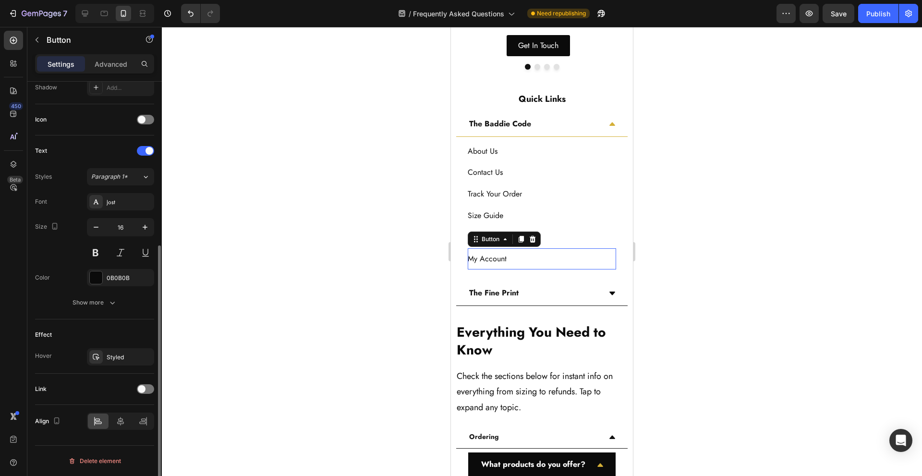
scroll to position [267, 0]
click at [142, 388] on span at bounding box center [142, 389] width 8 height 8
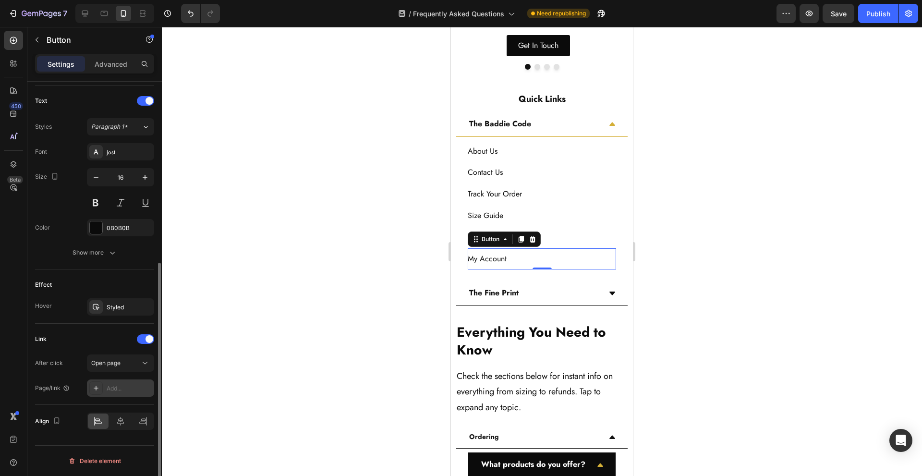
click at [116, 392] on div "Add..." at bounding box center [129, 388] width 45 height 9
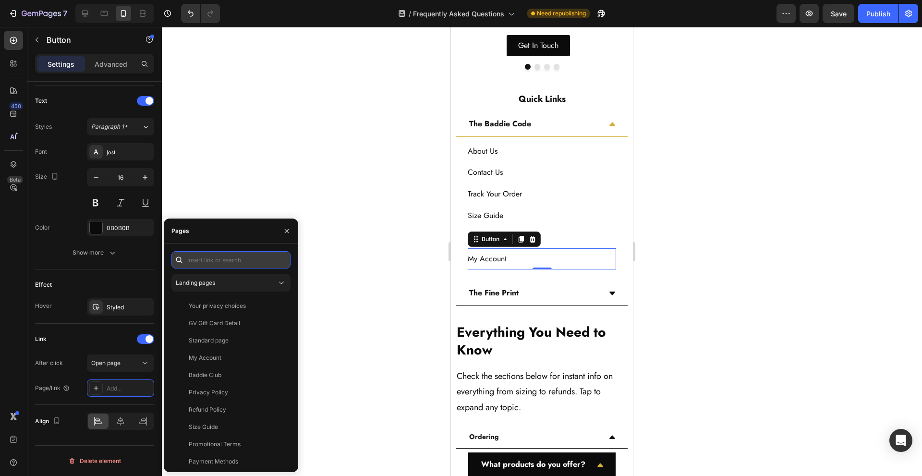
click at [239, 255] on input "text" at bounding box center [230, 259] width 119 height 17
paste input "[URL][DOMAIN_NAME][DOMAIN_NAME][DOMAIN_NAME]"
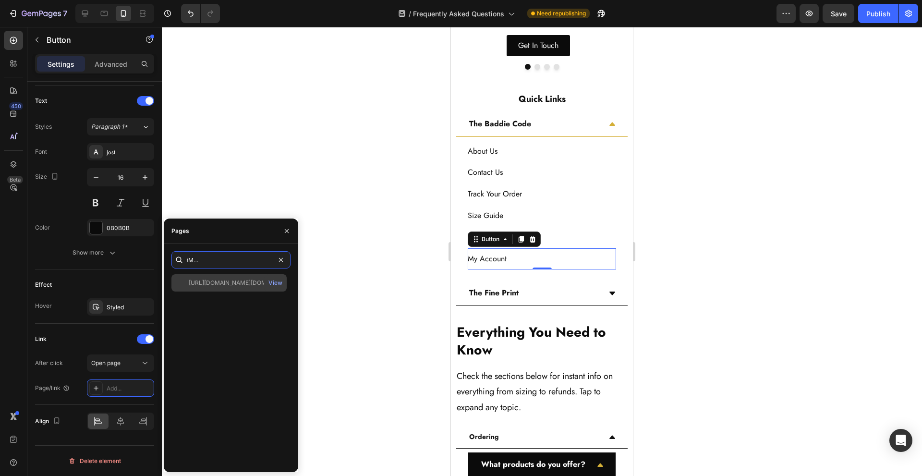
type input "[URL][DOMAIN_NAME][DOMAIN_NAME][DOMAIN_NAME]"
click at [242, 281] on div "[URL][DOMAIN_NAME][DOMAIN_NAME][DOMAIN_NAME]" at bounding box center [235, 283] width 92 height 9
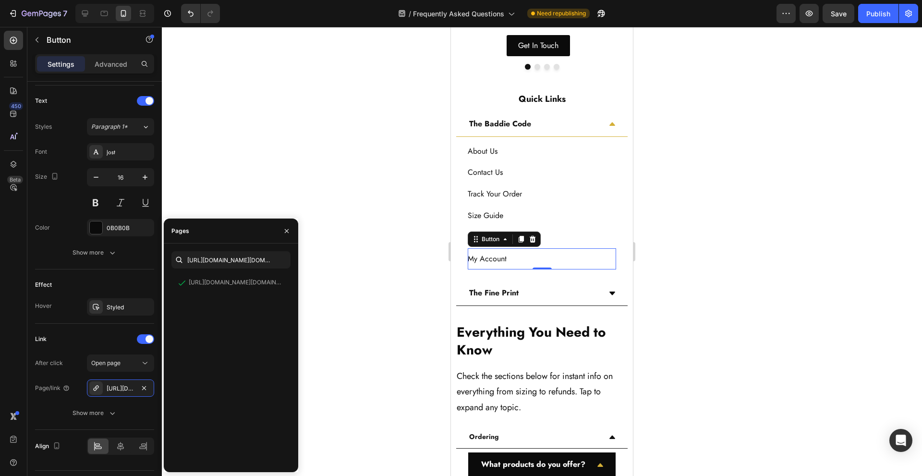
click at [331, 289] on div at bounding box center [542, 251] width 760 height 449
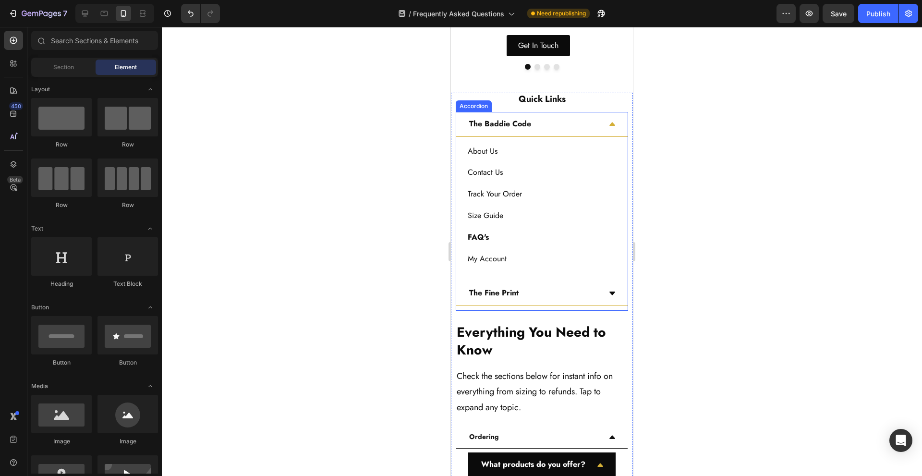
click at [587, 296] on div "The Fine Print" at bounding box center [534, 293] width 133 height 17
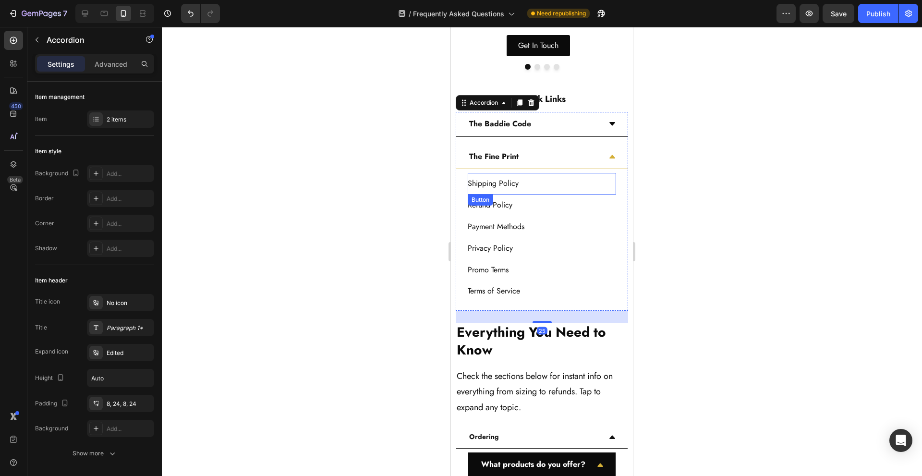
click at [553, 176] on div "Shipping Policy Button" at bounding box center [542, 184] width 148 height 22
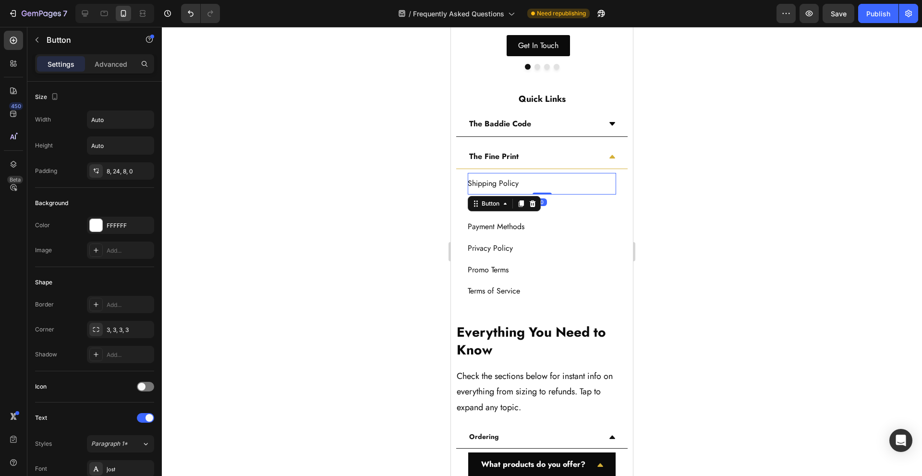
scroll to position [267, 0]
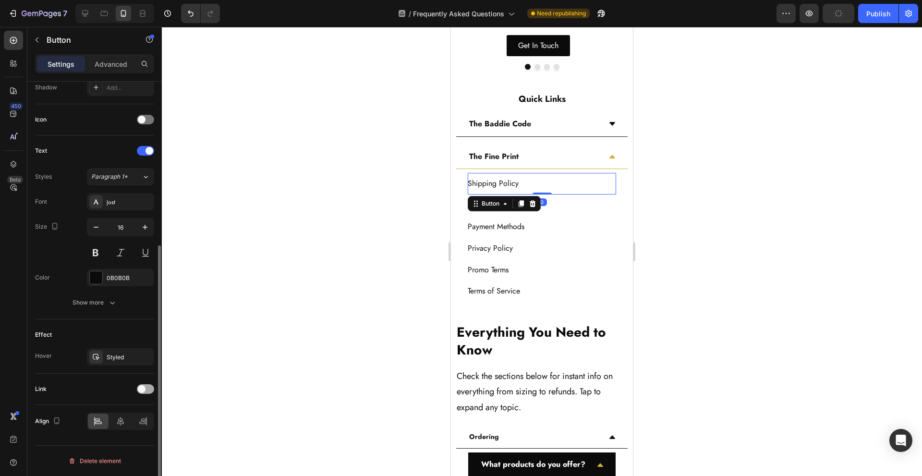
click at [142, 389] on span at bounding box center [142, 389] width 8 height 8
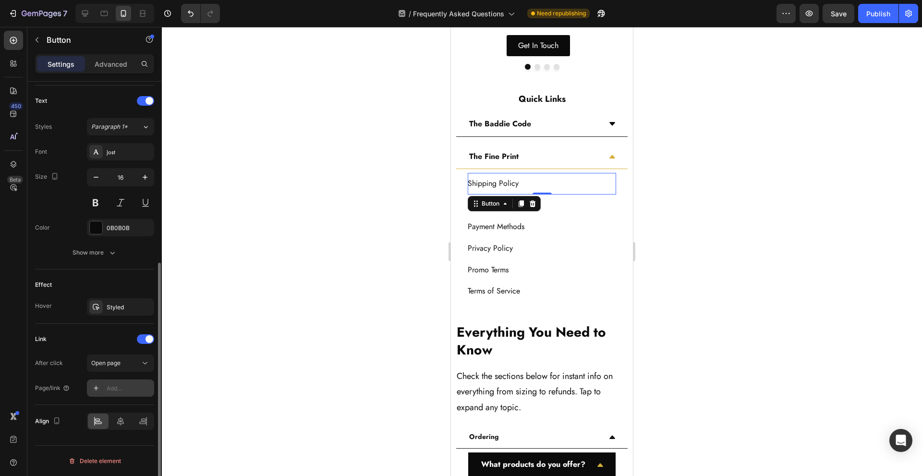
click at [124, 391] on div "Add..." at bounding box center [129, 388] width 45 height 9
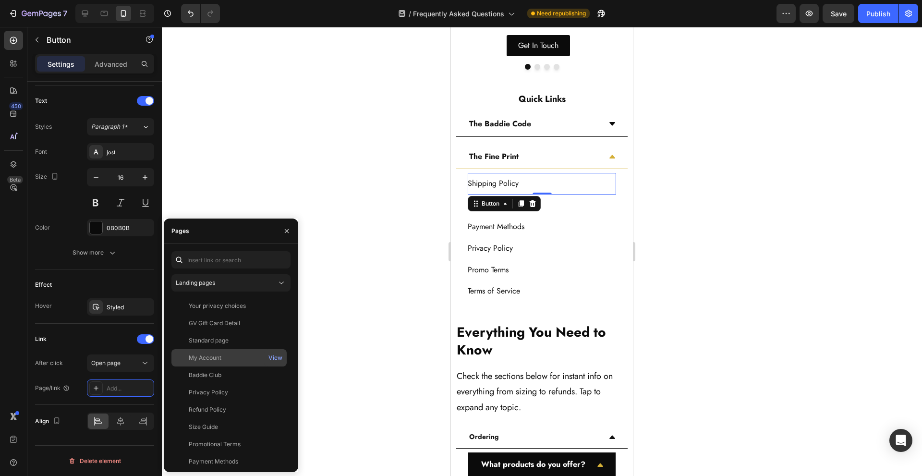
scroll to position [109, 0]
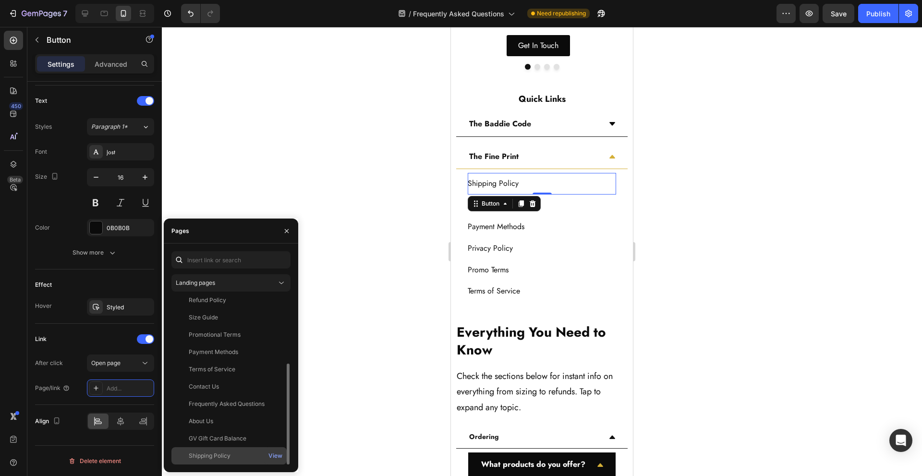
click at [246, 456] on div "Shipping Policy" at bounding box center [229, 455] width 108 height 9
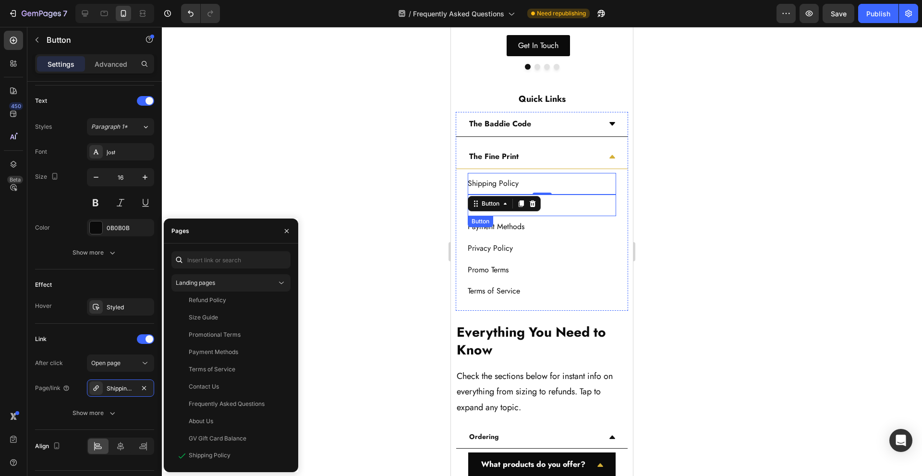
click at [569, 205] on div "Refund Policy Button" at bounding box center [542, 205] width 148 height 22
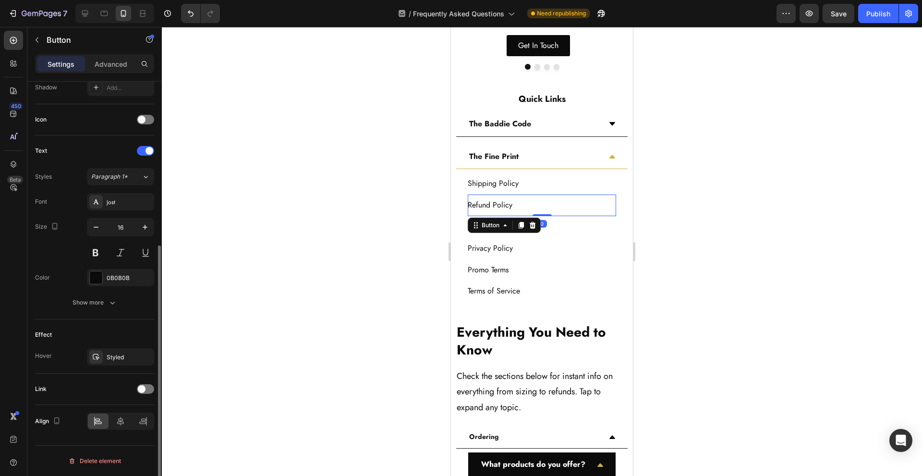
scroll to position [267, 0]
click at [146, 387] on div at bounding box center [145, 389] width 17 height 10
click at [121, 436] on div "Add..." at bounding box center [129, 438] width 45 height 9
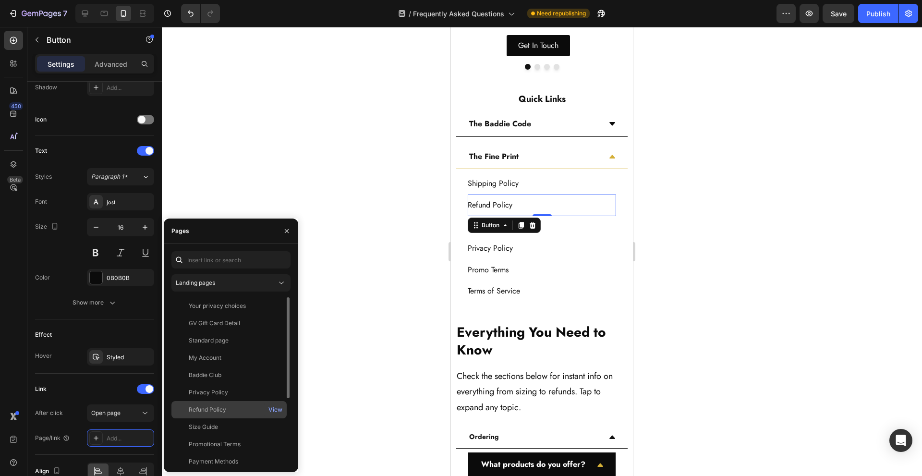
click at [247, 410] on div "Refund Policy" at bounding box center [229, 409] width 108 height 9
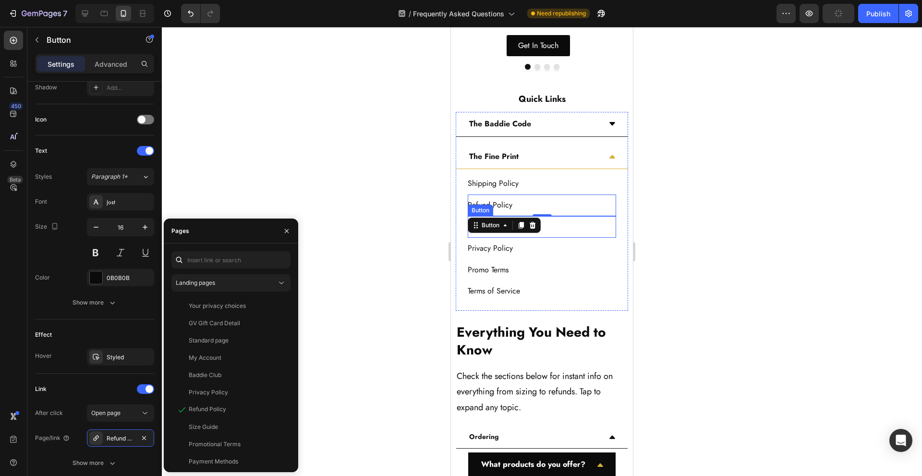
click at [554, 229] on div "Payment Methods Button" at bounding box center [542, 227] width 148 height 22
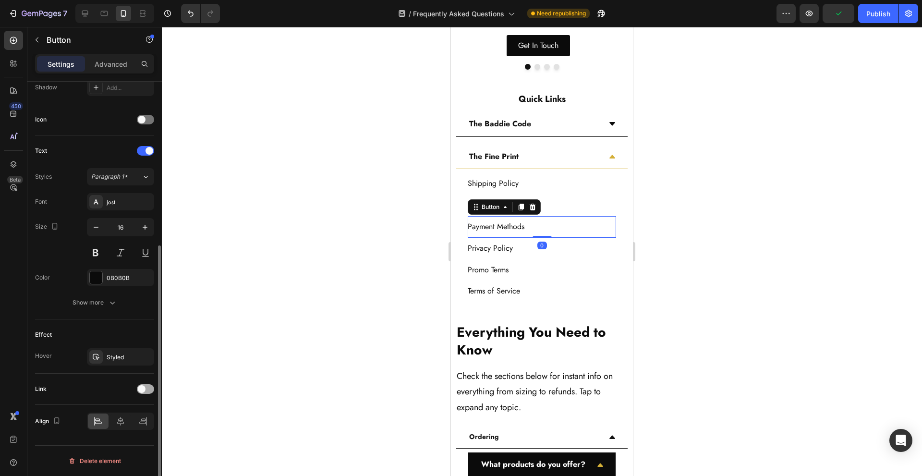
click at [146, 388] on div at bounding box center [145, 389] width 17 height 10
click at [122, 442] on div "Add..." at bounding box center [129, 438] width 45 height 9
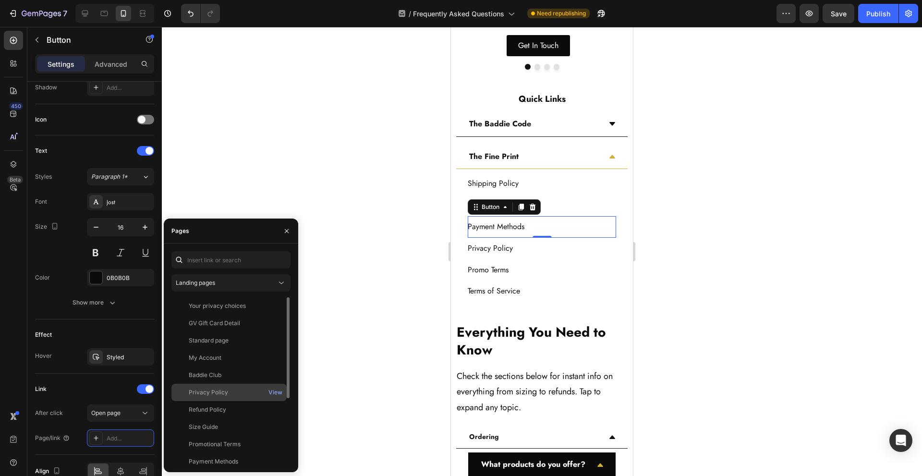
scroll to position [109, 0]
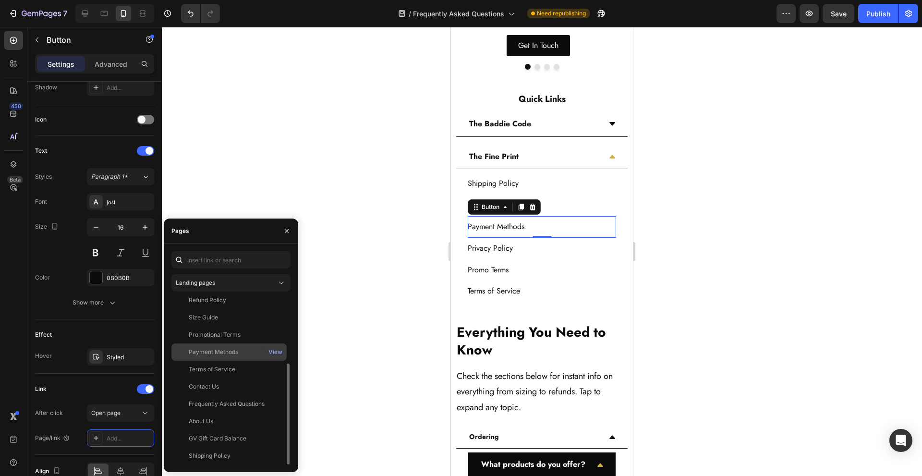
click at [252, 351] on div "Payment Methods" at bounding box center [229, 352] width 108 height 9
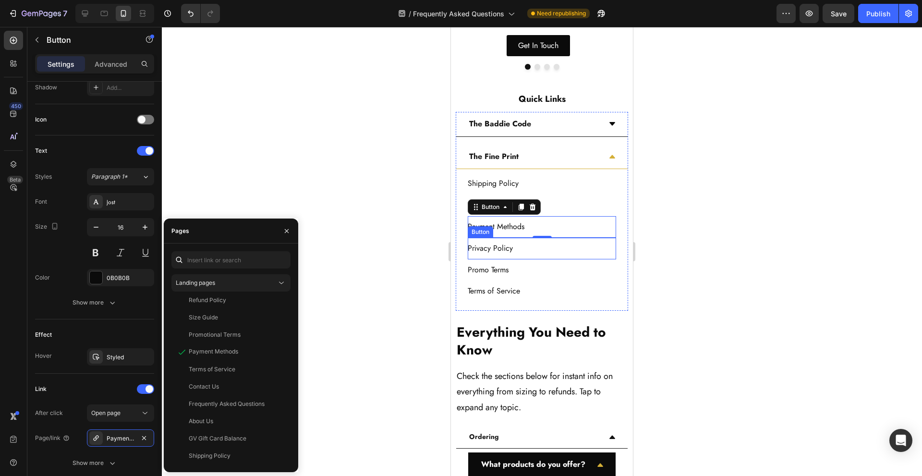
click at [569, 252] on div "Privacy Policy Button" at bounding box center [542, 249] width 148 height 22
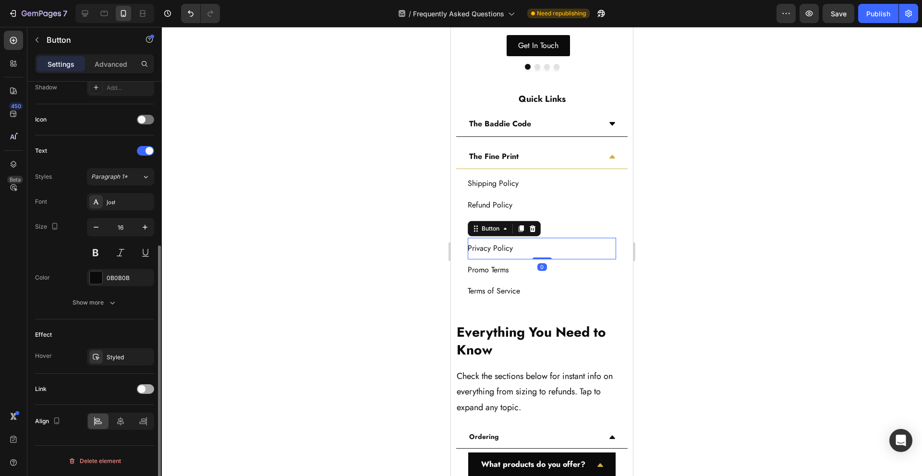
click at [143, 392] on span at bounding box center [142, 389] width 8 height 8
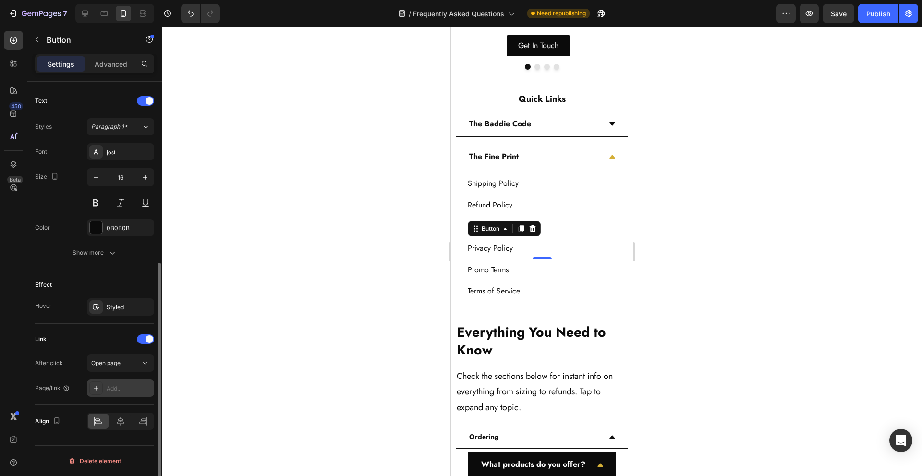
click at [122, 384] on div "Add..." at bounding box center [129, 388] width 45 height 9
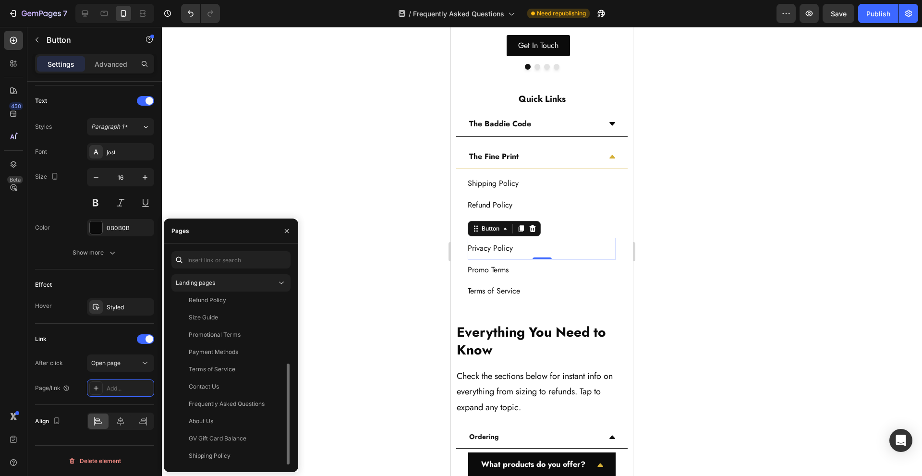
scroll to position [46, 0]
click at [245, 347] on div "Privacy Policy" at bounding box center [229, 346] width 108 height 9
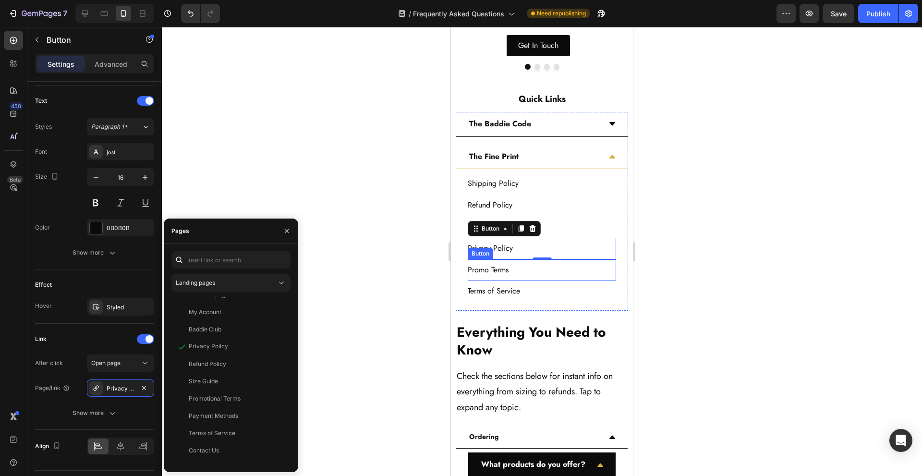
click at [546, 273] on div "Promo Terms Button" at bounding box center [542, 270] width 148 height 22
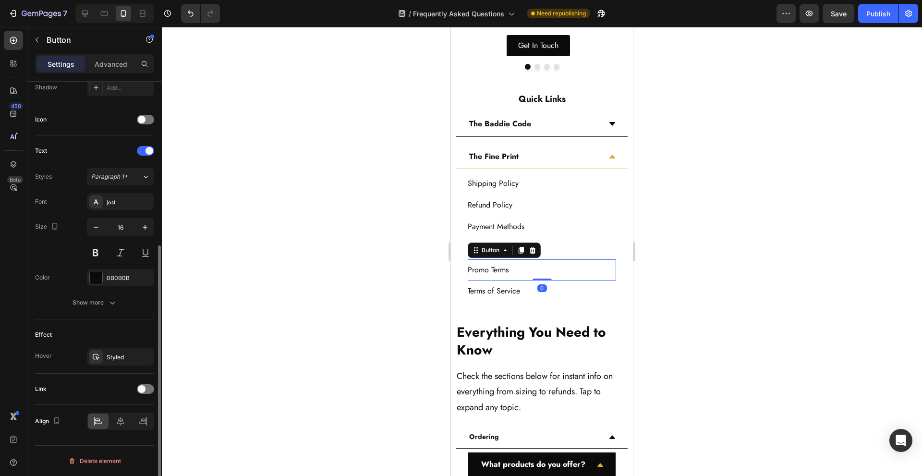
scroll to position [267, 0]
click at [149, 388] on div at bounding box center [145, 389] width 17 height 10
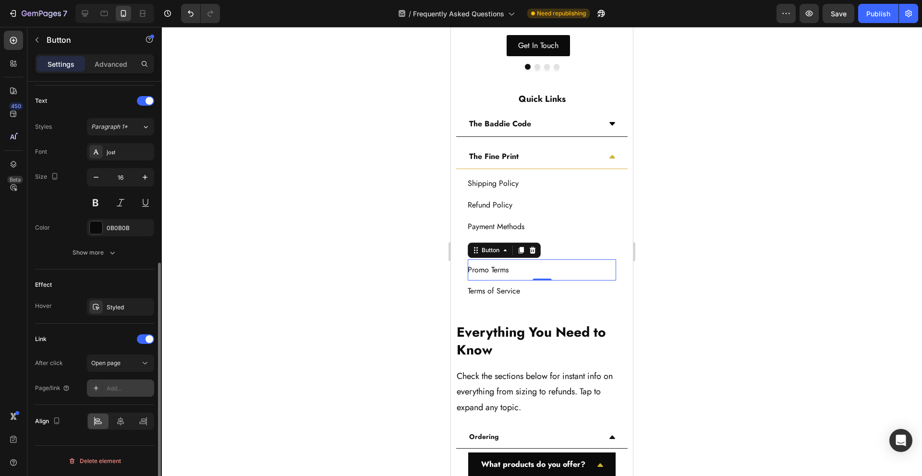
click at [115, 383] on div "Add..." at bounding box center [120, 387] width 67 height 17
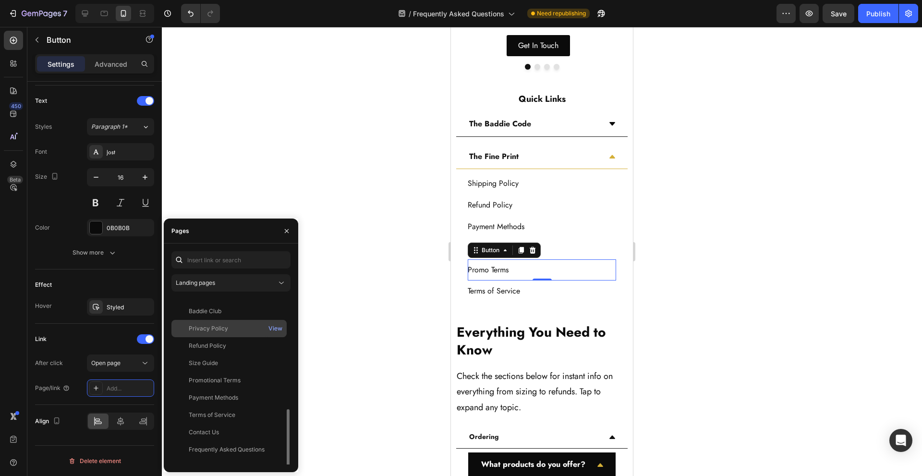
scroll to position [109, 0]
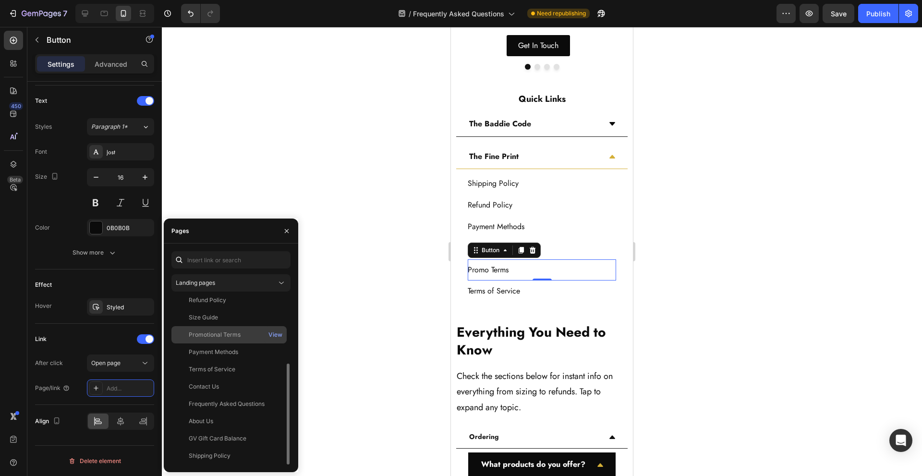
click at [255, 336] on div "Promotional Terms" at bounding box center [229, 334] width 108 height 9
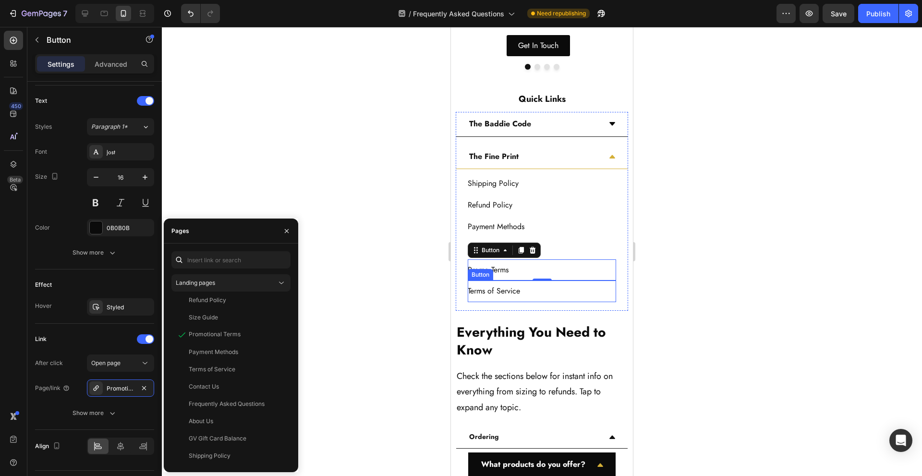
click at [559, 286] on div "Terms of Service Button" at bounding box center [542, 291] width 148 height 22
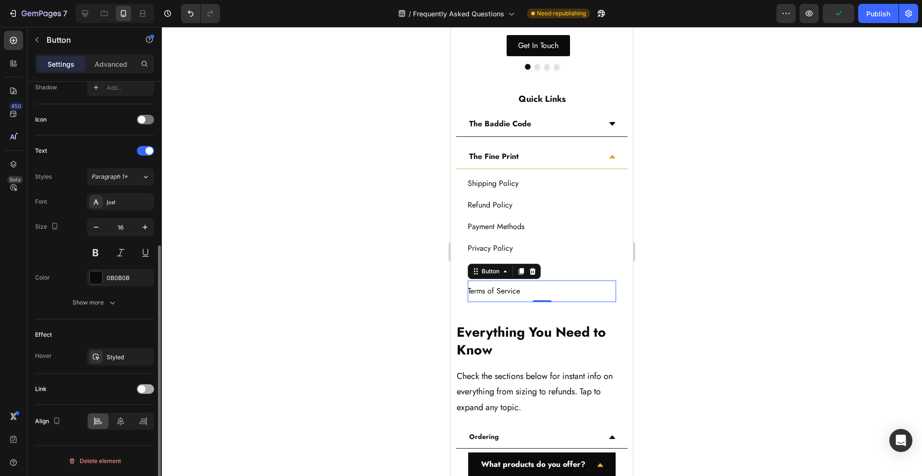
click at [146, 388] on div at bounding box center [145, 389] width 17 height 10
click at [117, 443] on div "Add..." at bounding box center [120, 437] width 67 height 17
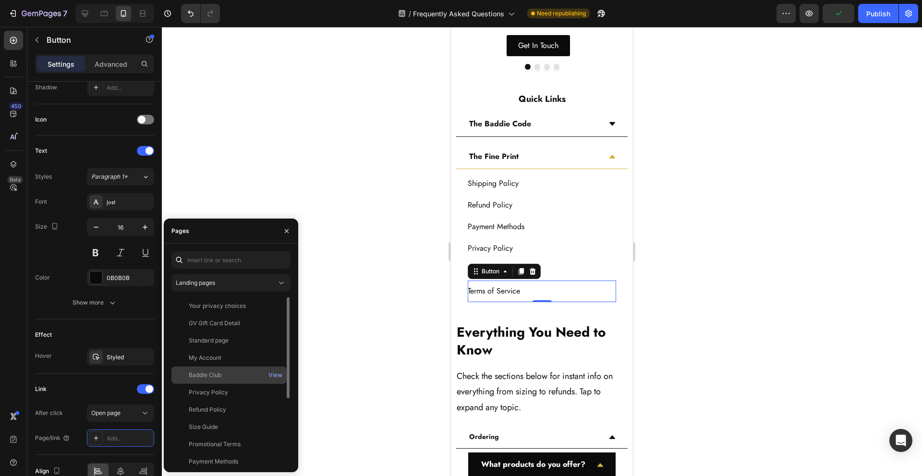
scroll to position [64, 0]
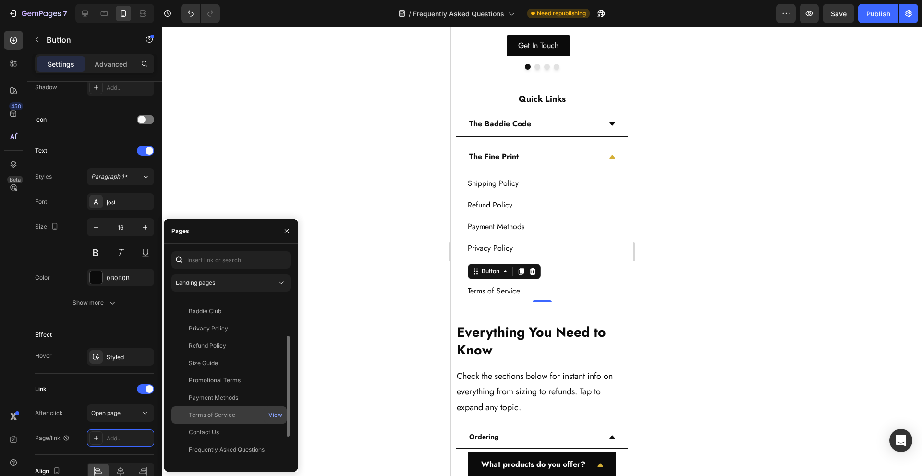
click at [242, 419] on div "Terms of Service" at bounding box center [229, 415] width 108 height 9
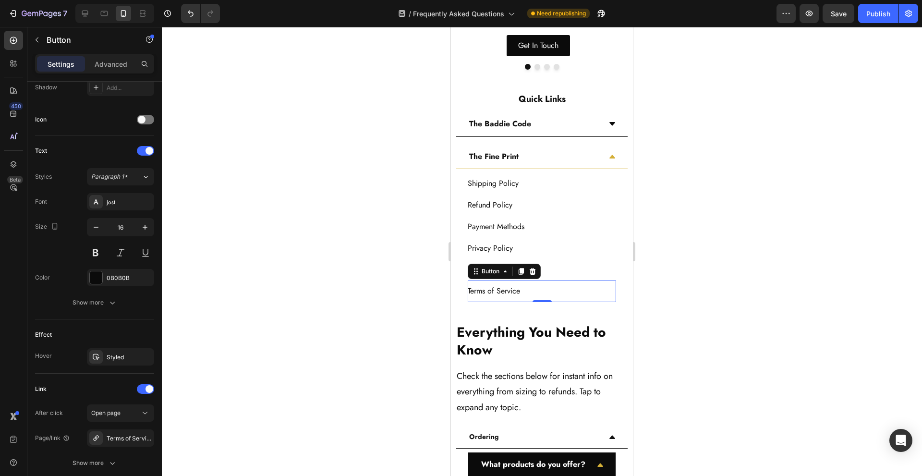
click at [412, 324] on div at bounding box center [542, 251] width 760 height 449
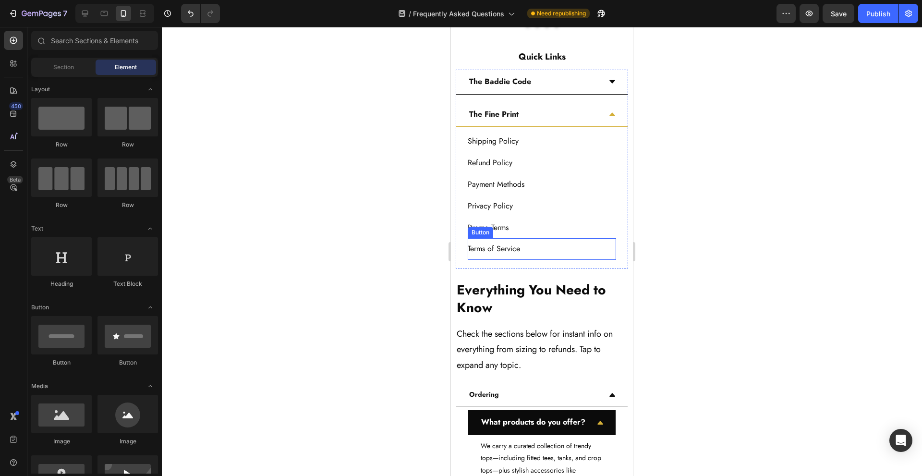
scroll to position [448, 0]
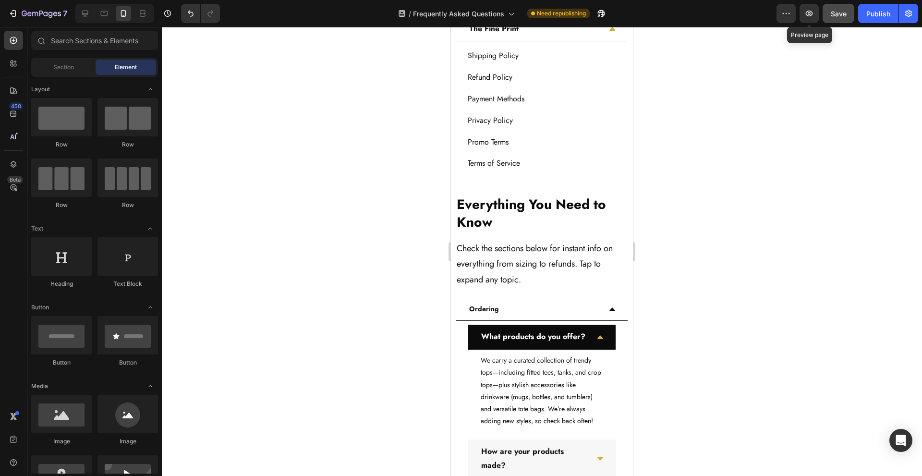
click at [832, 16] on span "Save" at bounding box center [839, 14] width 16 height 8
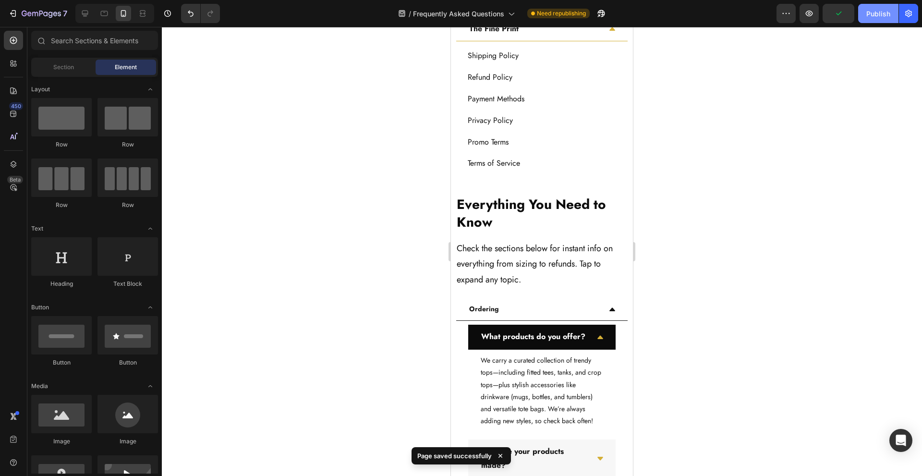
click at [880, 14] on div "Publish" at bounding box center [878, 14] width 24 height 10
